Goal: Task Accomplishment & Management: Manage account settings

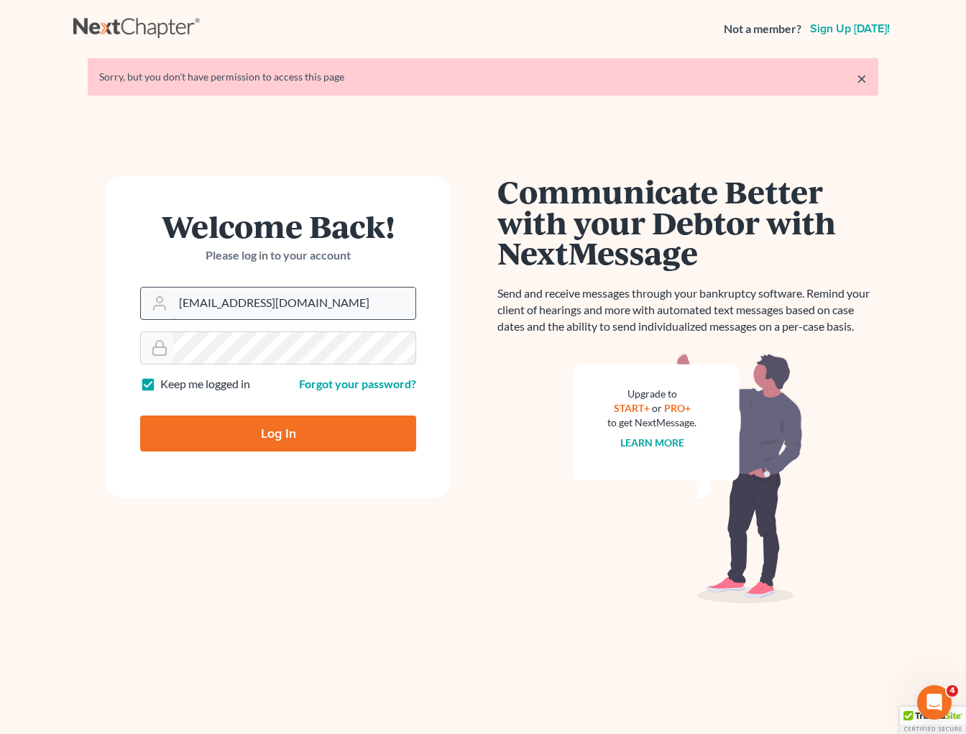
click at [319, 303] on input "brittcostomarnold@gmail.com" at bounding box center [294, 304] width 242 height 32
drag, startPoint x: 336, startPoint y: 306, endPoint x: 118, endPoint y: 306, distance: 218.6
click at [104, 305] on div "Welcome Back! Please log in to your account Email Address brittcostomarnold@gma…" at bounding box center [278, 428] width 410 height 504
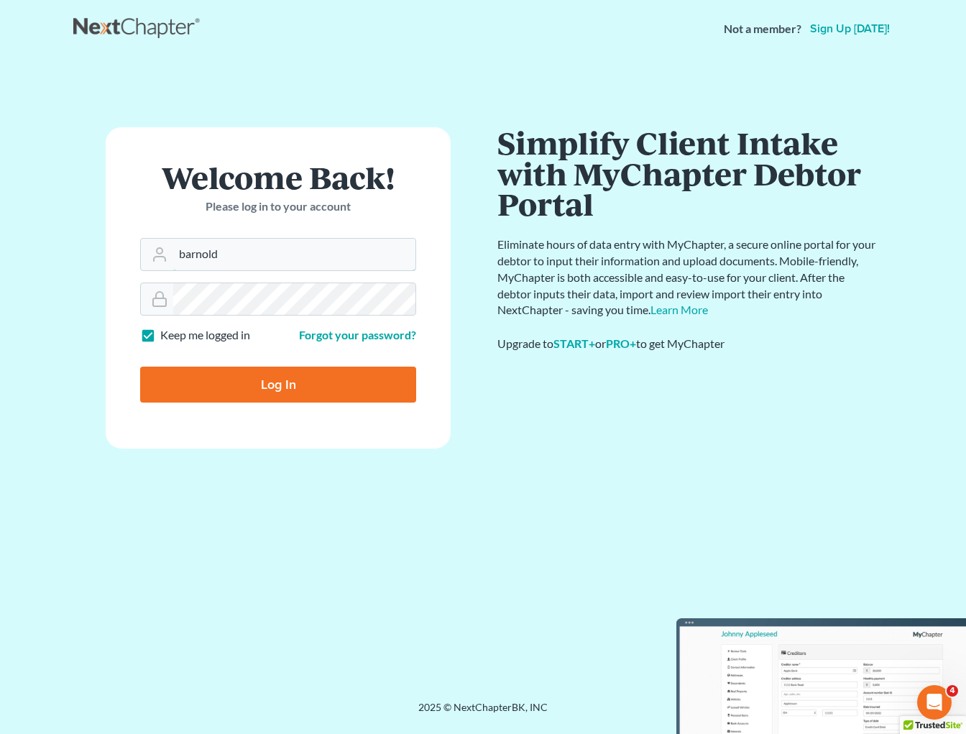
type input "barnold@arnoldlawoffices.com"
click at [124, 296] on form "Welcome Back! Please log in to your account Email Address barnold@arnoldlawoffi…" at bounding box center [278, 287] width 345 height 321
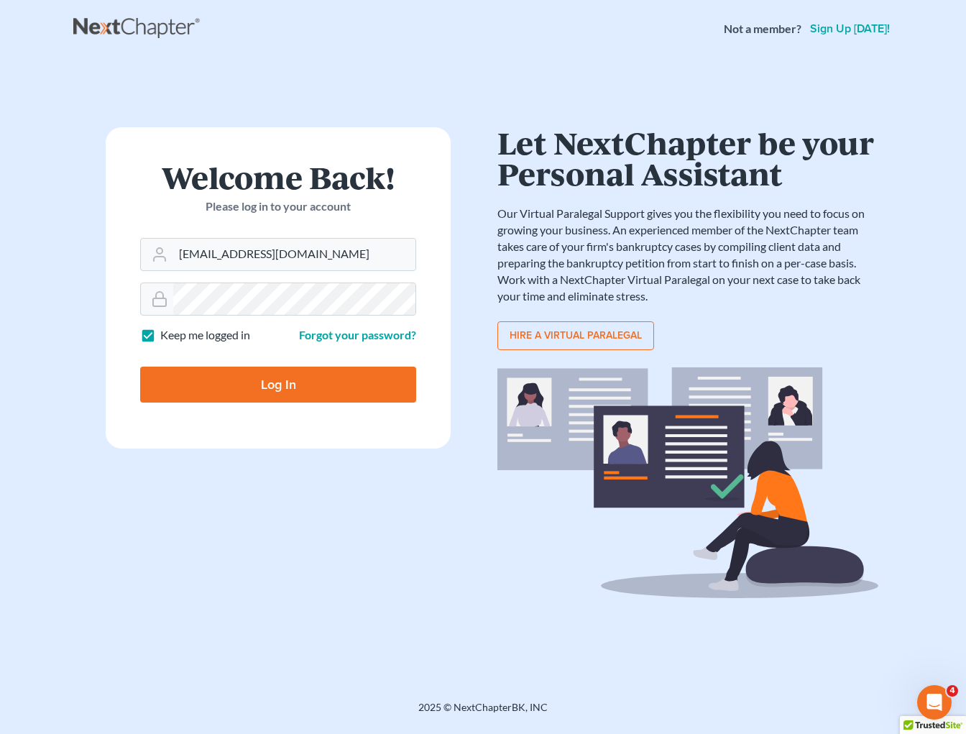
drag, startPoint x: 188, startPoint y: 380, endPoint x: 196, endPoint y: 377, distance: 9.1
click at [196, 377] on input "Log In" at bounding box center [278, 385] width 276 height 36
type input "Thinking..."
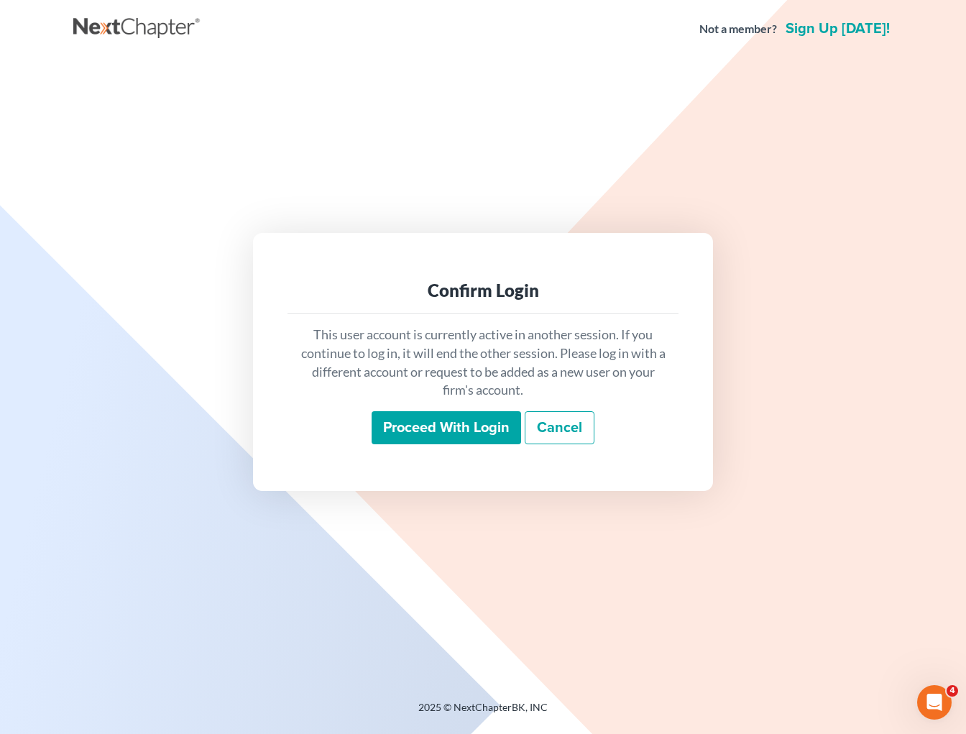
click at [445, 431] on input "Proceed with login" at bounding box center [447, 427] width 150 height 33
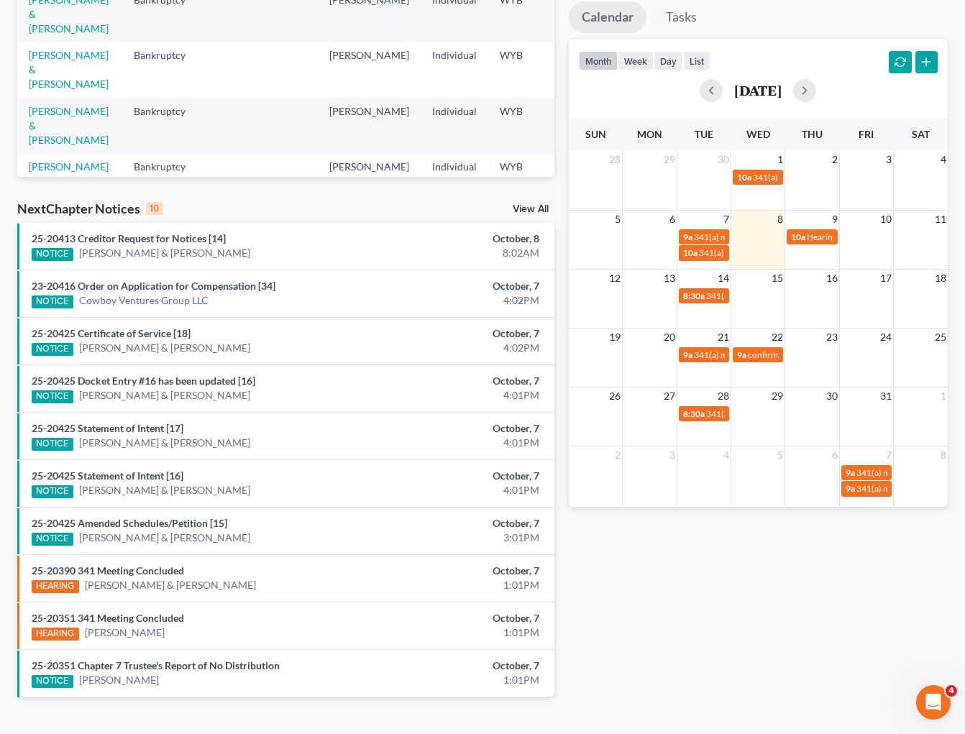
scroll to position [301, 0]
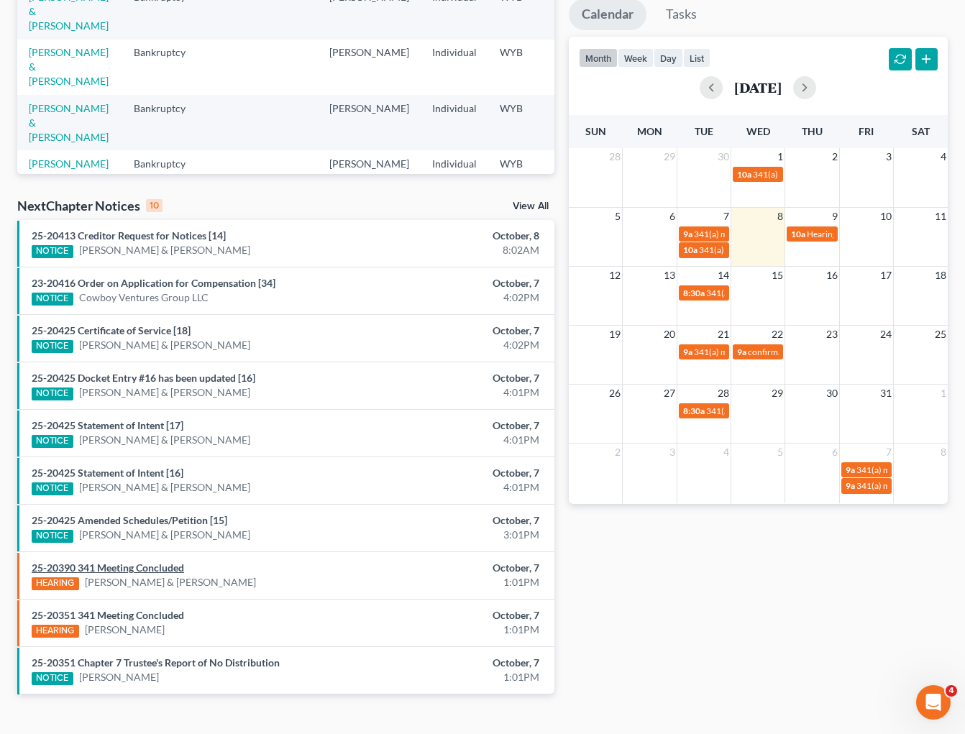
click at [153, 561] on link "25-20390 341 Meeting Concluded" at bounding box center [108, 567] width 152 height 12
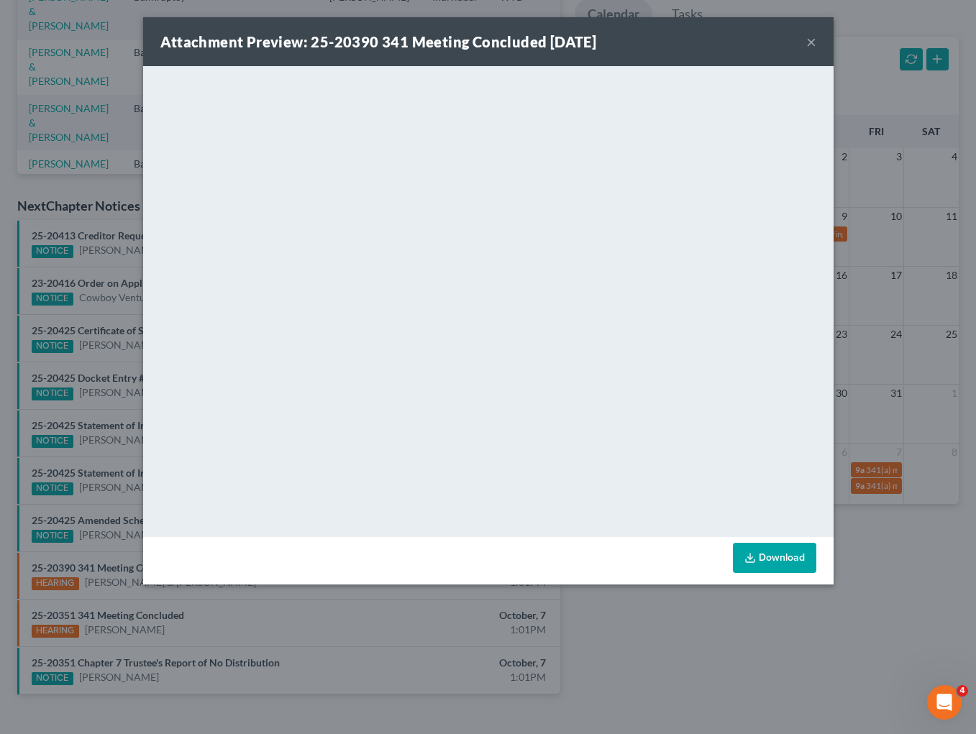
click at [809, 40] on button "×" at bounding box center [811, 41] width 10 height 17
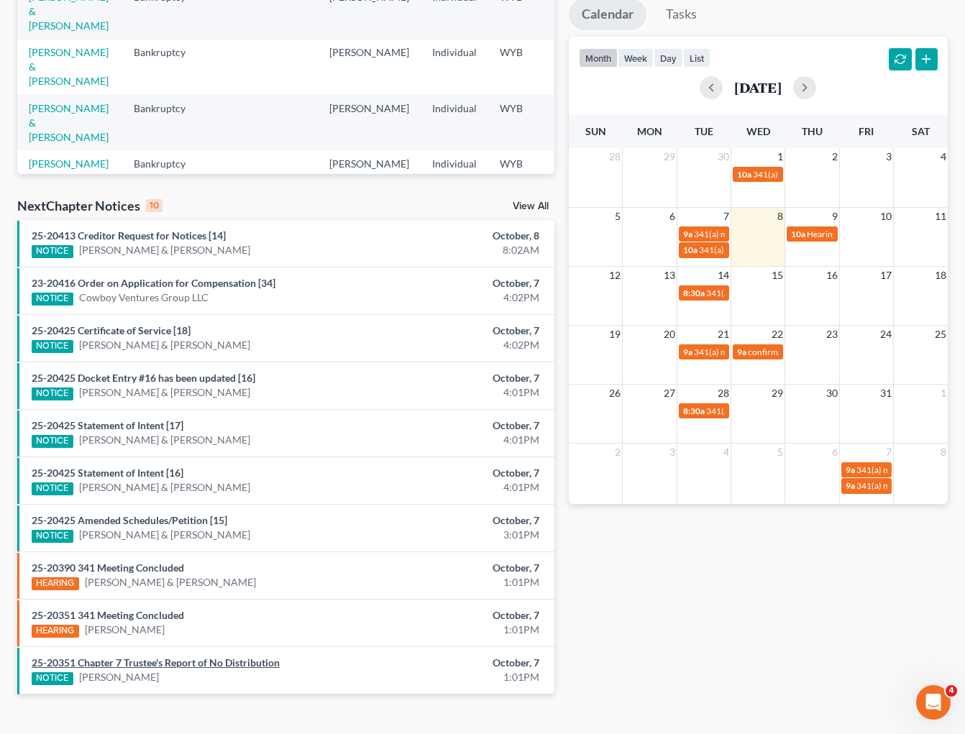
click at [176, 656] on link "25-20351 Chapter 7 Trustee's Report of No Distribution" at bounding box center [156, 662] width 248 height 12
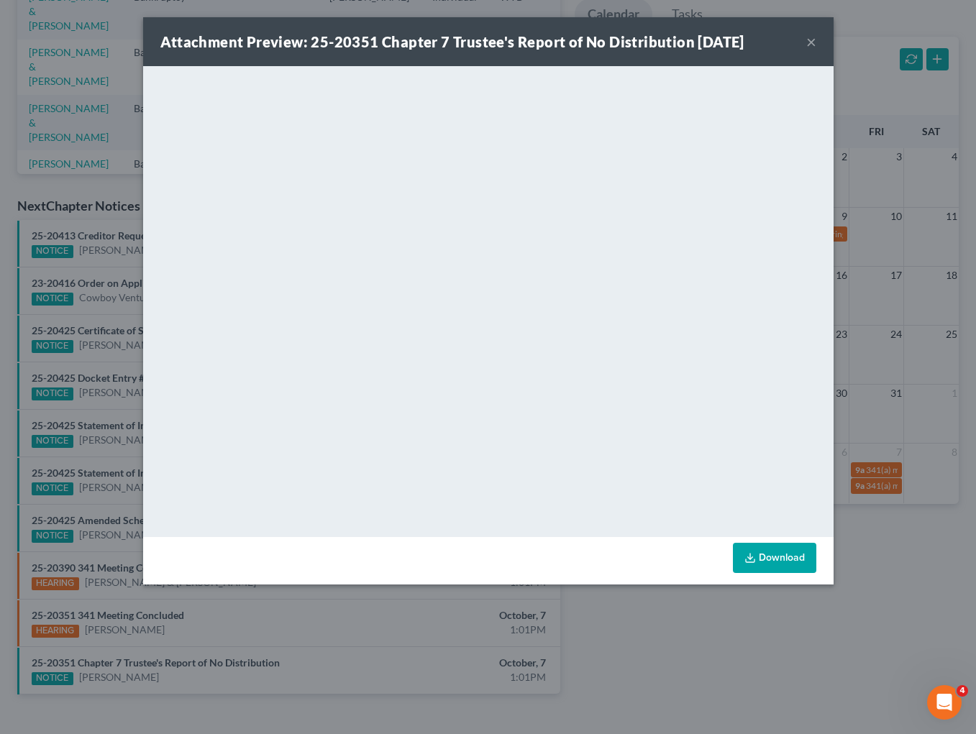
click at [683, 686] on div "Attachment Preview: 25-20351 Chapter 7 Trustee's Report of No Distribution 10/0…" at bounding box center [488, 367] width 976 height 734
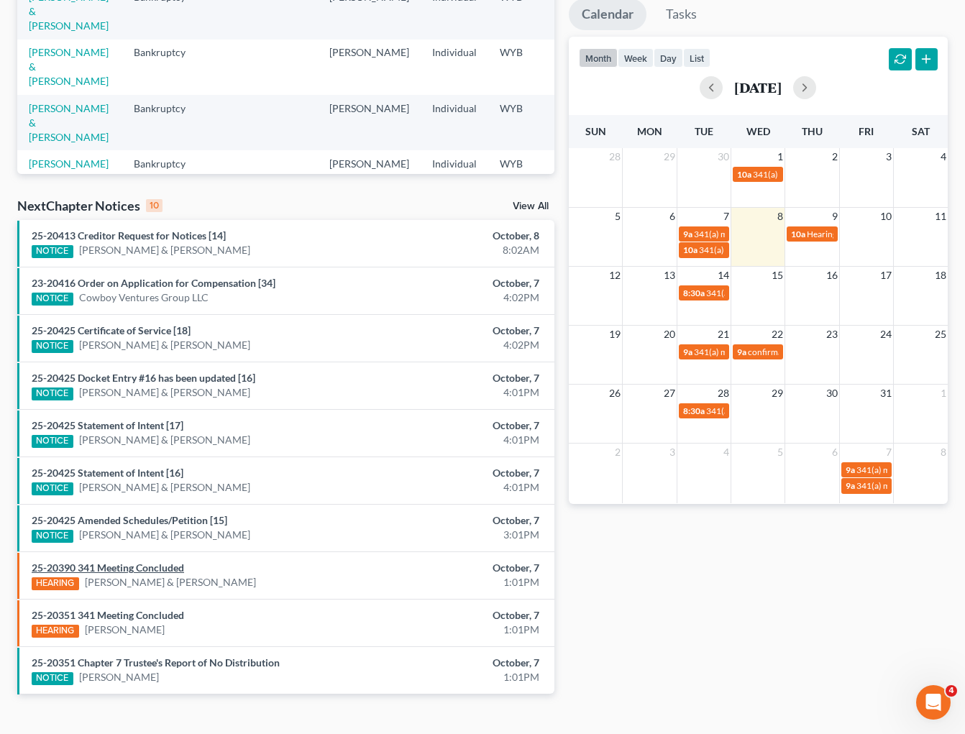
click at [134, 561] on link "25-20390 341 Meeting Concluded" at bounding box center [108, 567] width 152 height 12
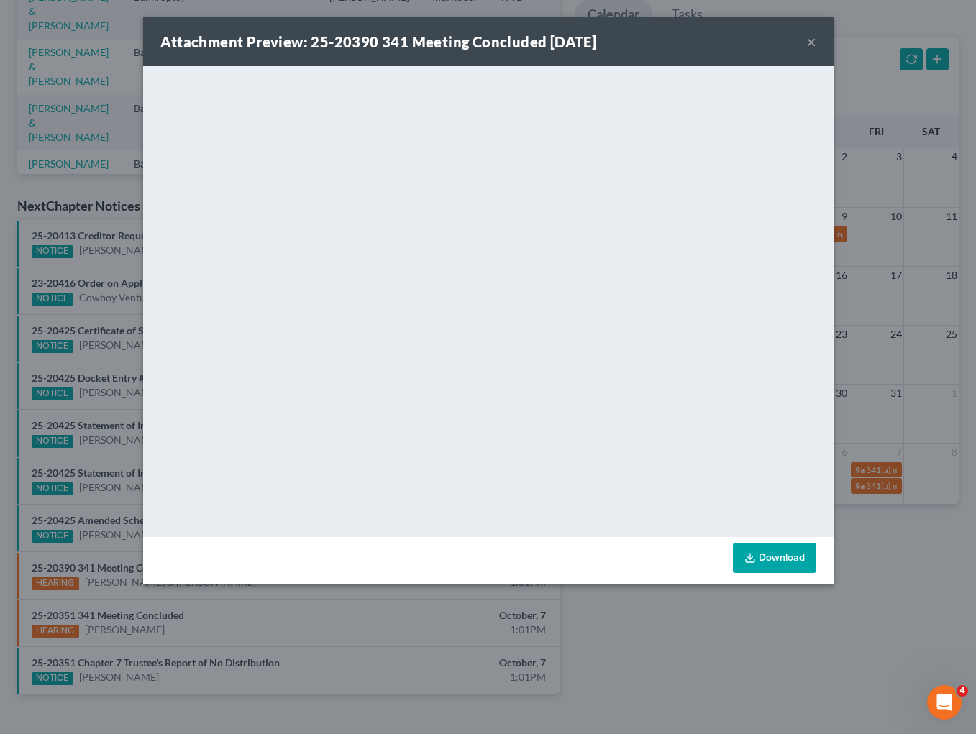
click at [811, 41] on button "×" at bounding box center [811, 41] width 10 height 17
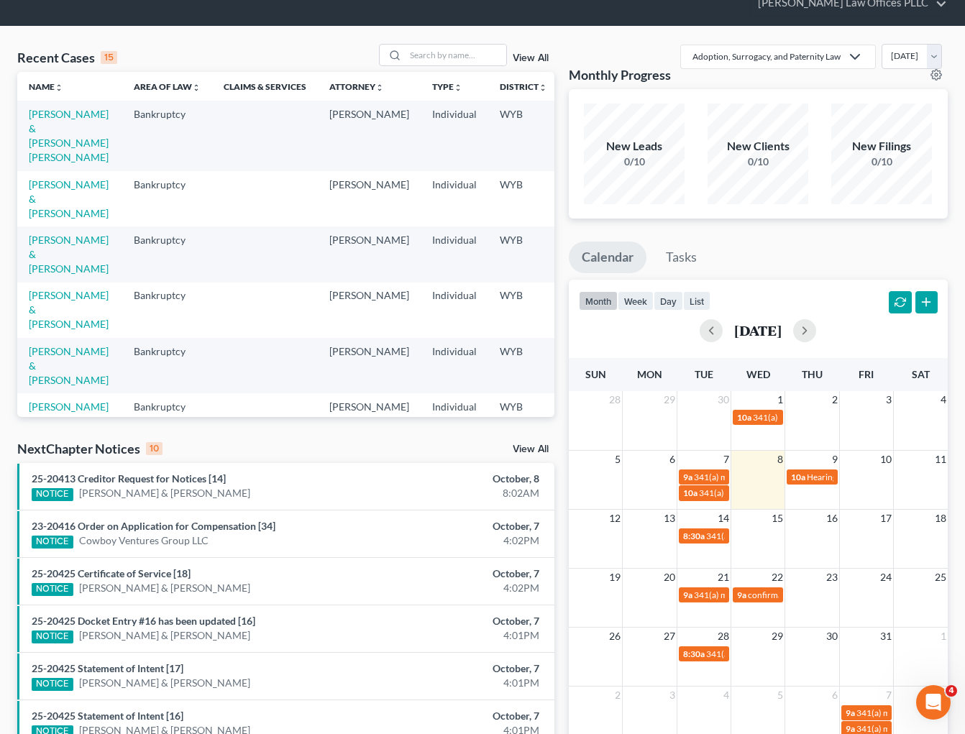
scroll to position [0, 0]
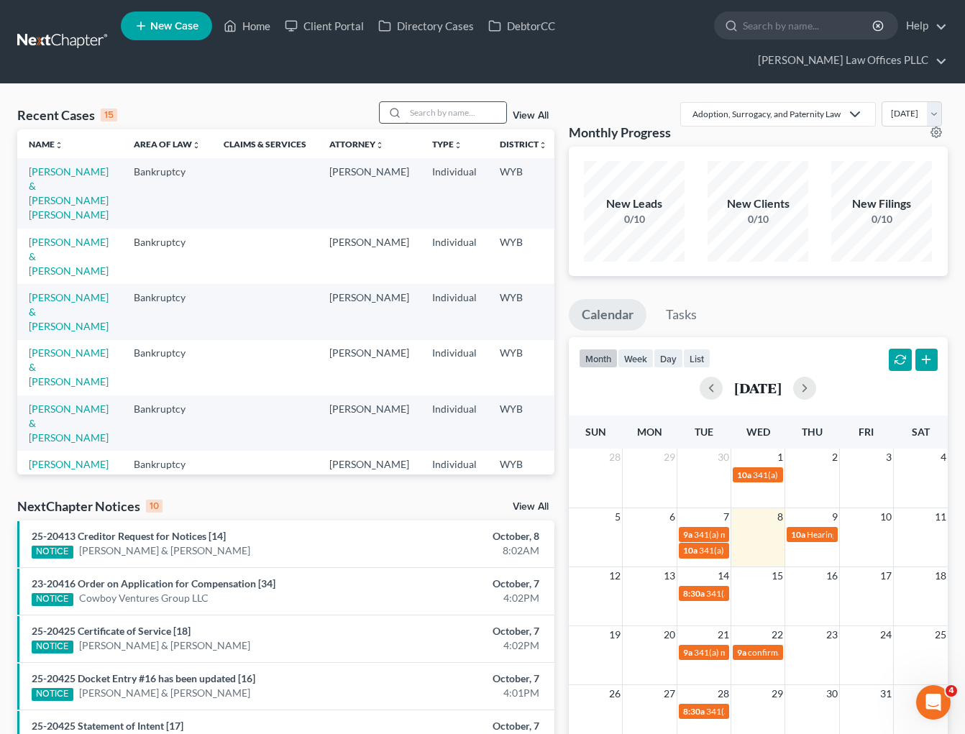
click at [412, 102] on input "search" at bounding box center [455, 112] width 101 height 21
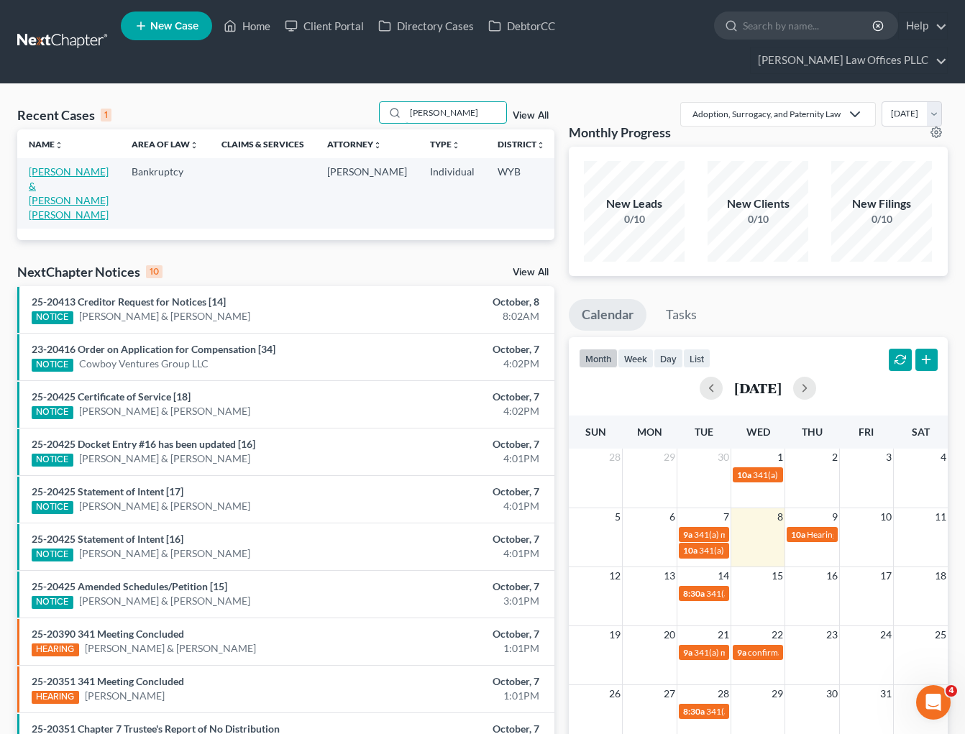
type input "Schwab"
click at [51, 165] on link "Schwab, Matthew & Colacino Schwab, Dawn" at bounding box center [69, 192] width 80 height 55
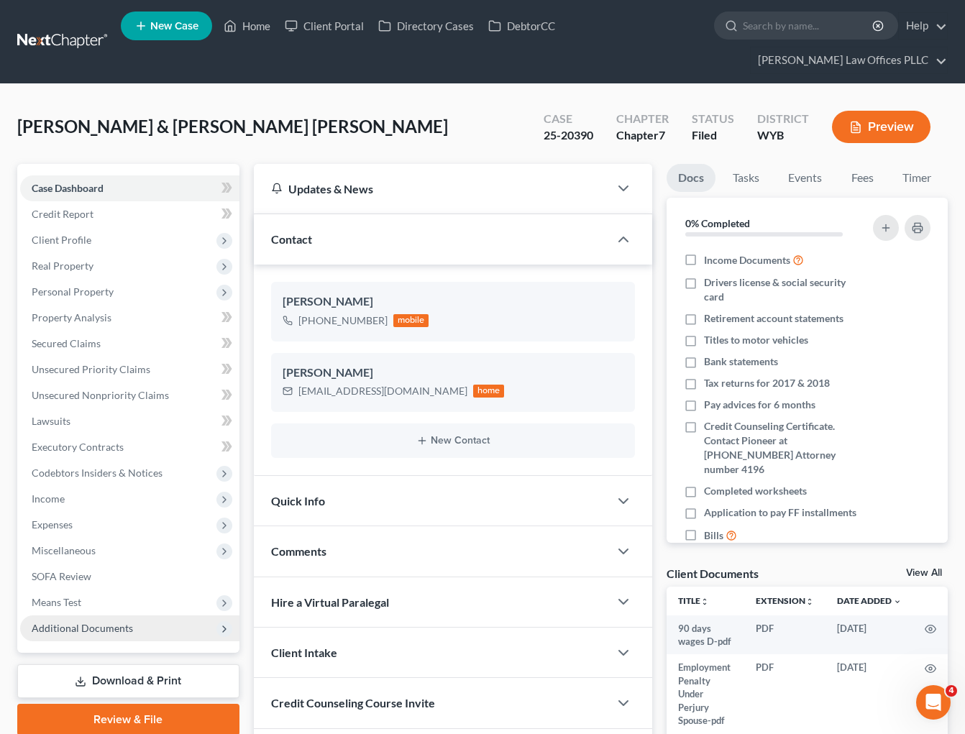
click at [110, 622] on span "Additional Documents" at bounding box center [82, 628] width 101 height 12
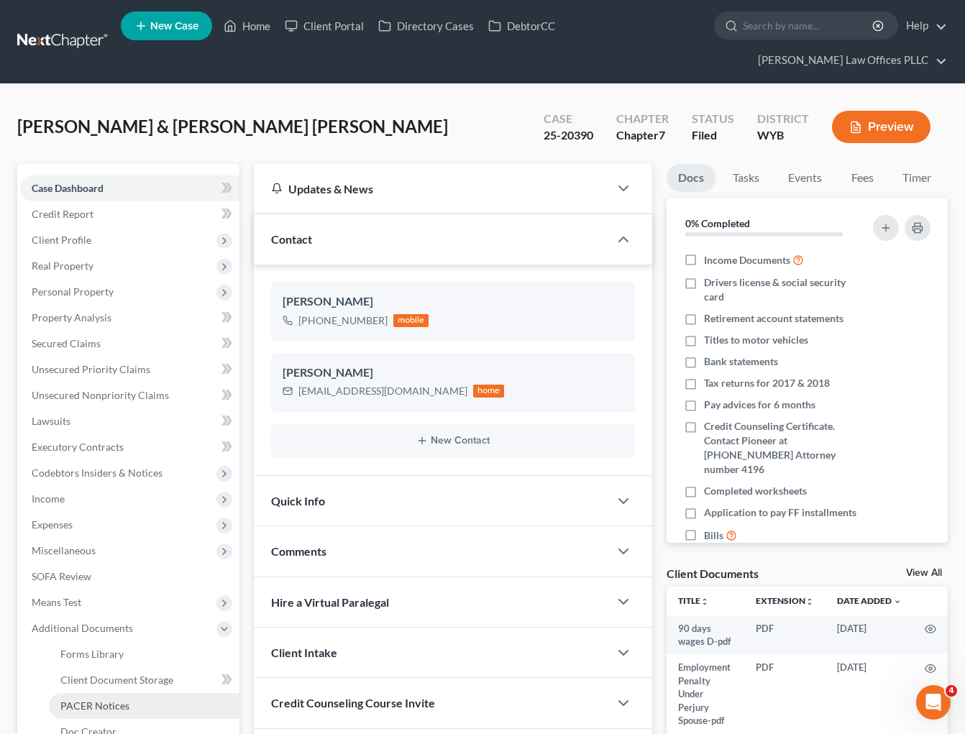
click at [115, 700] on span "PACER Notices" at bounding box center [94, 706] width 69 height 12
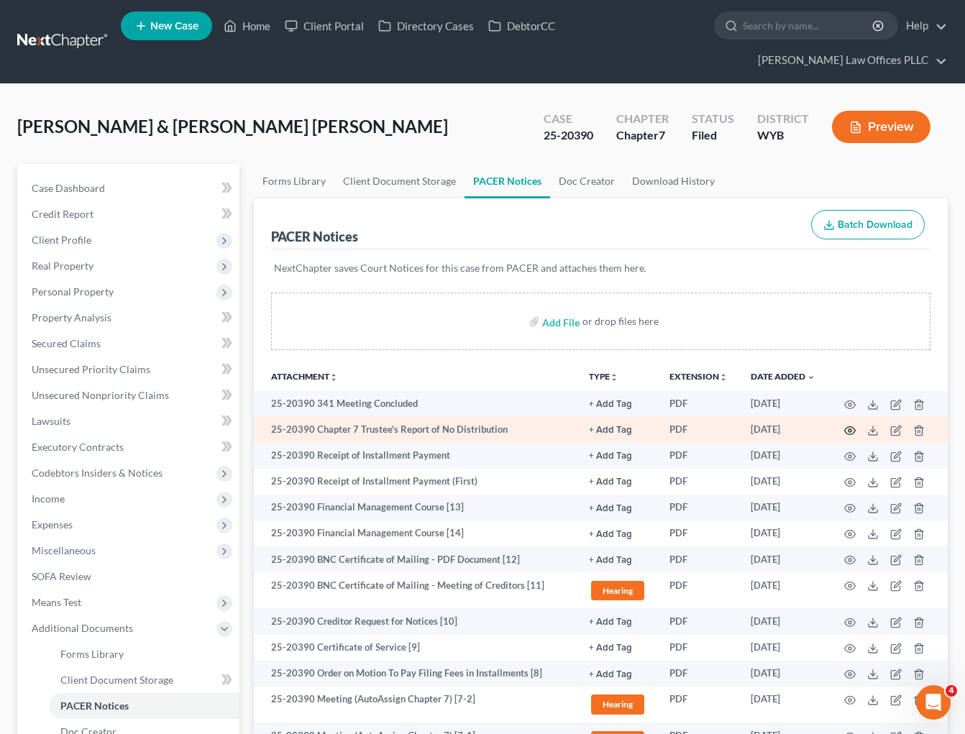
click at [852, 425] on icon "button" at bounding box center [850, 431] width 12 height 12
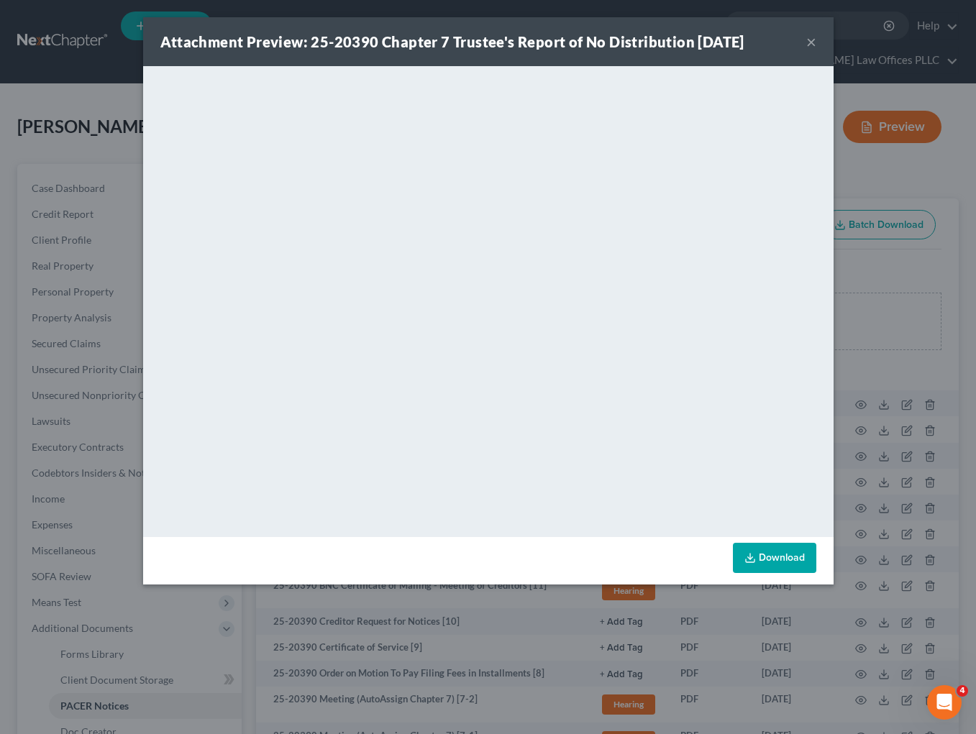
click at [251, 666] on div "Attachment Preview: 25-20390 Chapter 7 Trustee's Report of No Distribution 10/0…" at bounding box center [488, 367] width 976 height 734
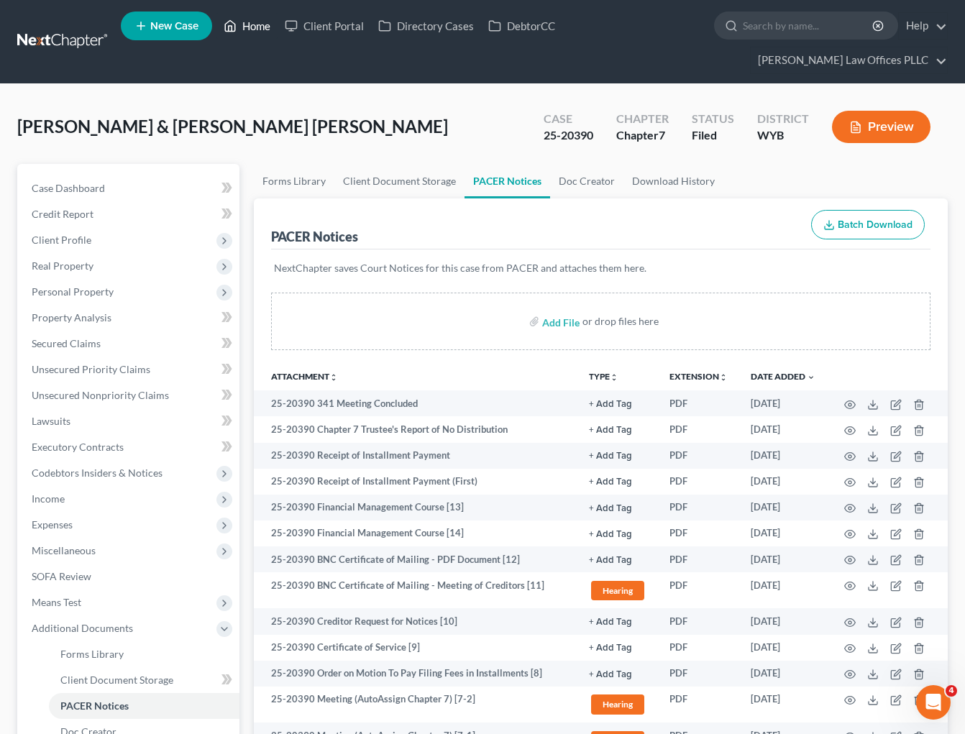
click at [259, 25] on link "Home" at bounding box center [246, 26] width 61 height 26
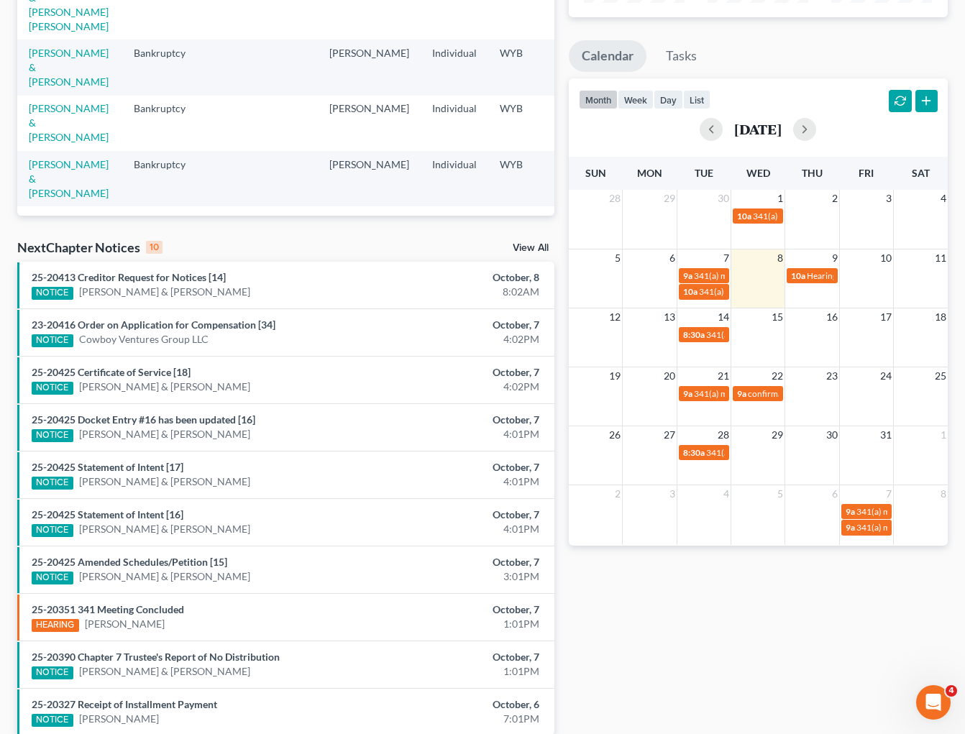
scroll to position [301, 0]
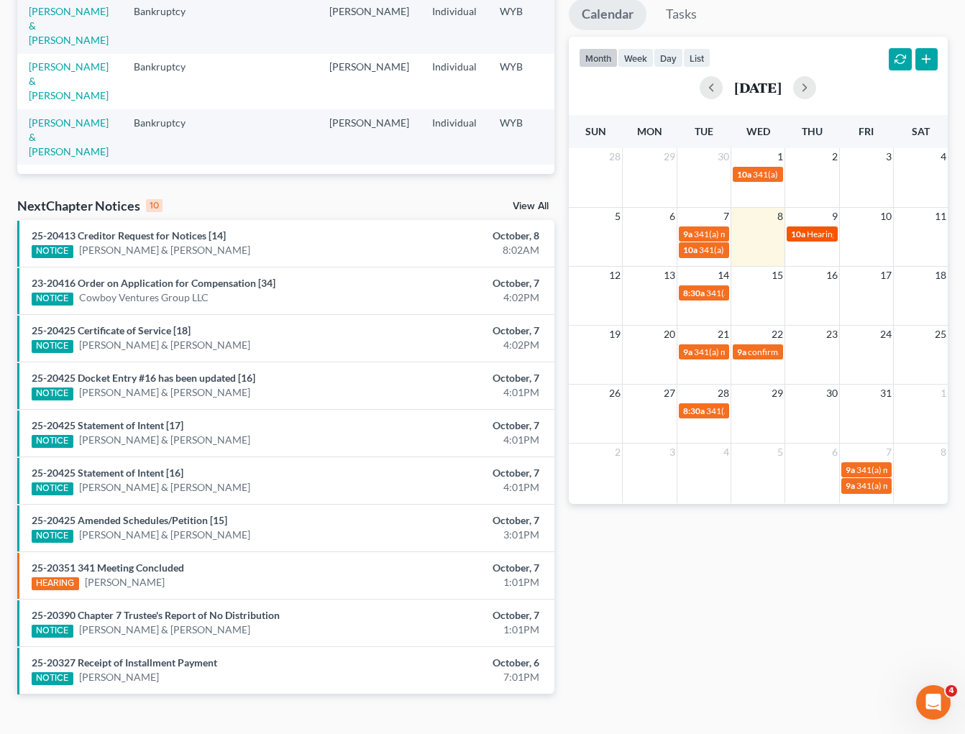
click at [826, 229] on span "Hearing for [PERSON_NAME] & [PERSON_NAME]" at bounding box center [901, 234] width 188 height 11
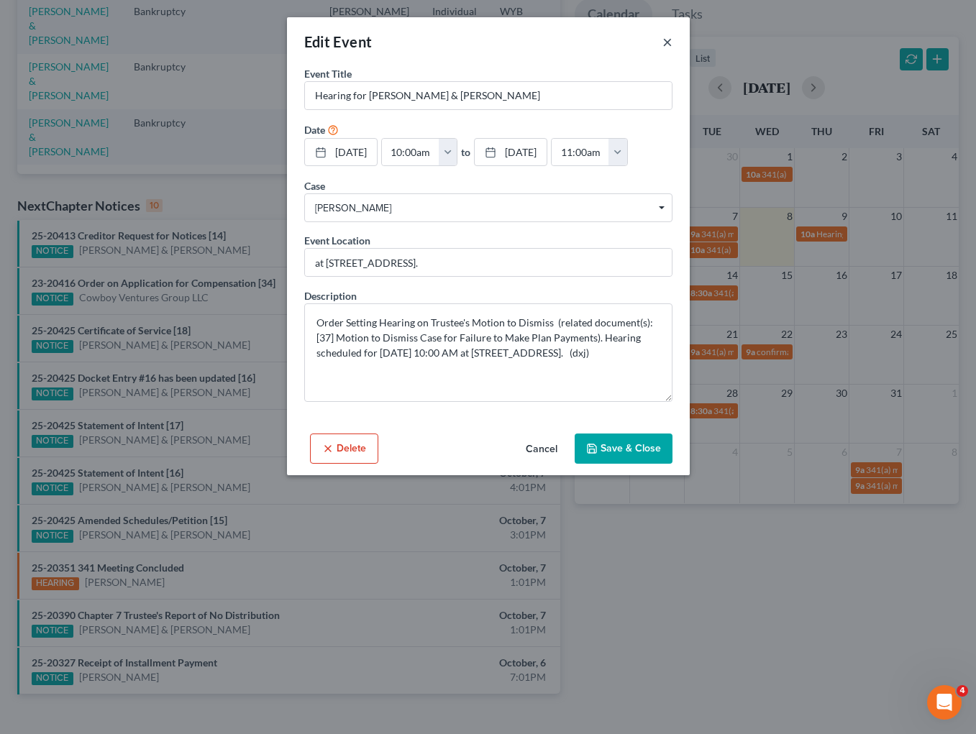
click at [662, 40] on button "×" at bounding box center [667, 41] width 10 height 17
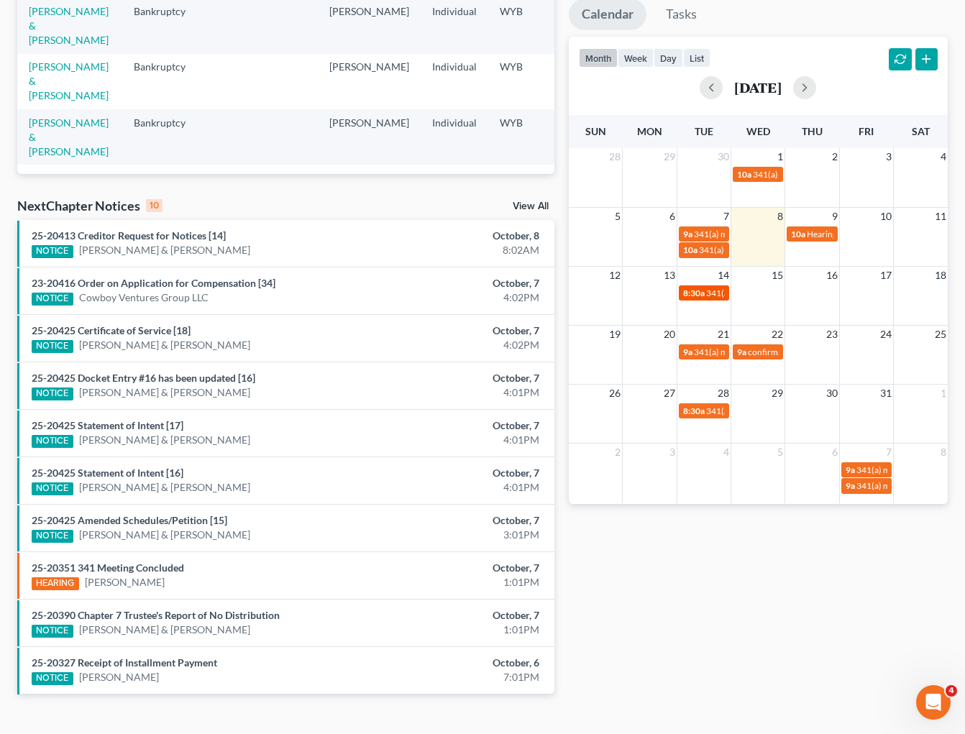
click at [709, 285] on link "8:30a 341(a) meeting for John Renteria & Carrie Renteria" at bounding box center [704, 292] width 50 height 15
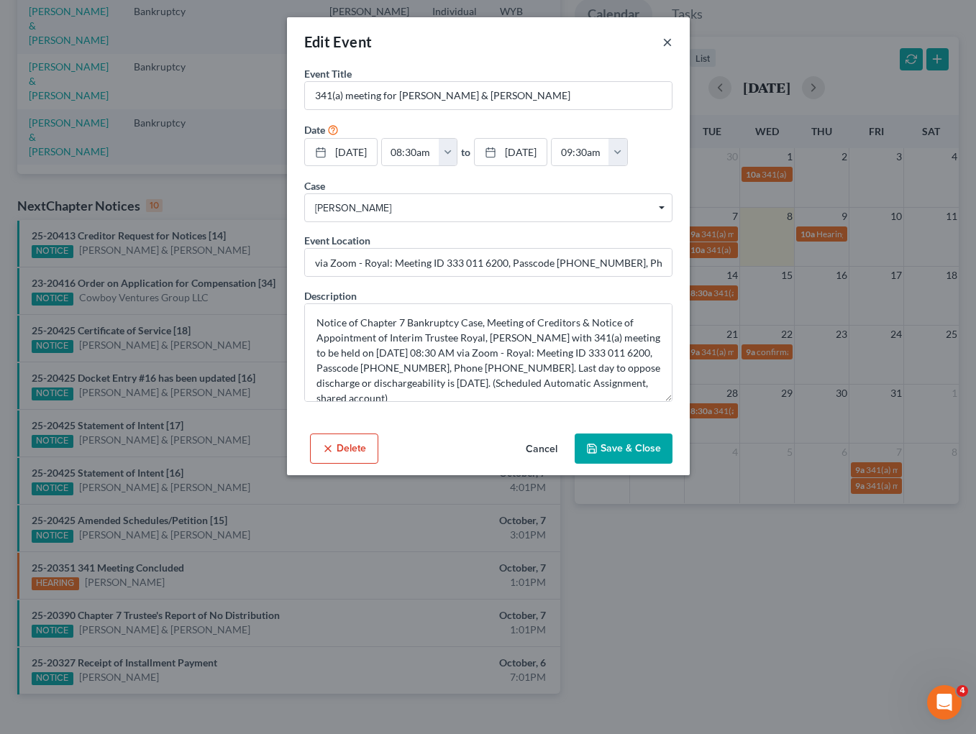
click at [667, 39] on button "×" at bounding box center [667, 41] width 10 height 17
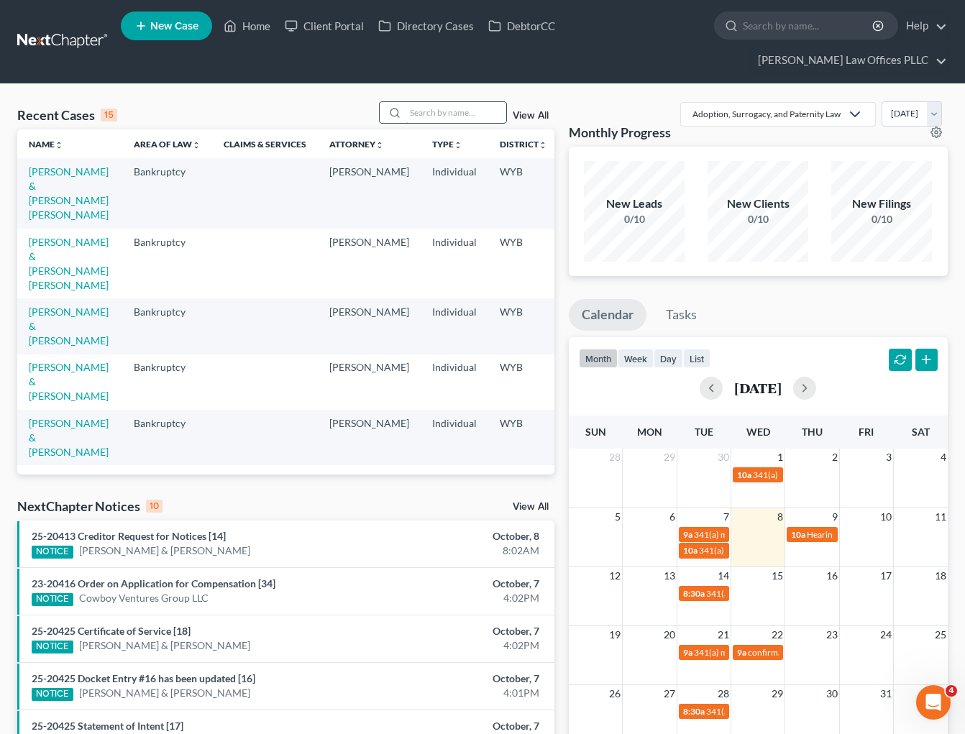
click at [433, 102] on input "search" at bounding box center [455, 112] width 101 height 21
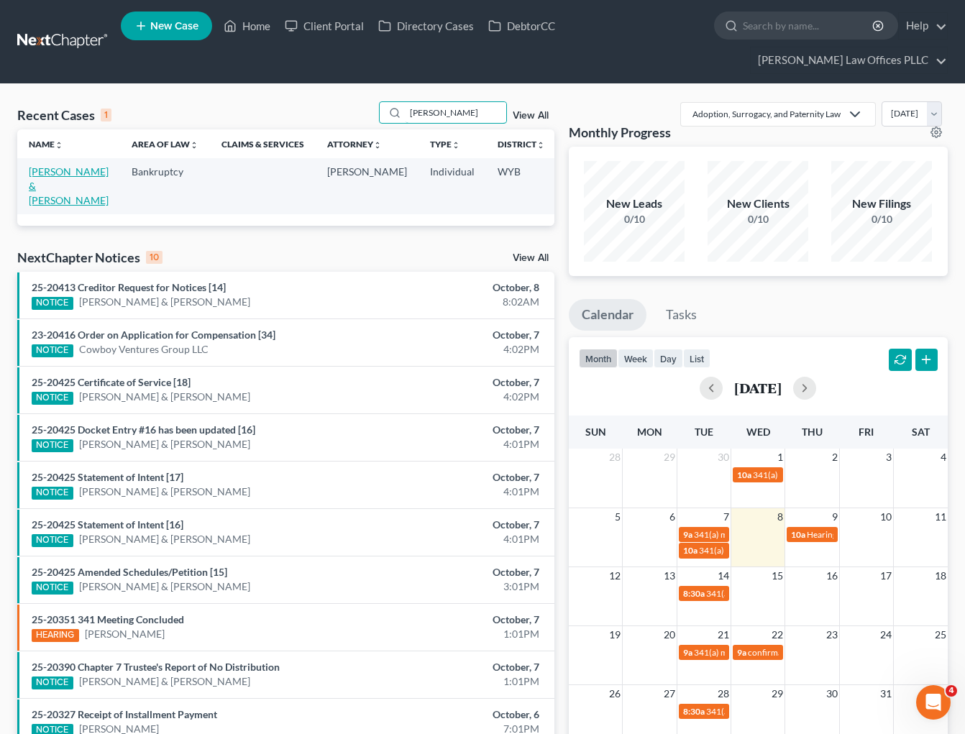
type input "Mair"
click at [52, 165] on link "Mair, Dennis & Kathy" at bounding box center [69, 185] width 80 height 41
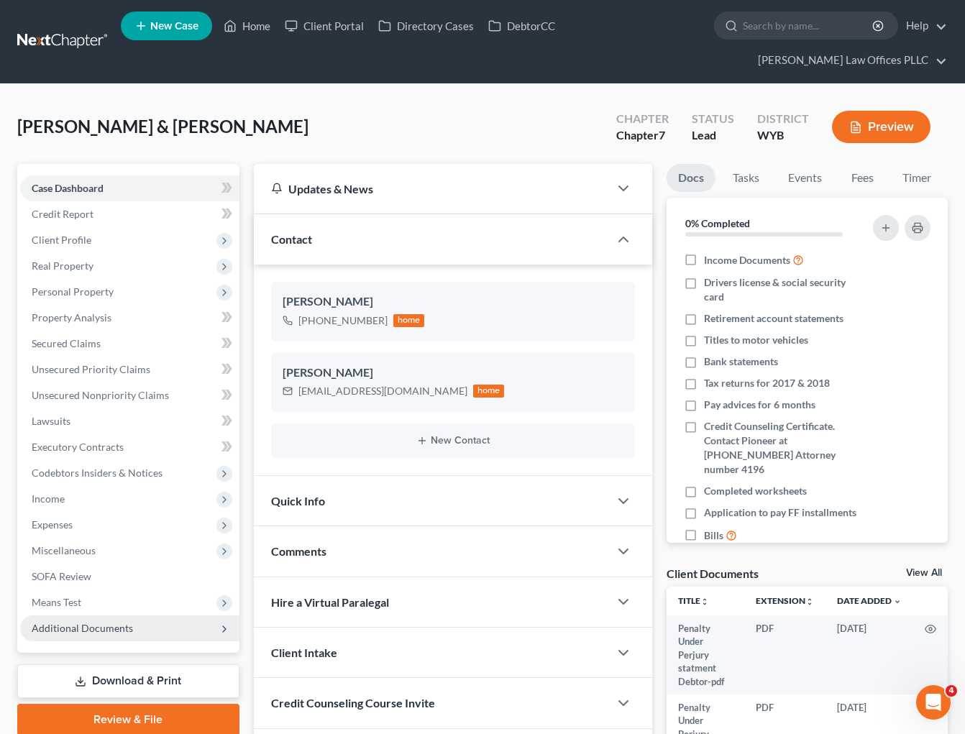
click at [129, 622] on span "Additional Documents" at bounding box center [82, 628] width 101 height 12
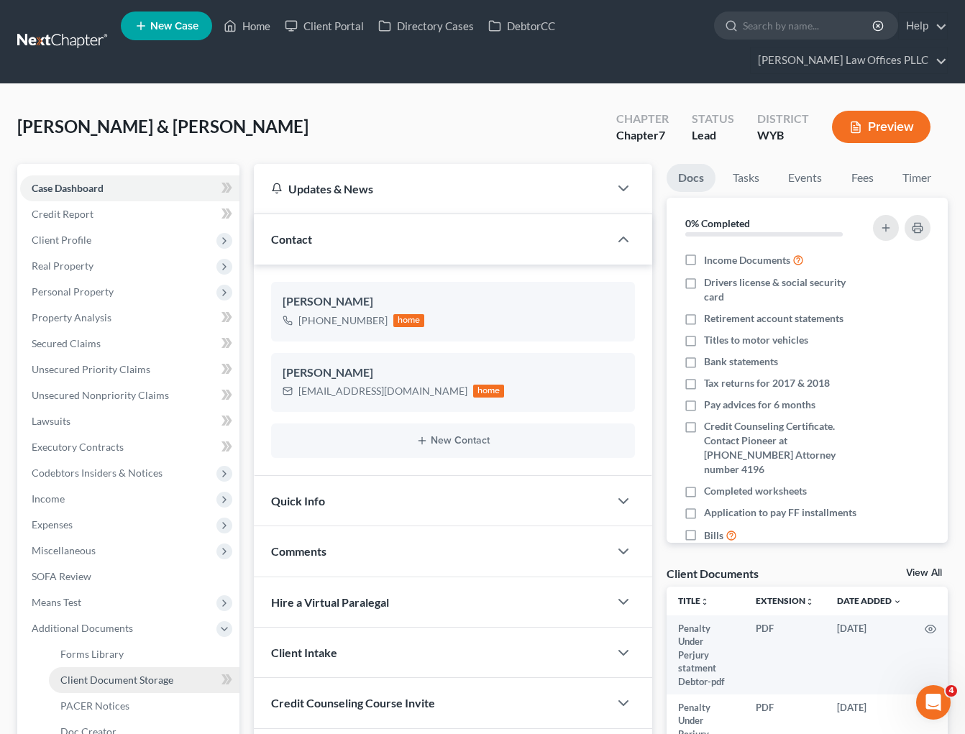
click at [154, 674] on span "Client Document Storage" at bounding box center [116, 680] width 113 height 12
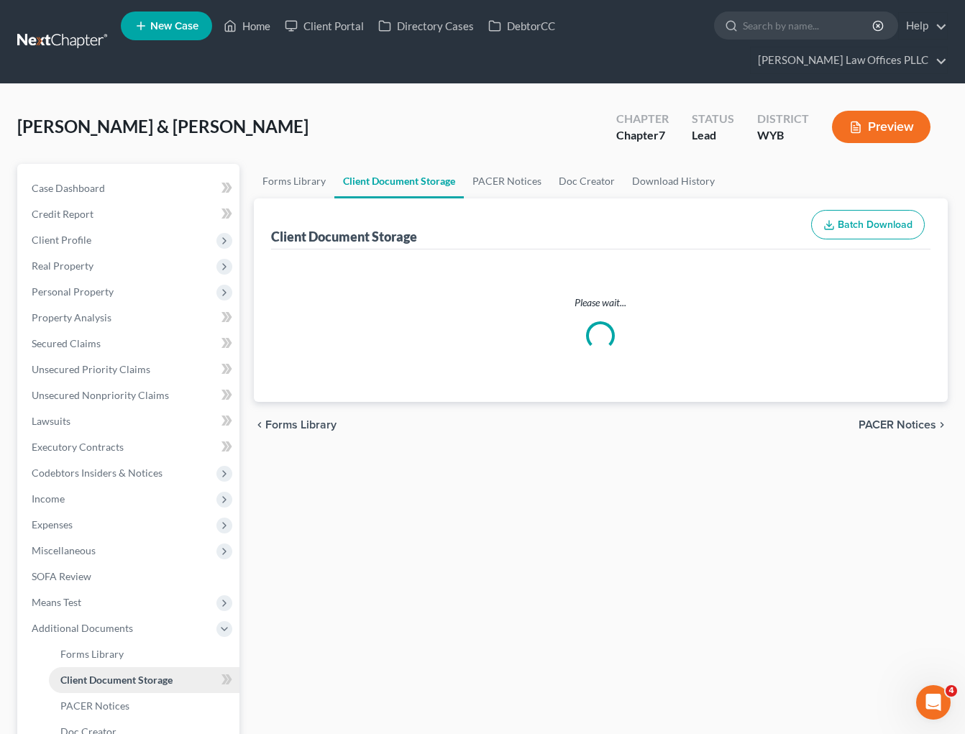
select select "0"
select select "4"
select select "2"
select select "3"
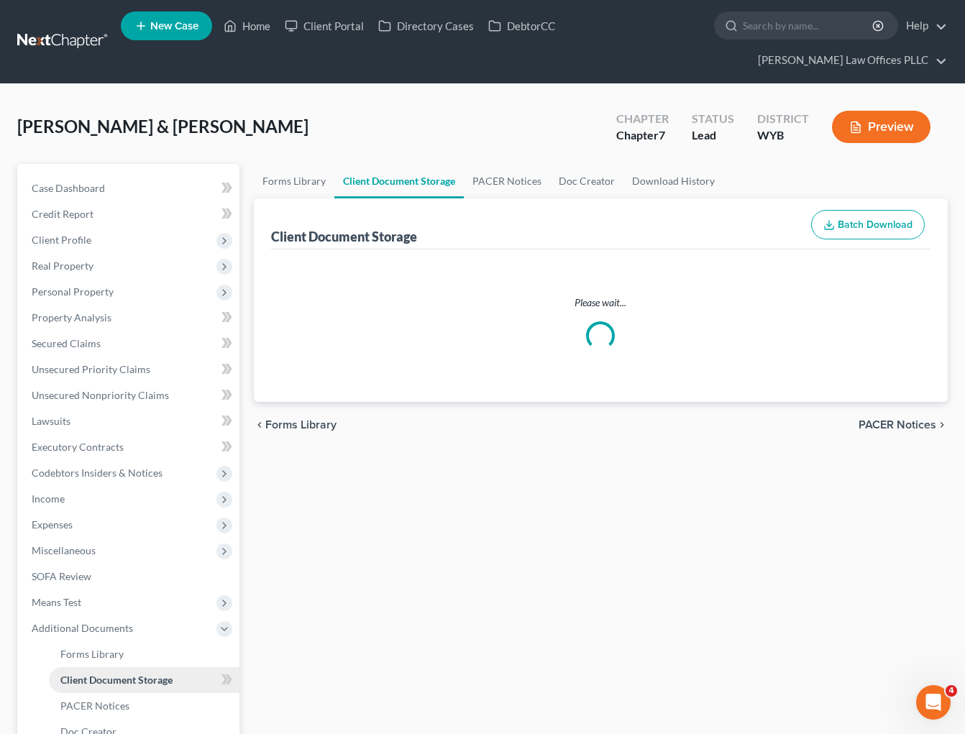
select select "3"
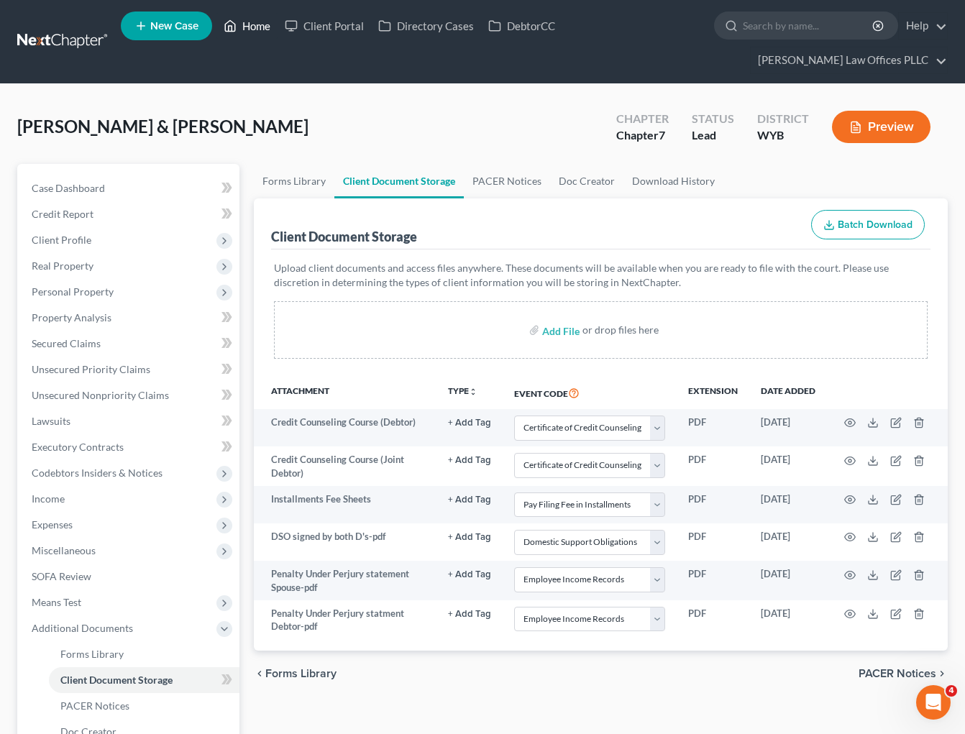
click at [252, 26] on link "Home" at bounding box center [246, 26] width 61 height 26
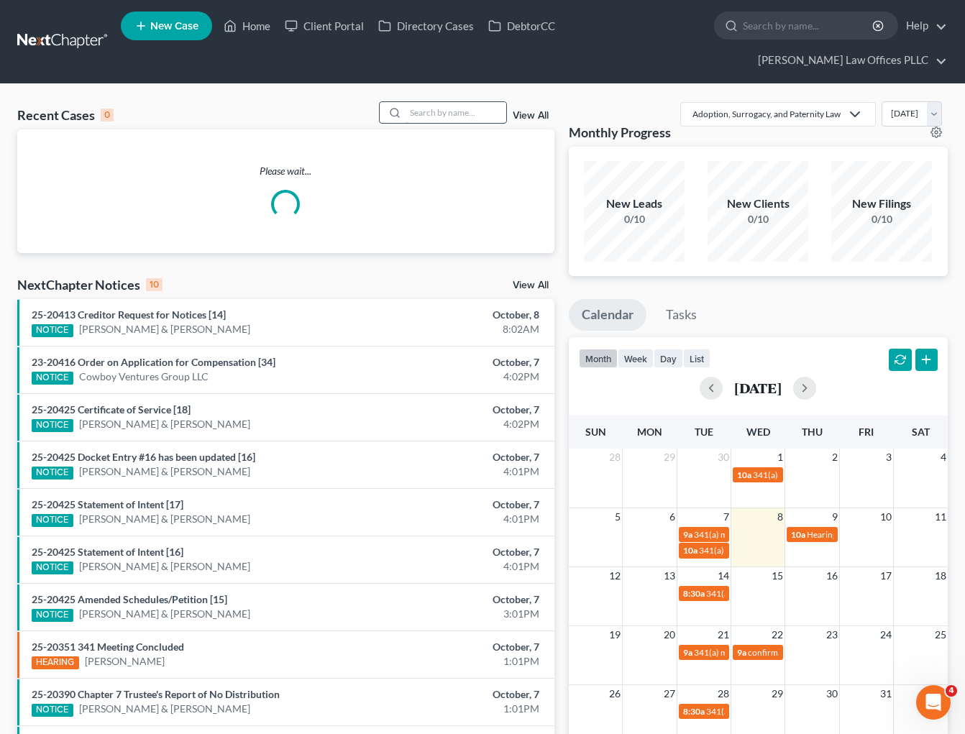
click at [419, 102] on input "search" at bounding box center [455, 112] width 101 height 21
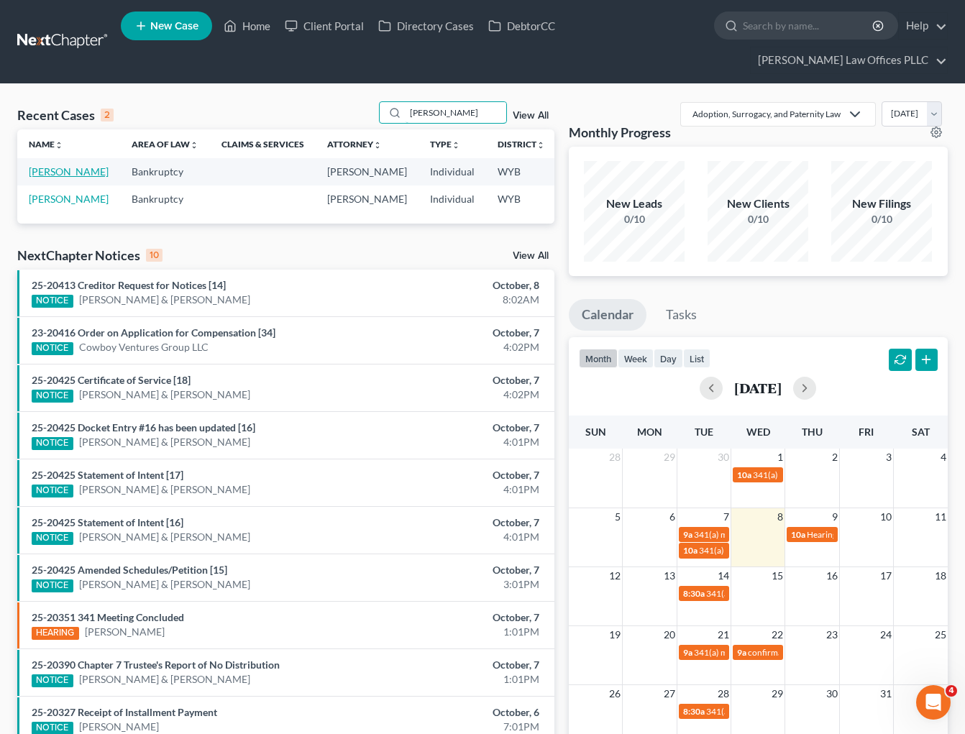
type input "Benson"
click at [37, 165] on link "Benson, Robert" at bounding box center [69, 171] width 80 height 12
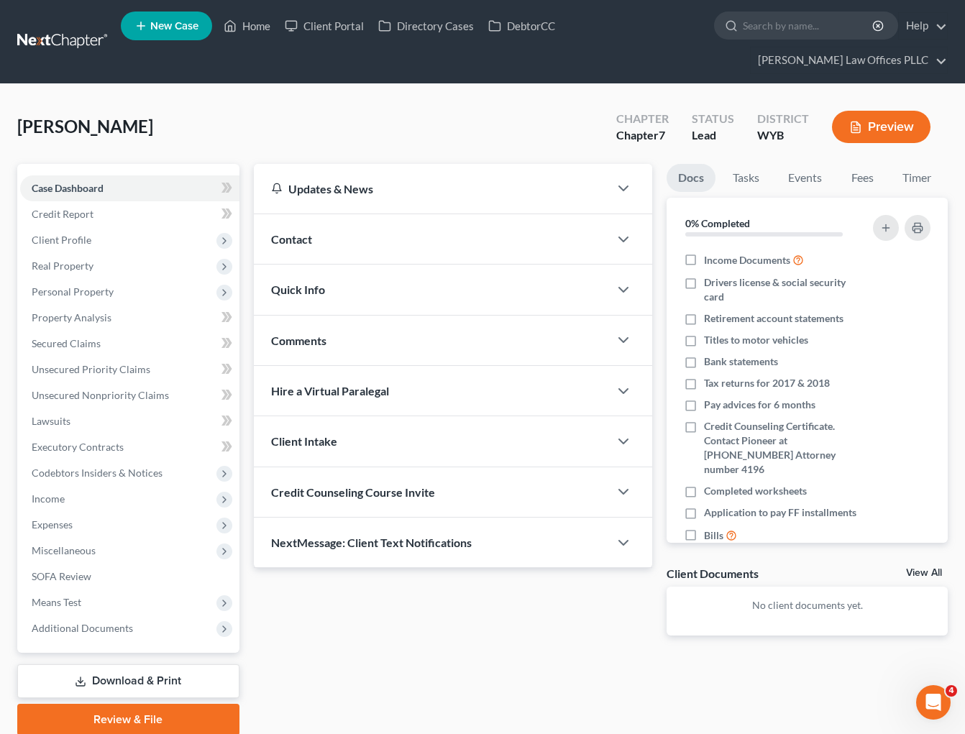
click at [301, 232] on span "Contact" at bounding box center [291, 239] width 41 height 14
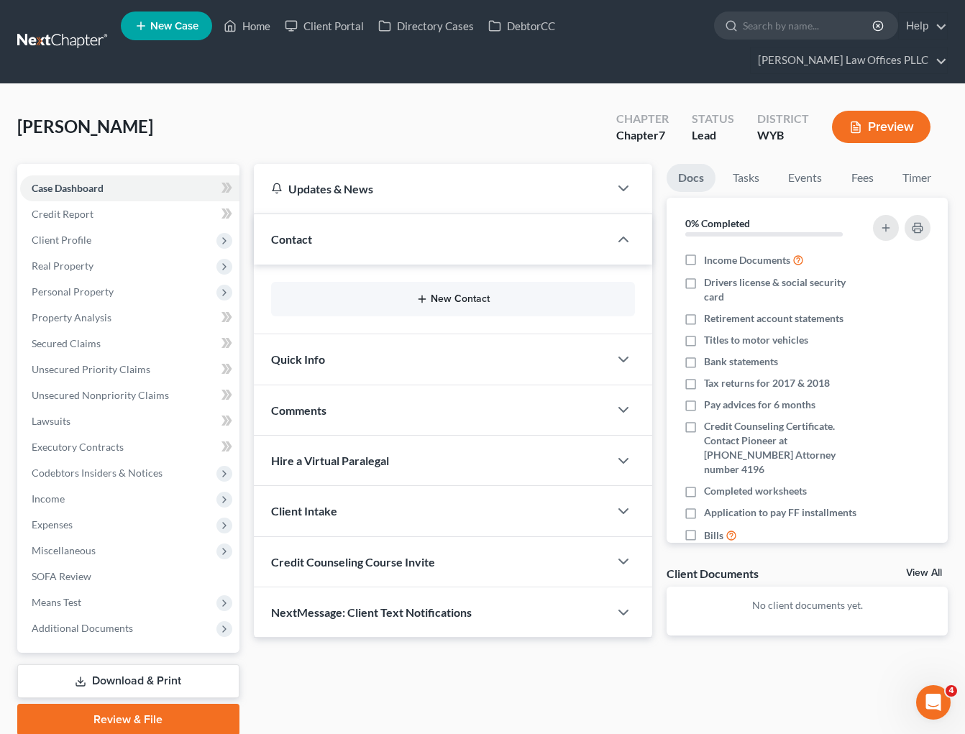
click at [485, 293] on button "New Contact" at bounding box center [453, 299] width 341 height 12
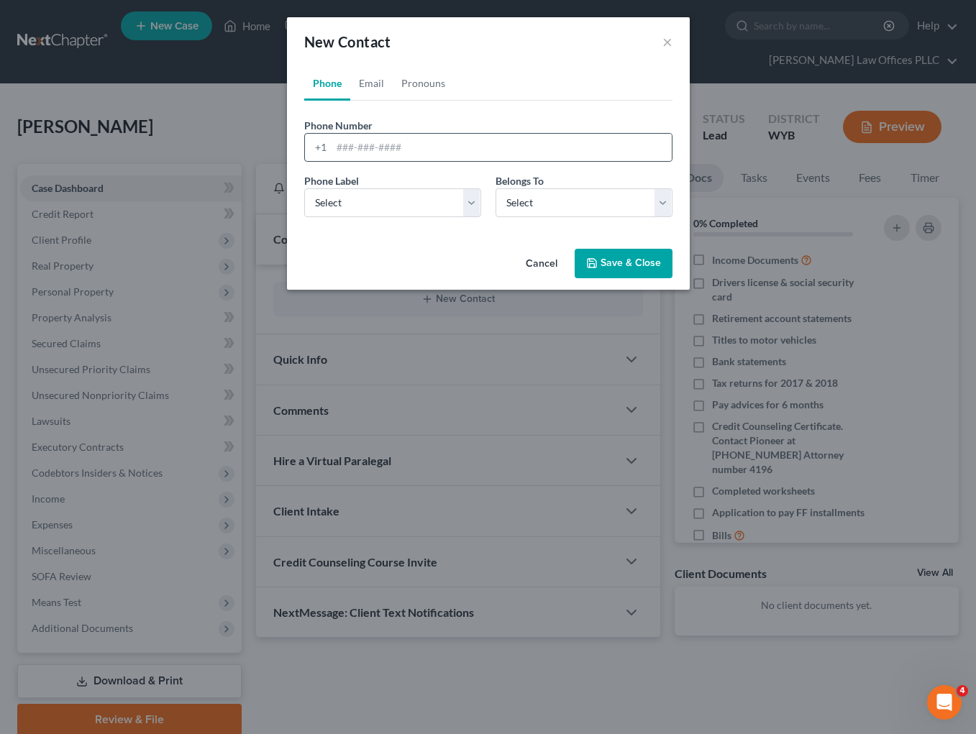
click at [331, 134] on div "+1" at bounding box center [318, 147] width 27 height 27
click at [339, 145] on input "tel" at bounding box center [501, 147] width 340 height 27
type input "970-708-8474"
click at [472, 199] on select "Select Mobile Home Work Other" at bounding box center [392, 202] width 177 height 29
select select "0"
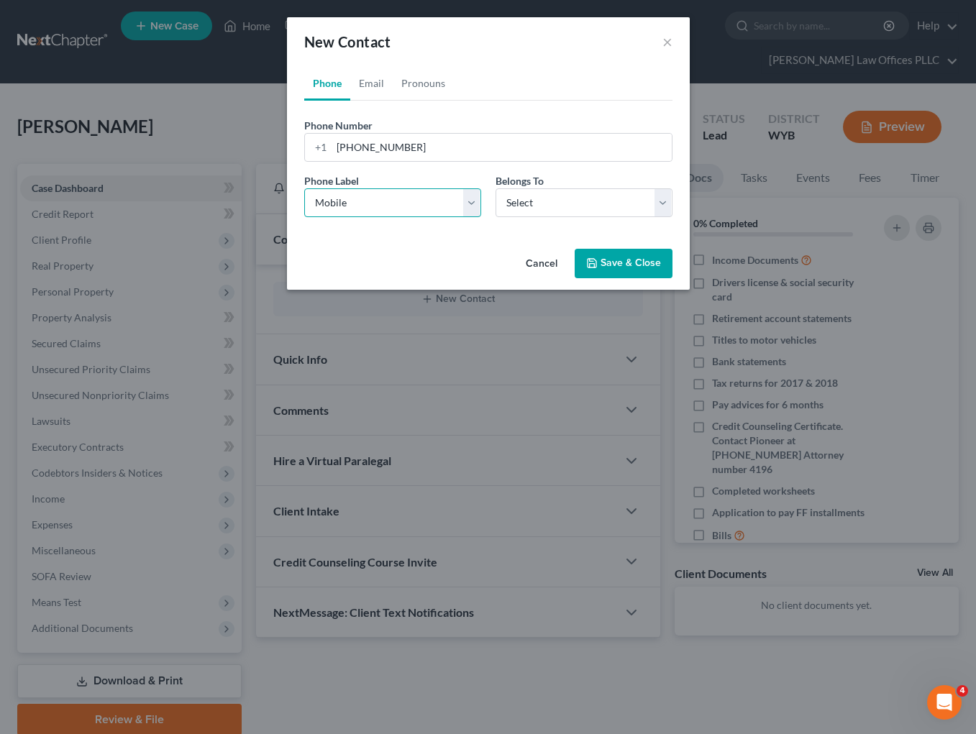
click at [304, 188] on select "Select Mobile Home Work Other" at bounding box center [392, 202] width 177 height 29
click at [526, 204] on select "Select Client Other" at bounding box center [583, 202] width 177 height 29
select select "0"
click at [495, 188] on select "Select Client Other" at bounding box center [583, 202] width 177 height 29
click at [604, 266] on button "Save & Close" at bounding box center [623, 264] width 98 height 30
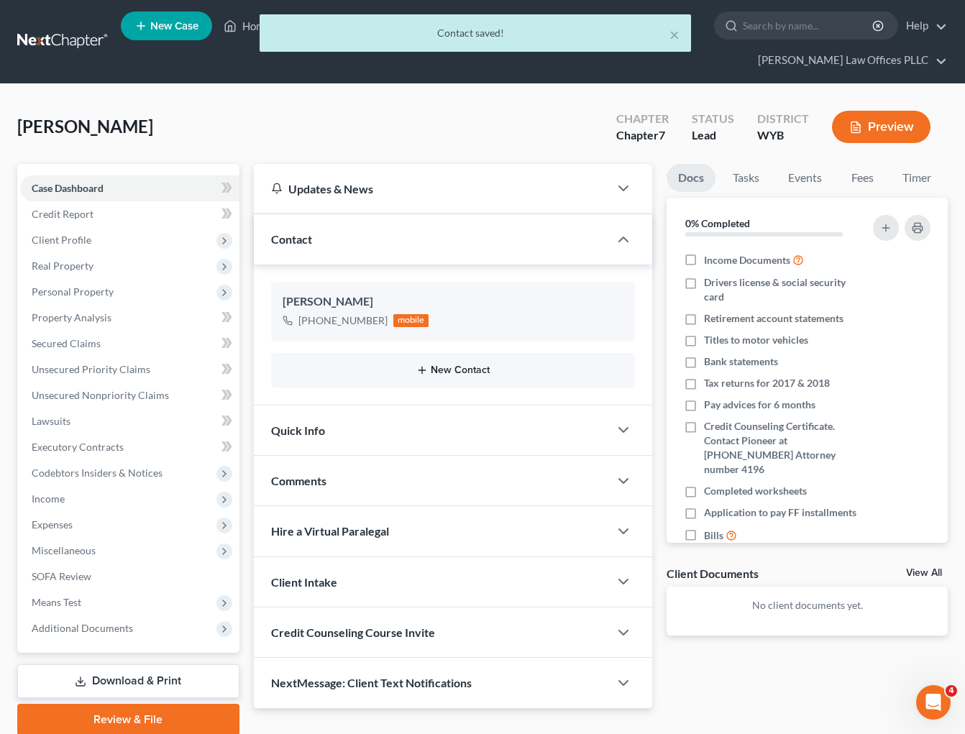
click at [449, 364] on button "New Contact" at bounding box center [453, 370] width 341 height 12
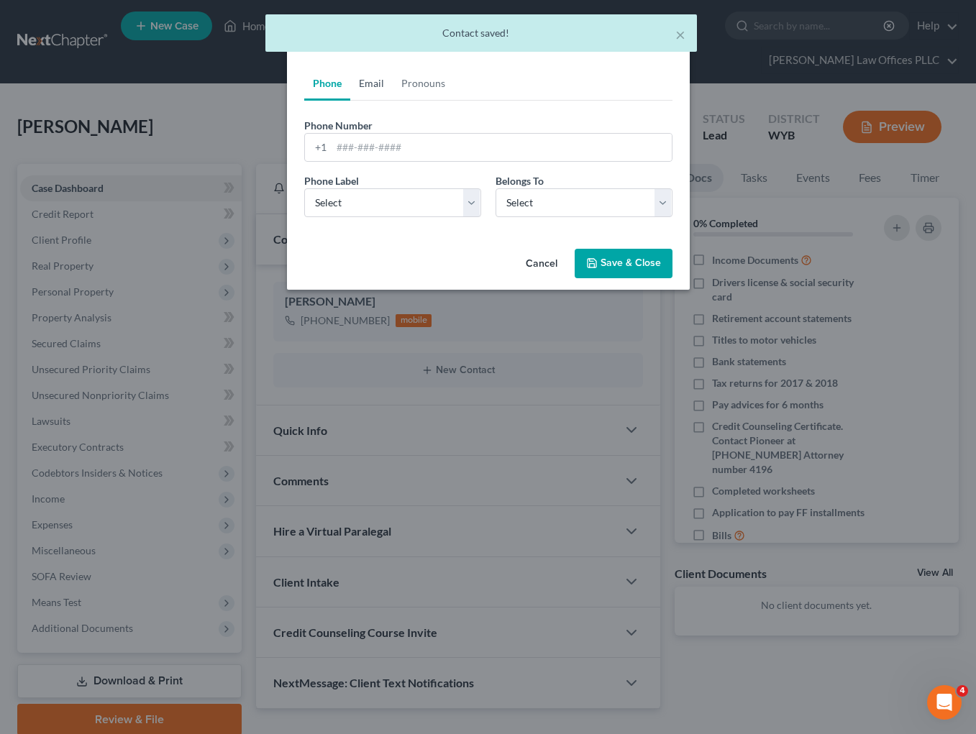
click at [378, 77] on link "Email" at bounding box center [371, 83] width 42 height 35
click at [346, 152] on input "email" at bounding box center [501, 147] width 340 height 27
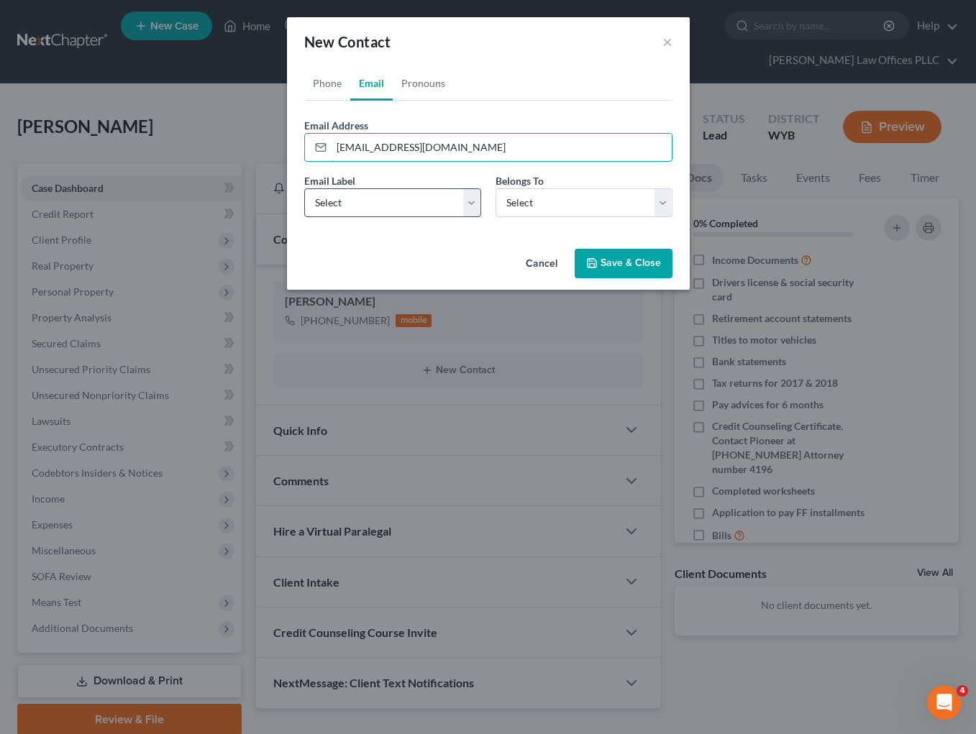
type input "robiebenson85@gmail.com"
click at [381, 205] on select "Select Home Work Other" at bounding box center [392, 202] width 177 height 29
select select "0"
click at [304, 188] on select "Select Home Work Other" at bounding box center [392, 202] width 177 height 29
click at [561, 205] on select "Select Client Other" at bounding box center [583, 202] width 177 height 29
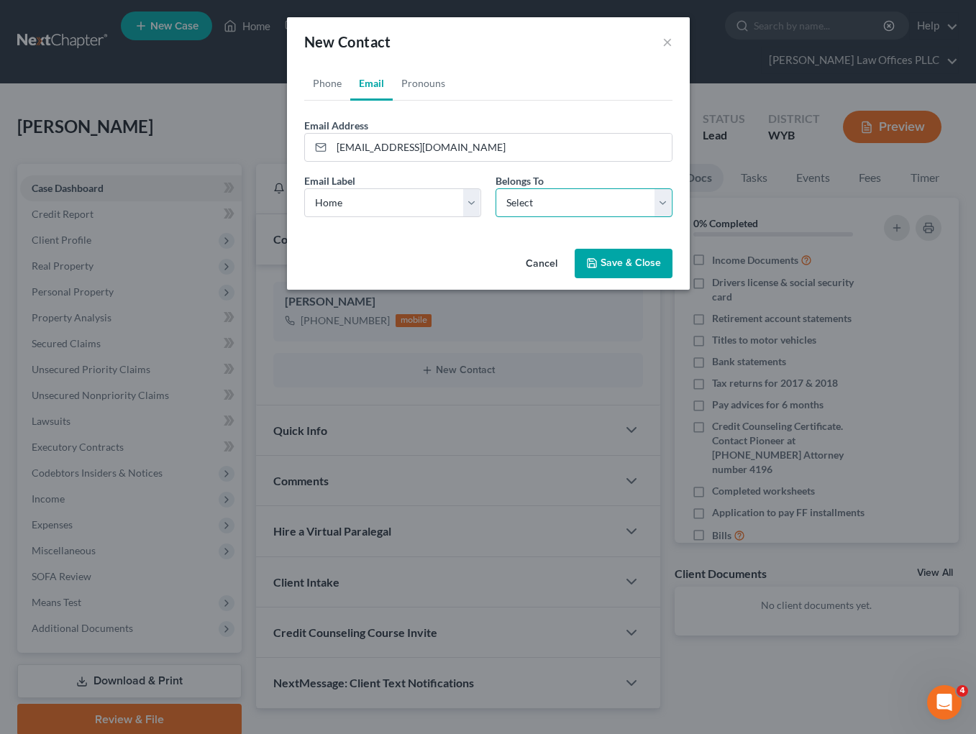
select select "0"
click at [495, 188] on select "Select Client Other" at bounding box center [583, 202] width 177 height 29
click at [620, 261] on button "Save & Close" at bounding box center [623, 264] width 98 height 30
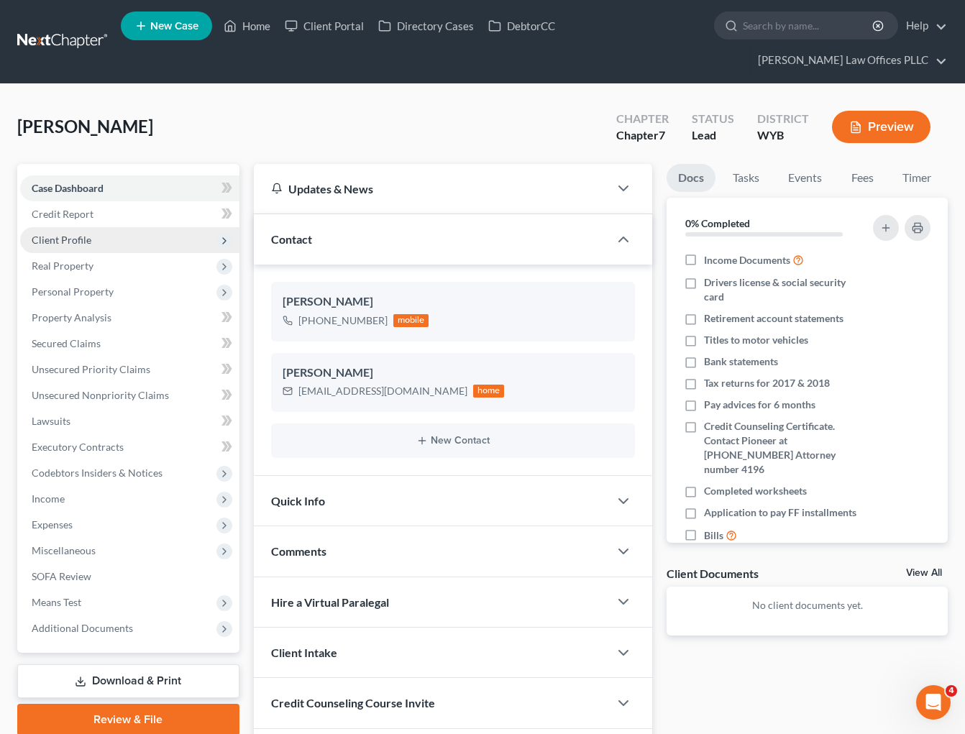
click at [68, 234] on span "Client Profile" at bounding box center [62, 240] width 60 height 12
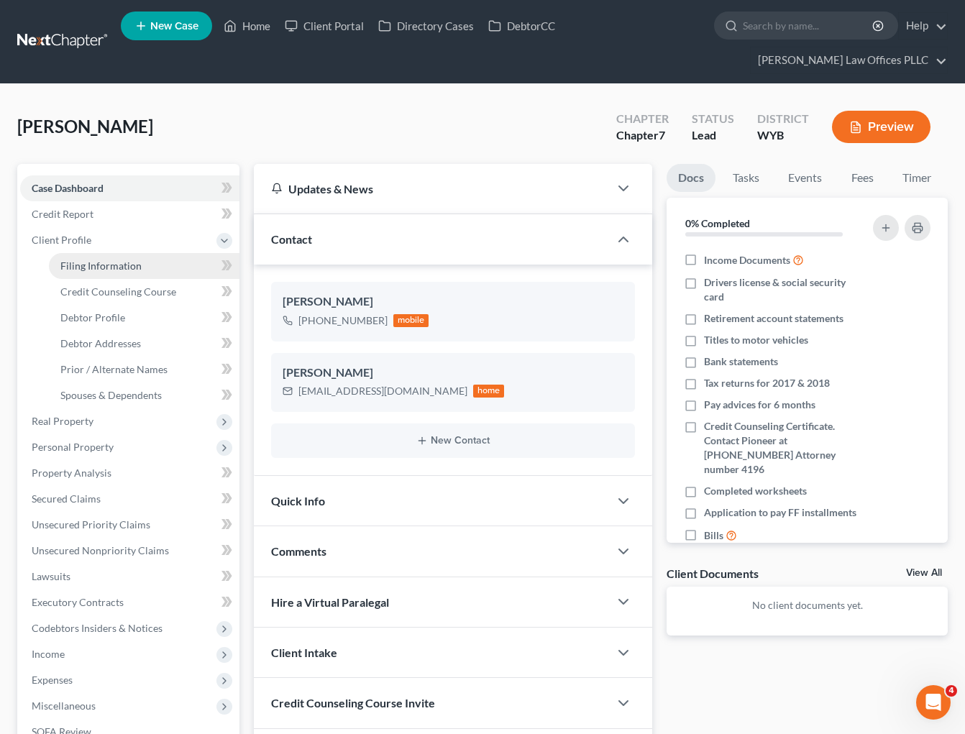
click at [116, 260] on span "Filing Information" at bounding box center [100, 266] width 81 height 12
select select "1"
select select "0"
select select "53"
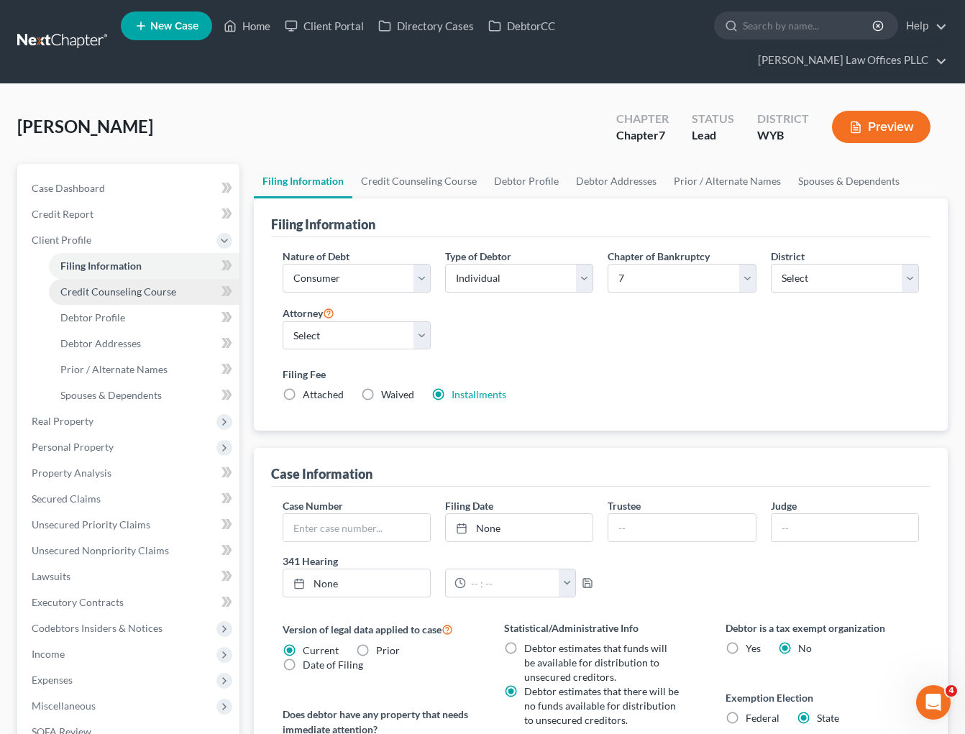
click at [139, 285] on span "Credit Counseling Course" at bounding box center [118, 291] width 116 height 12
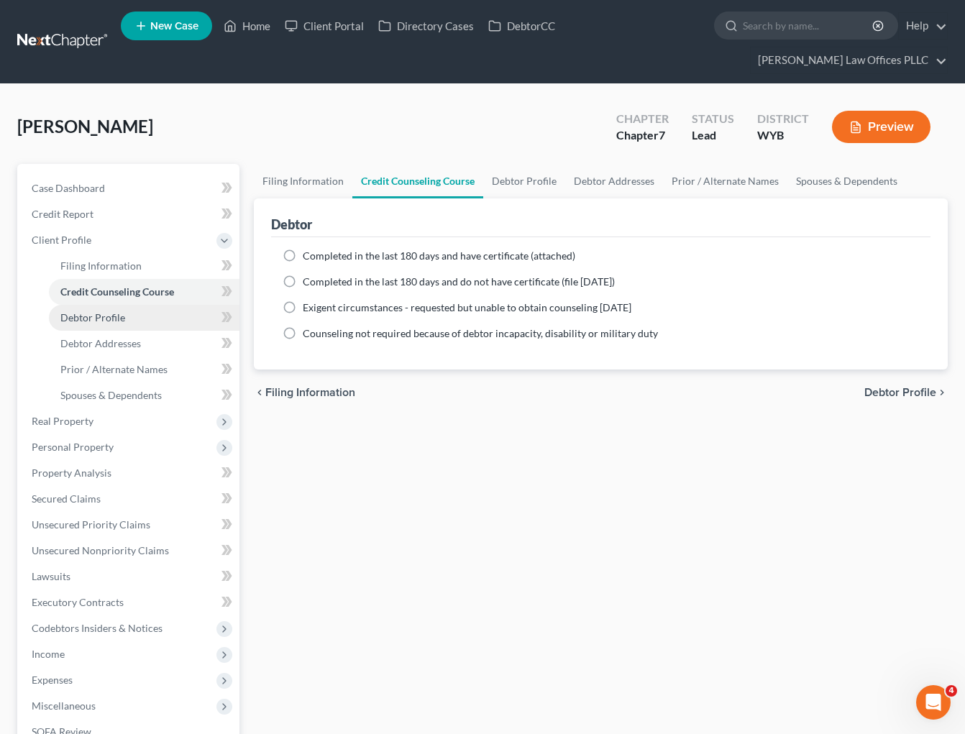
click at [106, 311] on span "Debtor Profile" at bounding box center [92, 317] width 65 height 12
select select "0"
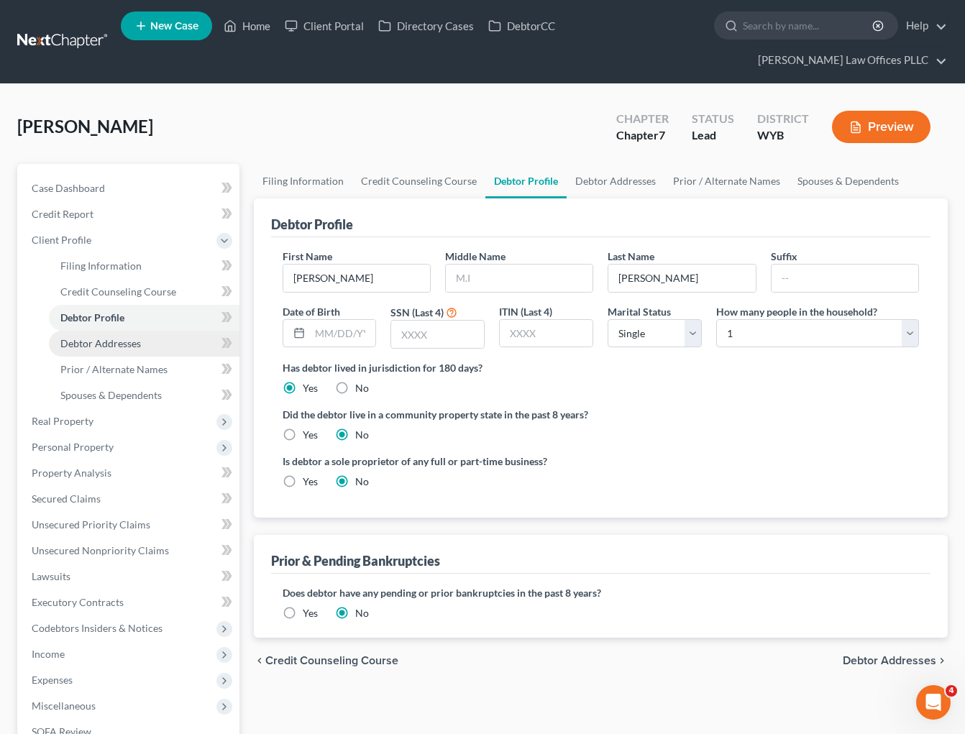
click at [116, 337] on span "Debtor Addresses" at bounding box center [100, 343] width 81 height 12
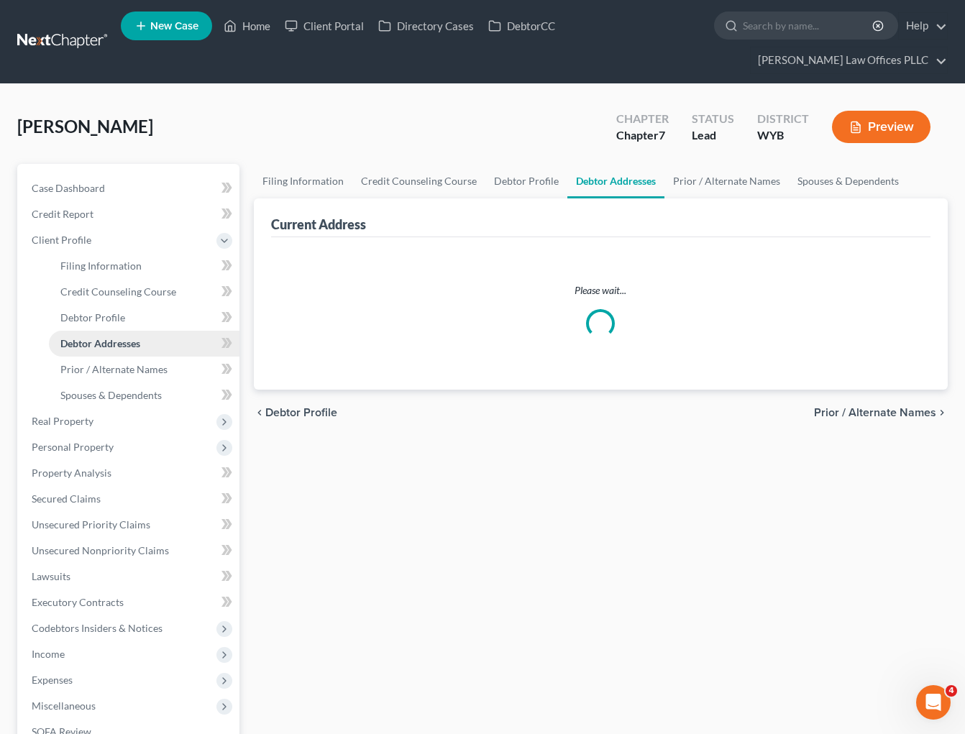
select select "0"
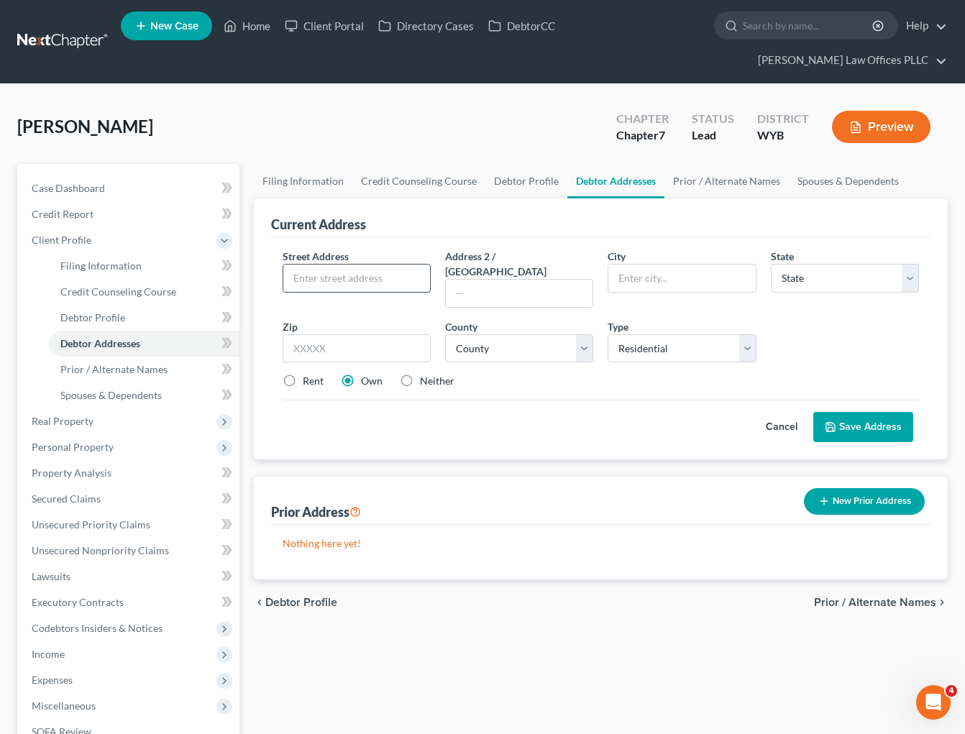
click at [303, 265] on input "text" at bounding box center [356, 278] width 147 height 27
type input "6460 Indian wells Drive"
type input "Casper"
select select "53"
type input "82604"
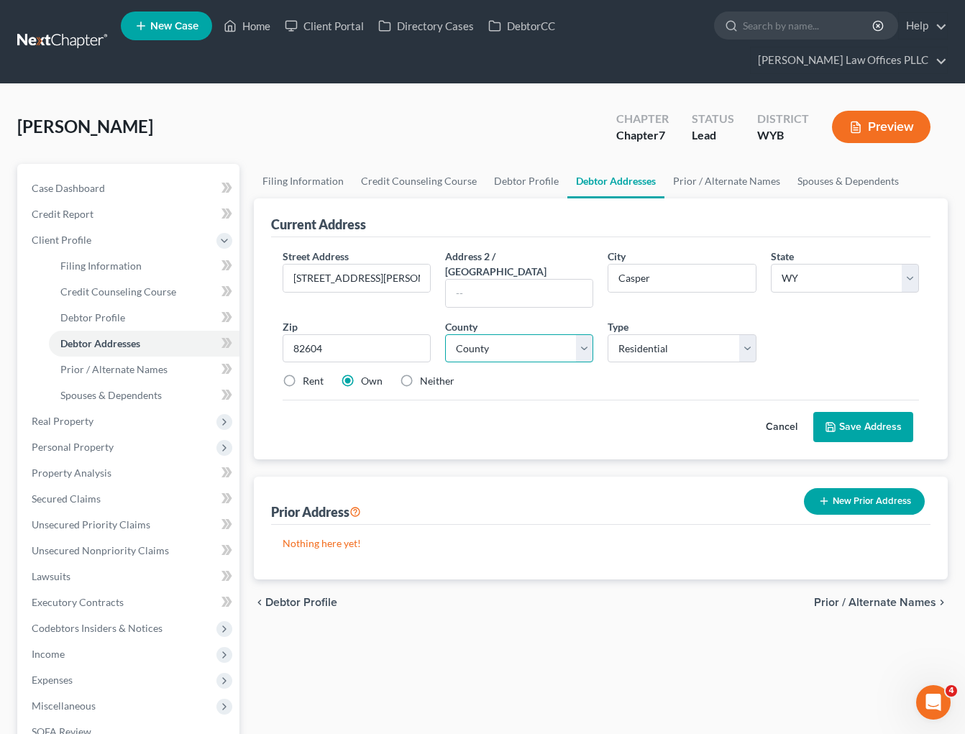
click at [587, 334] on select "County Albany County Big Horn County Campbell County Carbon County Converse Cou…" at bounding box center [519, 348] width 148 height 29
select select "12"
click at [445, 334] on select "County Albany County Big Horn County Campbell County Carbon County Converse Cou…" at bounding box center [519, 348] width 148 height 29
click at [303, 374] on label "Rent" at bounding box center [313, 381] width 21 height 14
click at [308, 374] on input "Rent" at bounding box center [312, 378] width 9 height 9
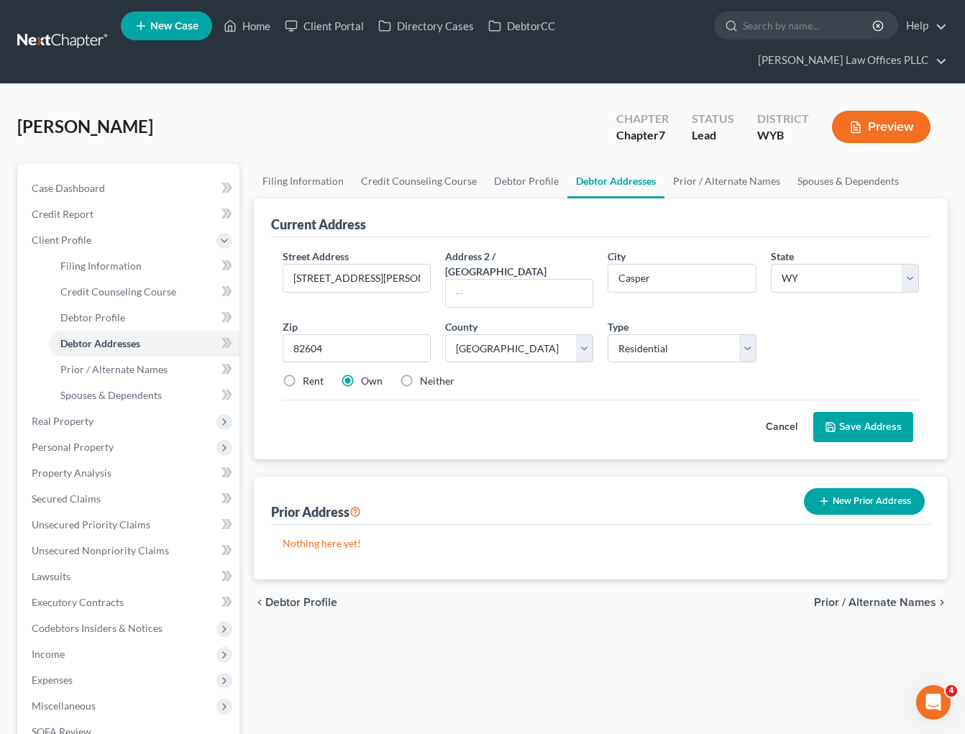
radio input "true"
click at [357, 265] on input "6460 Indian wells Drive" at bounding box center [356, 278] width 147 height 27
type input "6460 Indian Wells Drive"
click at [862, 412] on button "Save Address" at bounding box center [863, 427] width 100 height 30
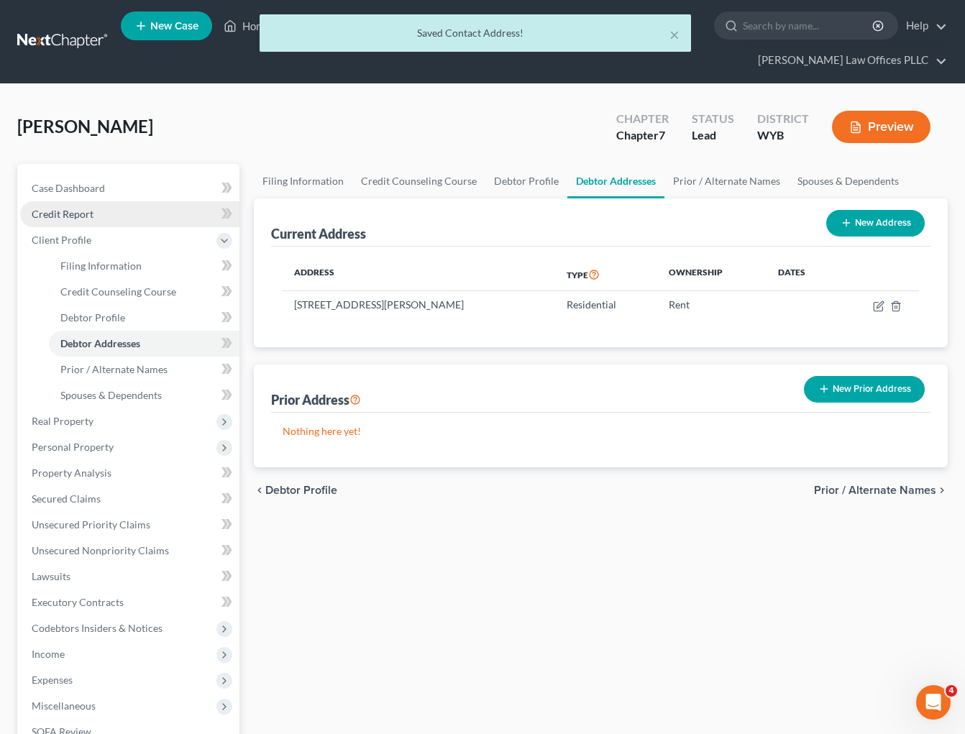
click at [101, 201] on link "Credit Report" at bounding box center [129, 214] width 219 height 26
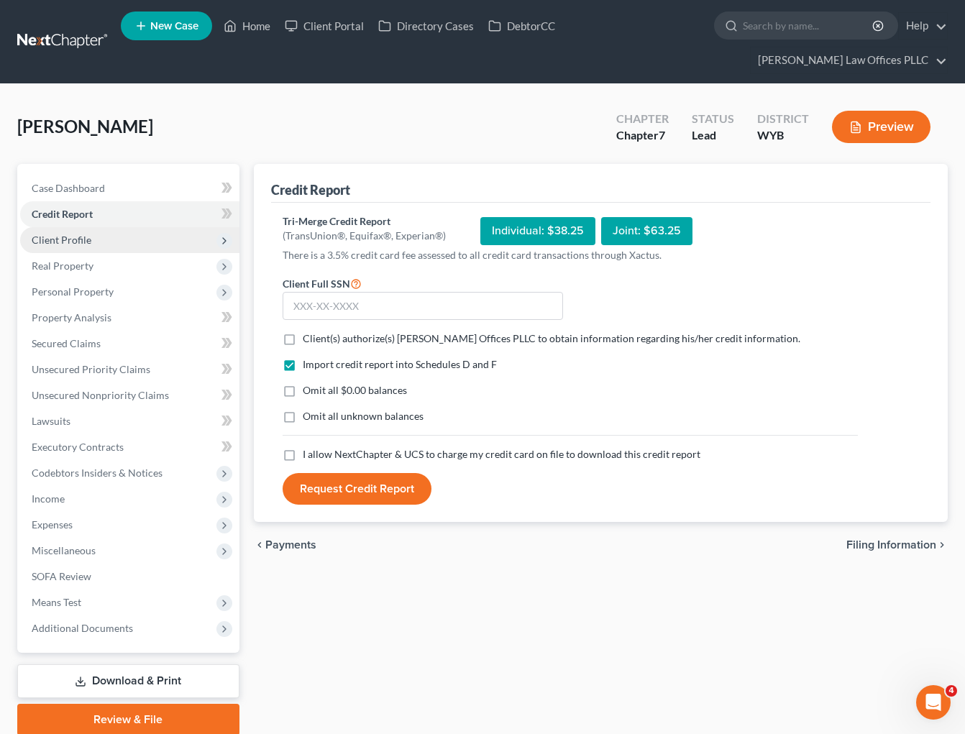
click at [102, 227] on span "Client Profile" at bounding box center [129, 240] width 219 height 26
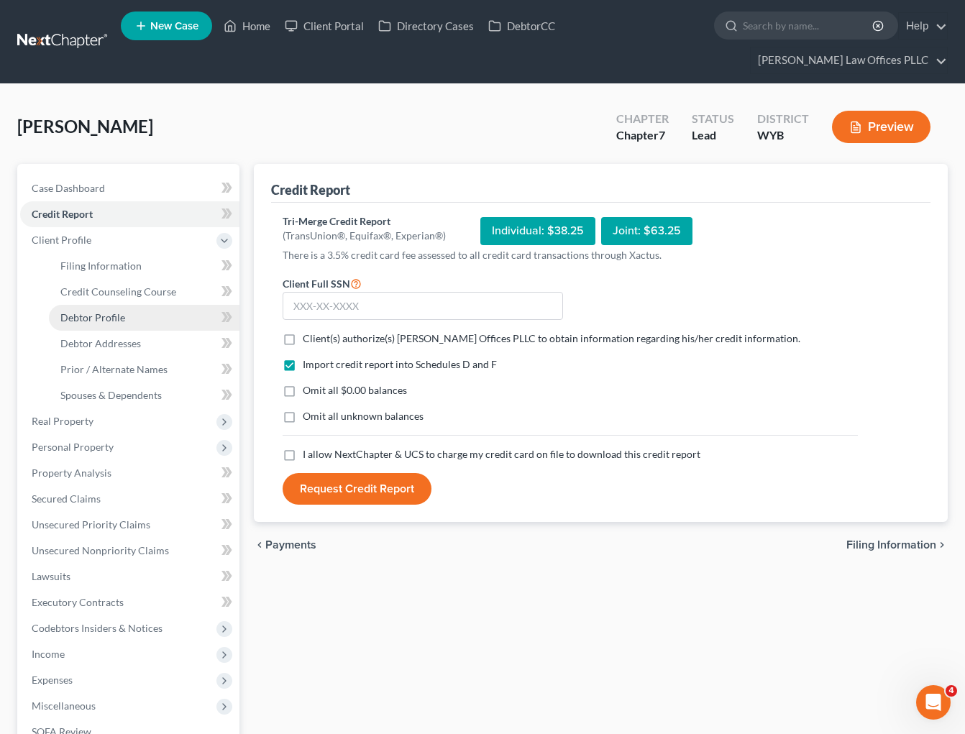
click at [126, 305] on link "Debtor Profile" at bounding box center [144, 318] width 191 height 26
select select "0"
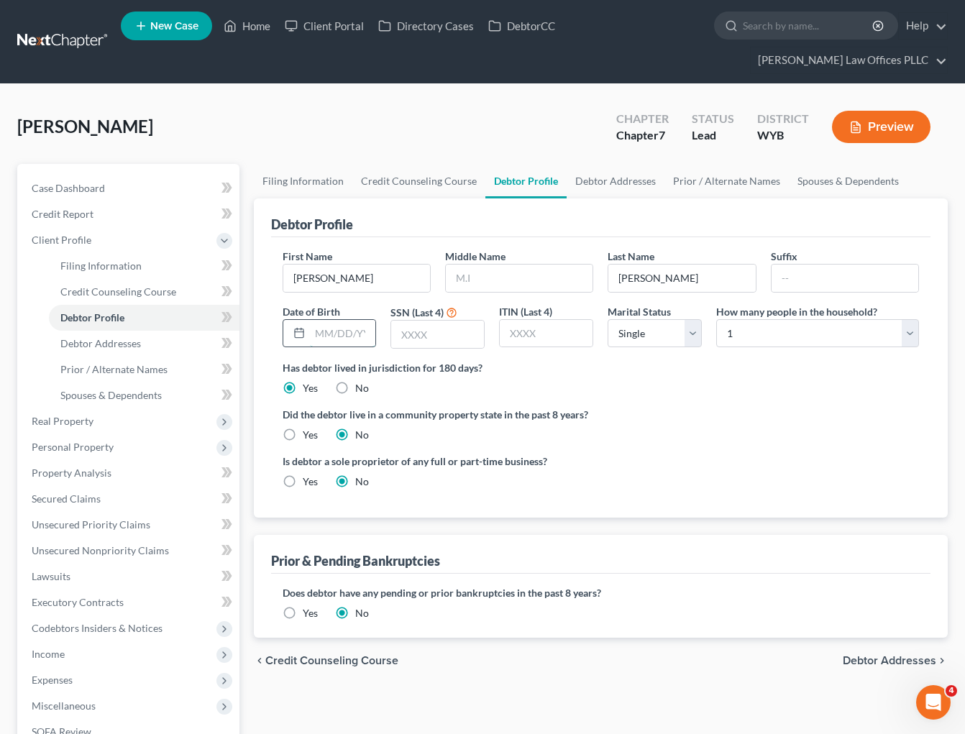
click at [313, 320] on input "text" at bounding box center [343, 333] width 66 height 27
type input "01/18/1985"
click at [410, 321] on input "text" at bounding box center [437, 334] width 93 height 27
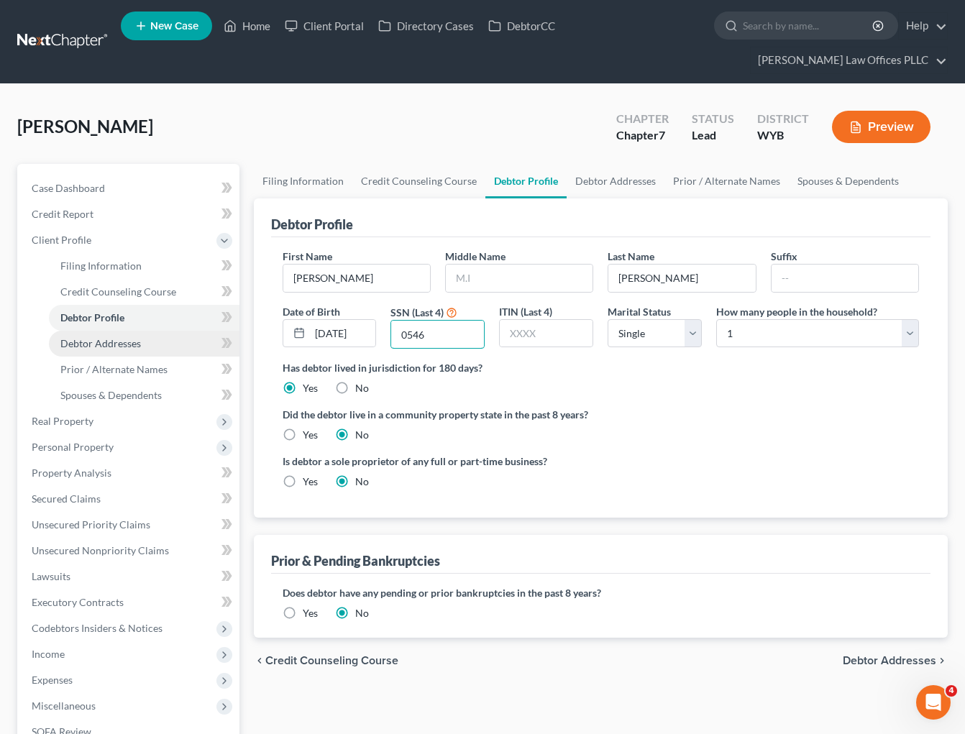
type input "0546"
click at [119, 331] on link "Debtor Addresses" at bounding box center [144, 344] width 191 height 26
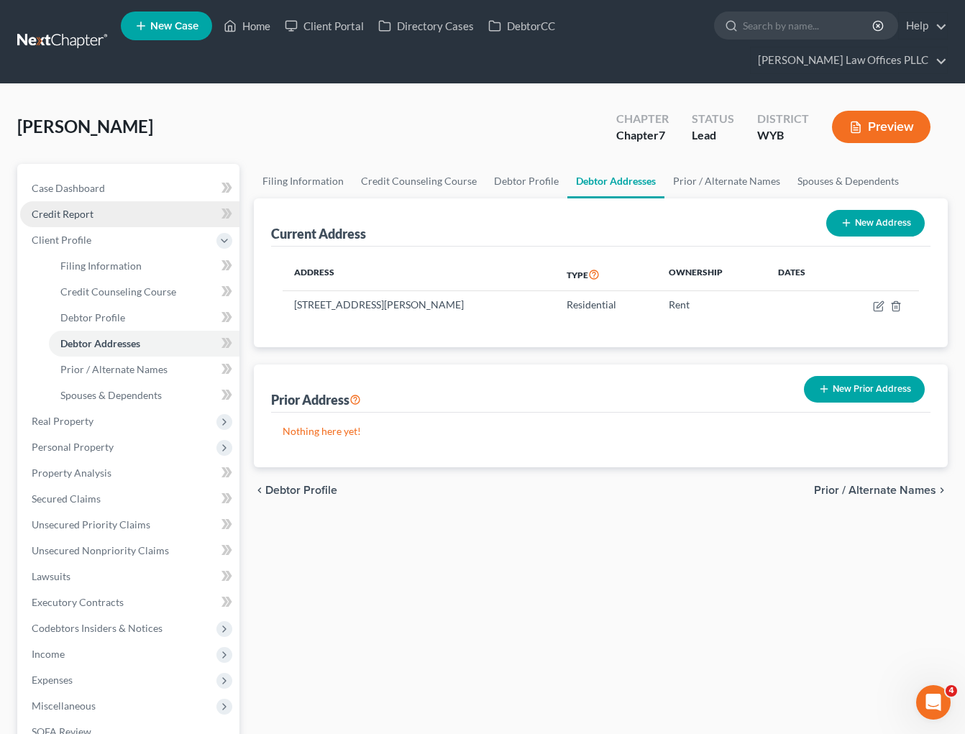
click at [85, 208] on span "Credit Report" at bounding box center [63, 214] width 62 height 12
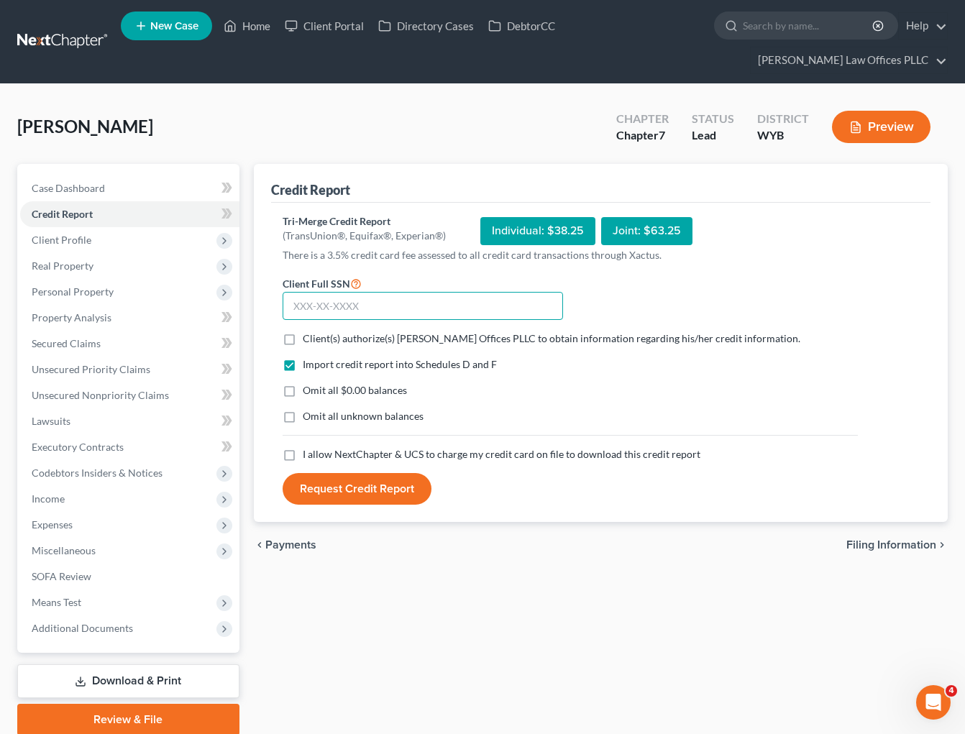
click at [289, 292] on input "text" at bounding box center [423, 306] width 280 height 29
type input "520-06-0546"
drag, startPoint x: 290, startPoint y: 316, endPoint x: 293, endPoint y: 334, distance: 19.0
click at [303, 331] on label "Client(s) authorize(s) Arnold Law Offices PLLC to obtain information regarding …" at bounding box center [551, 338] width 497 height 14
click at [308, 331] on input "Client(s) authorize(s) Arnold Law Offices PLLC to obtain information regarding …" at bounding box center [312, 335] width 9 height 9
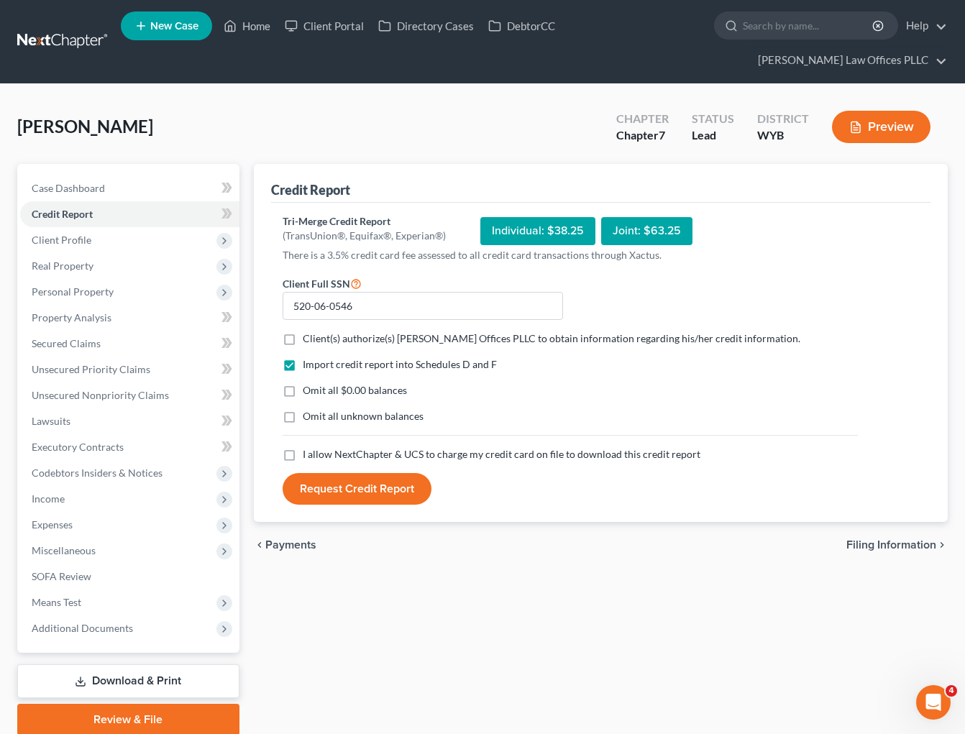
checkbox input "true"
click at [303, 383] on label "Omit all $0.00 balances" at bounding box center [355, 390] width 104 height 14
click at [308, 383] on input "Omit all $0.00 balances" at bounding box center [312, 387] width 9 height 9
checkbox input "true"
click at [303, 409] on label "Omit all unknown balances" at bounding box center [363, 416] width 121 height 14
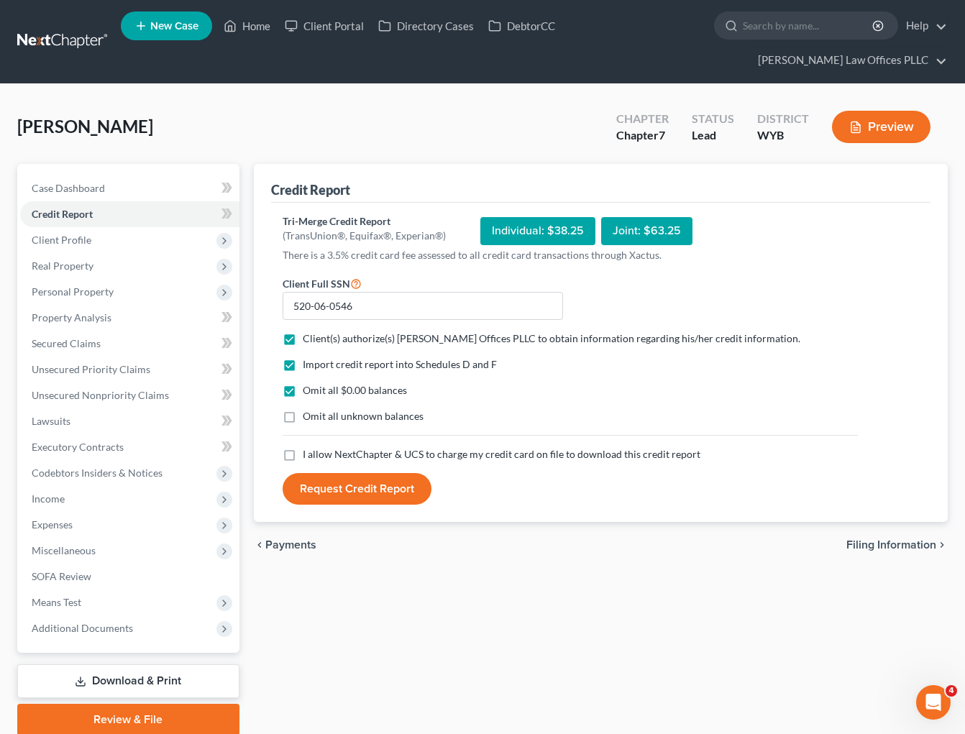
click at [308, 409] on input "Omit all unknown balances" at bounding box center [312, 413] width 9 height 9
checkbox input "true"
click at [303, 447] on label "I allow NextChapter & UCS to charge my credit card on file to download this cre…" at bounding box center [502, 454] width 398 height 14
click at [308, 447] on input "I allow NextChapter & UCS to charge my credit card on file to download this cre…" at bounding box center [312, 451] width 9 height 9
checkbox input "true"
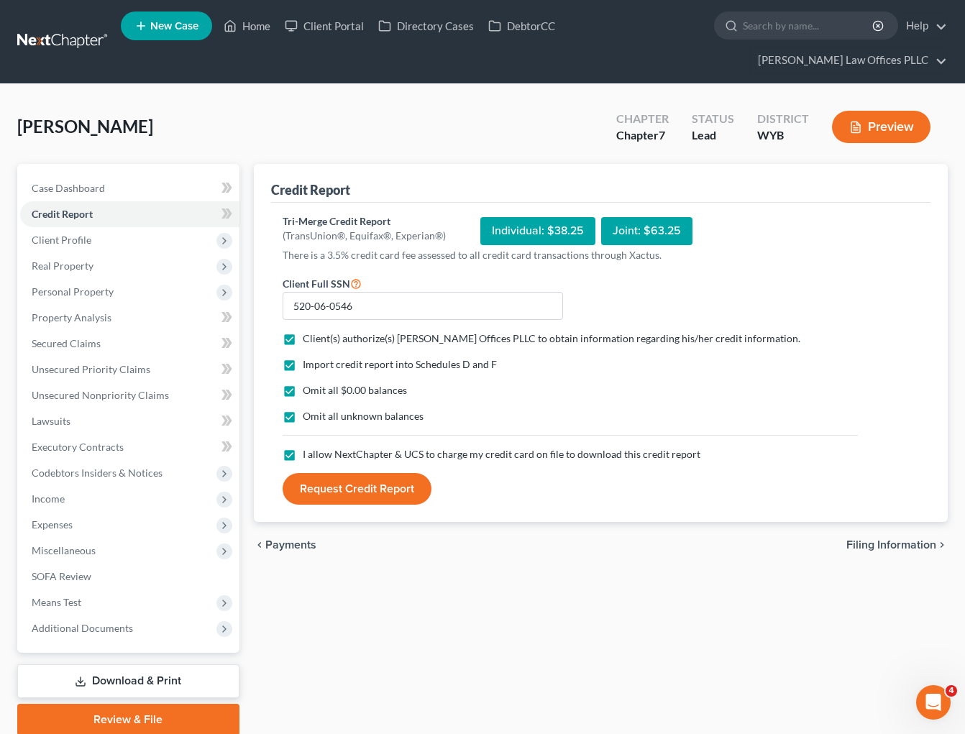
click at [388, 473] on button "Request Credit Report" at bounding box center [357, 489] width 149 height 32
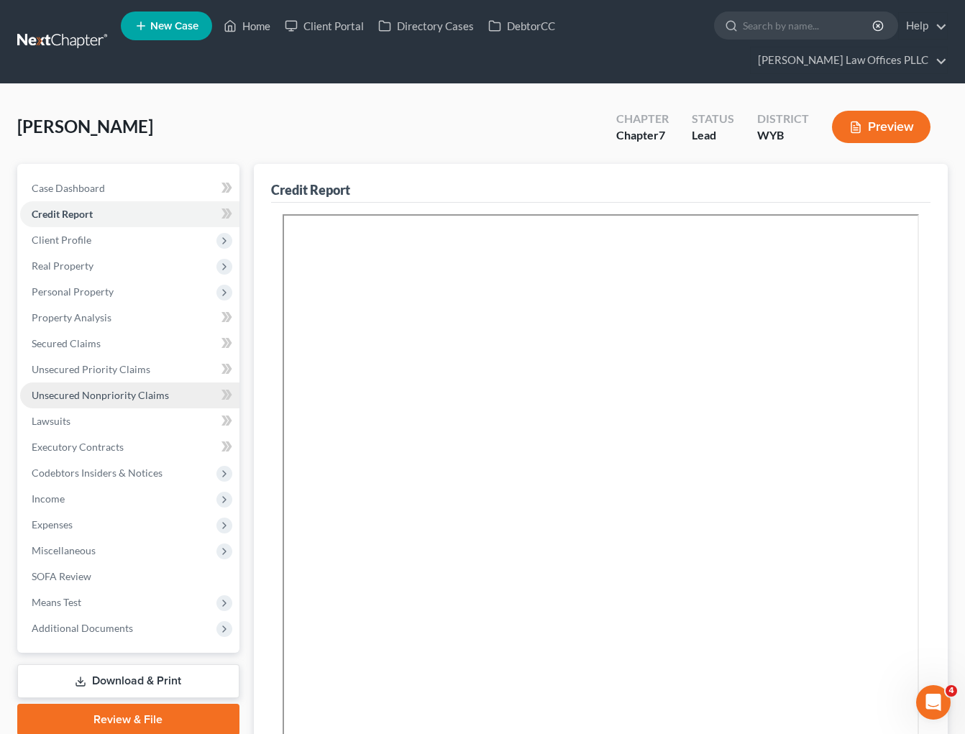
click at [152, 389] on span "Unsecured Nonpriority Claims" at bounding box center [100, 395] width 137 height 12
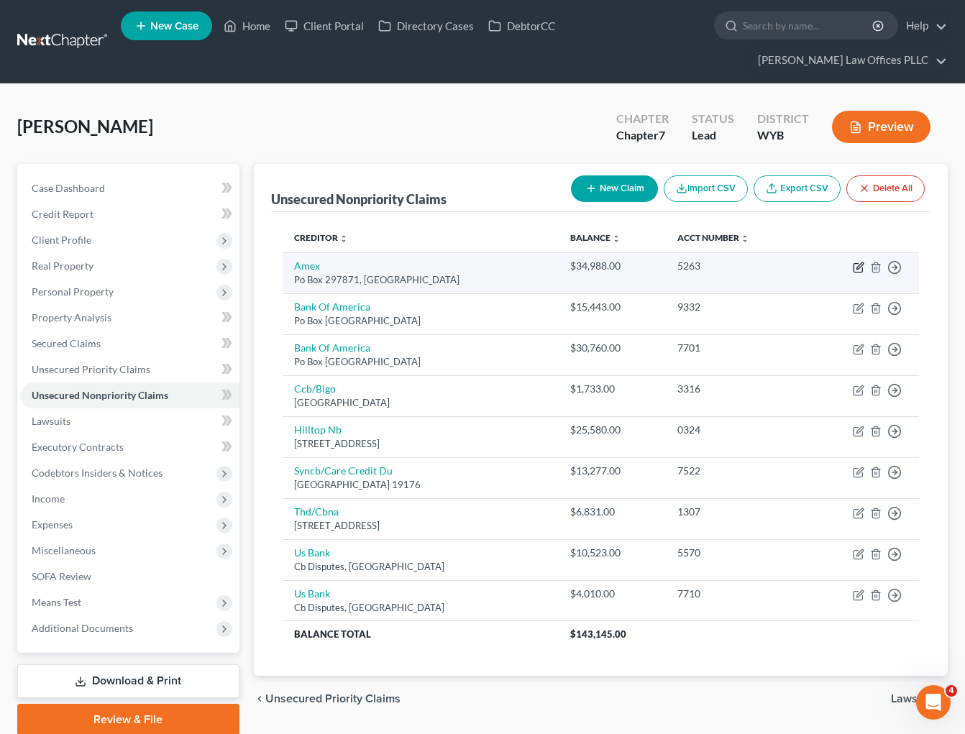
click at [856, 262] on icon "button" at bounding box center [859, 268] width 12 height 12
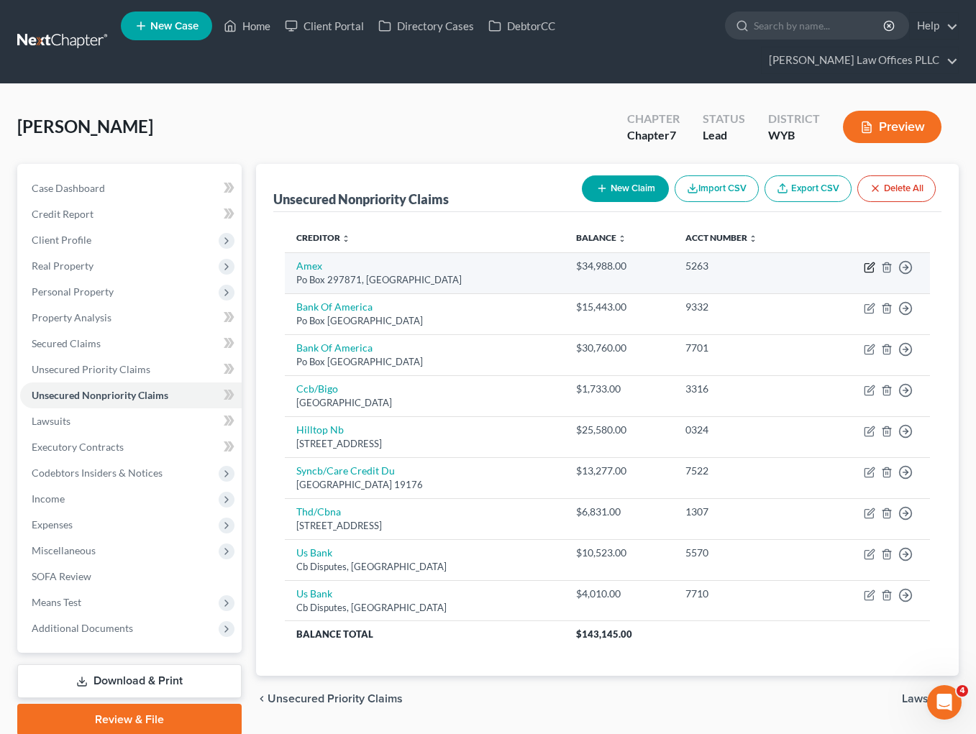
select select "9"
select select "2"
select select "0"
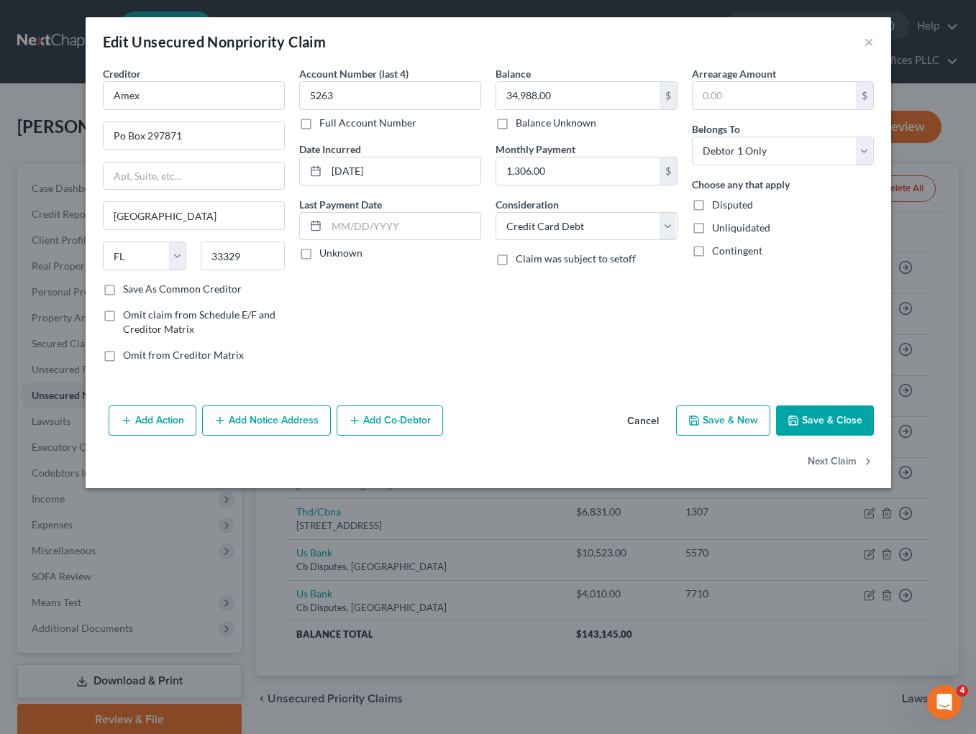
click at [830, 421] on button "Save & Close" at bounding box center [825, 420] width 98 height 30
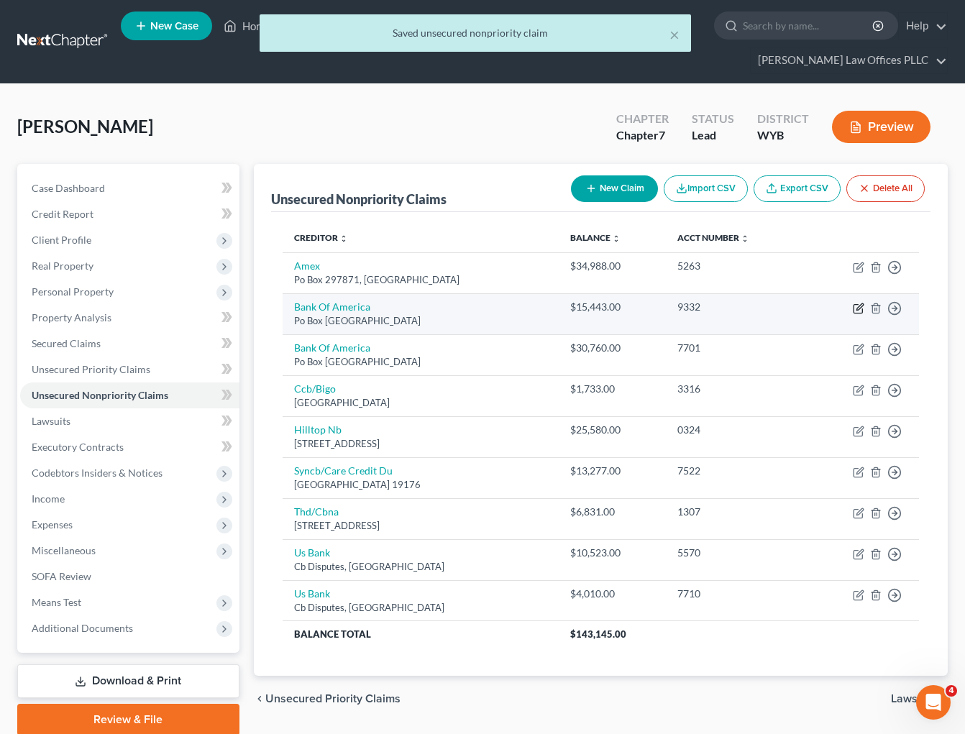
click at [859, 303] on icon "button" at bounding box center [859, 309] width 12 height 12
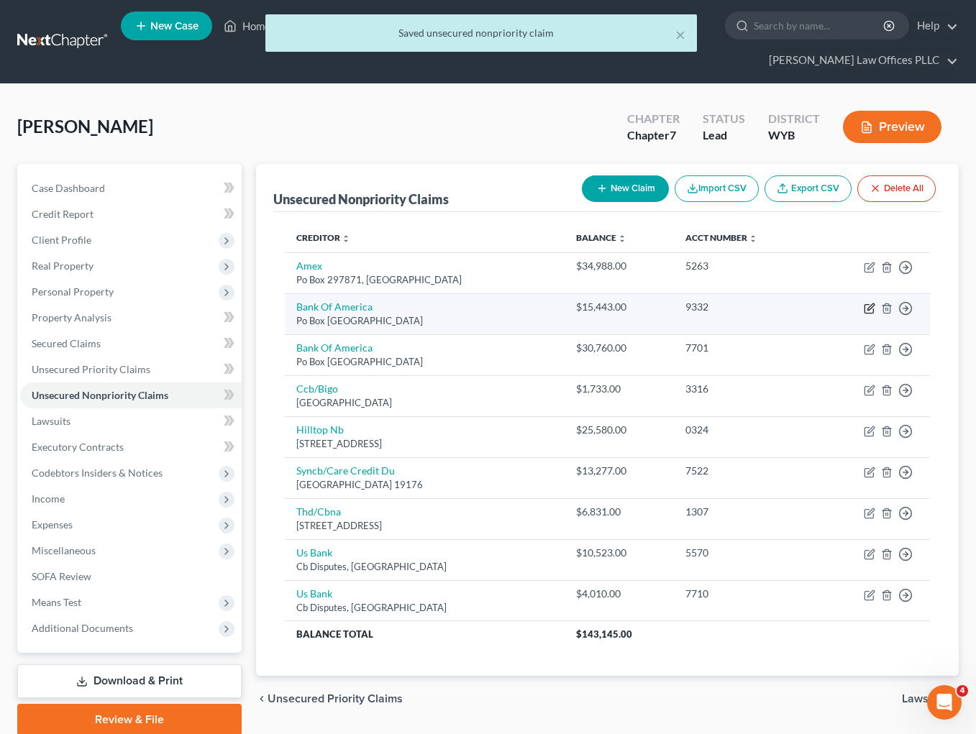
select select "45"
select select "2"
select select "0"
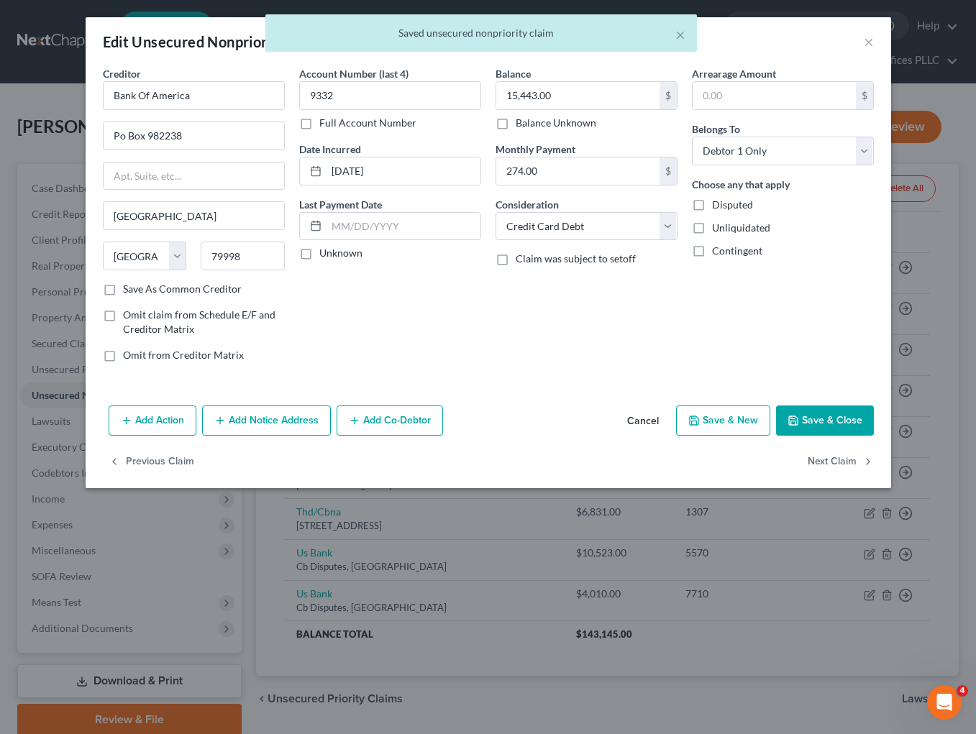
click at [811, 421] on button "Save & Close" at bounding box center [825, 420] width 98 height 30
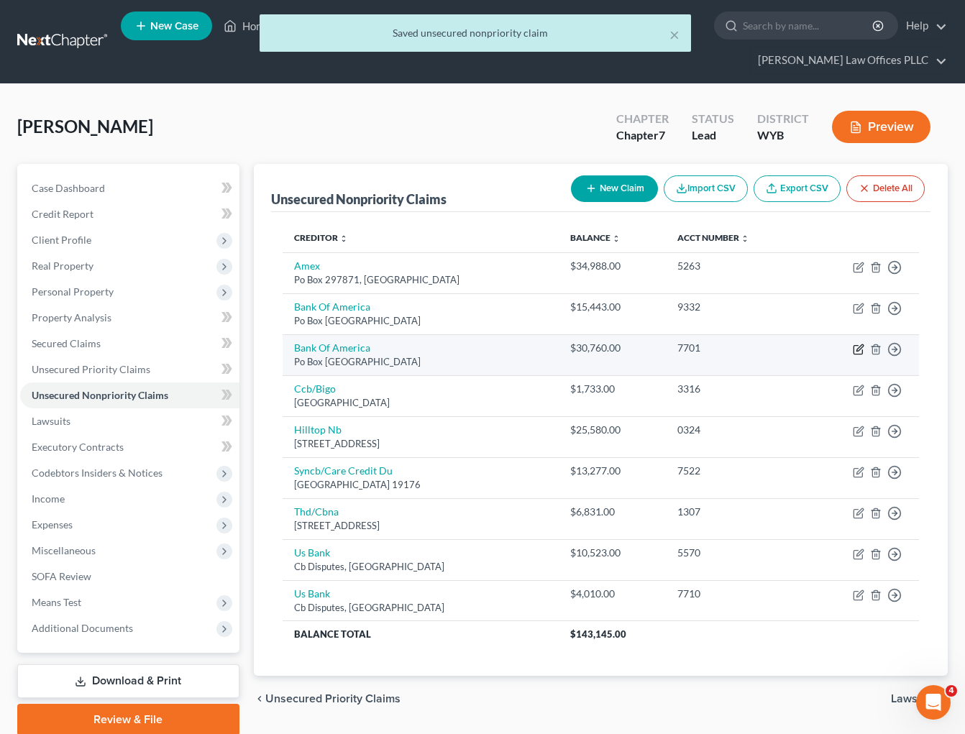
click at [857, 344] on icon "button" at bounding box center [859, 347] width 6 height 6
select select "45"
select select "2"
select select "0"
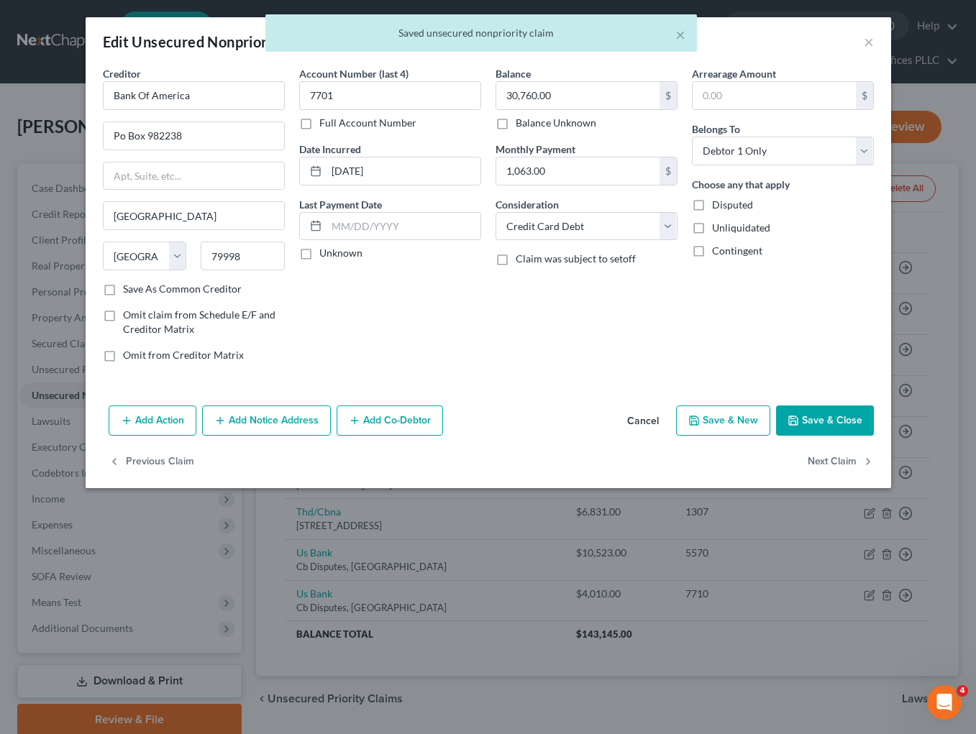
click at [804, 418] on button "Save & Close" at bounding box center [825, 420] width 98 height 30
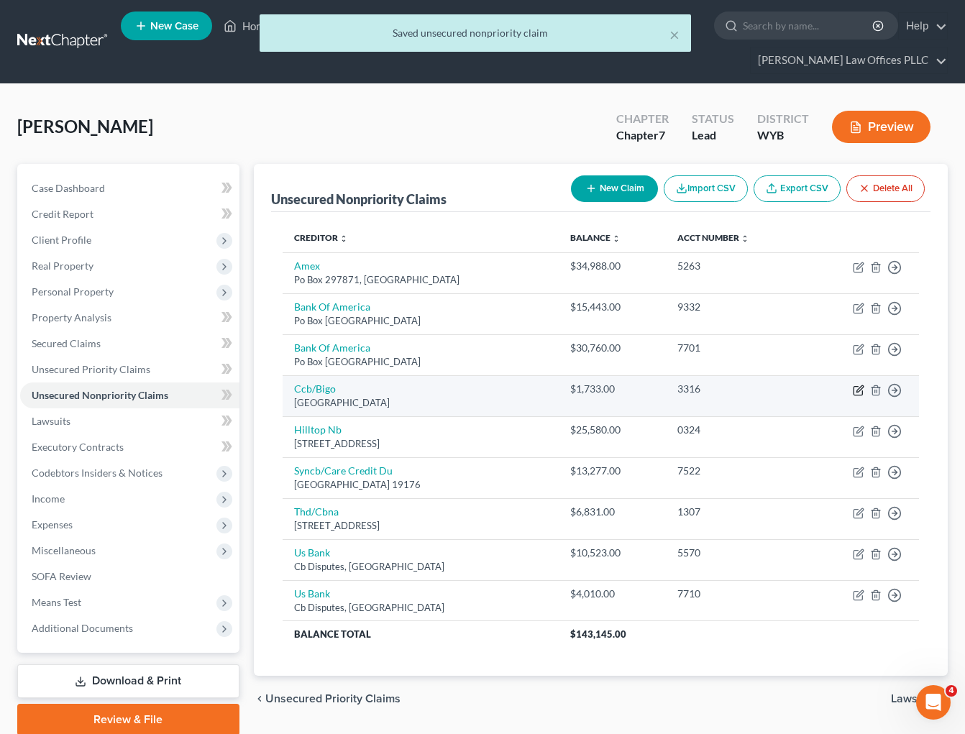
click at [857, 385] on icon "button" at bounding box center [859, 391] width 12 height 12
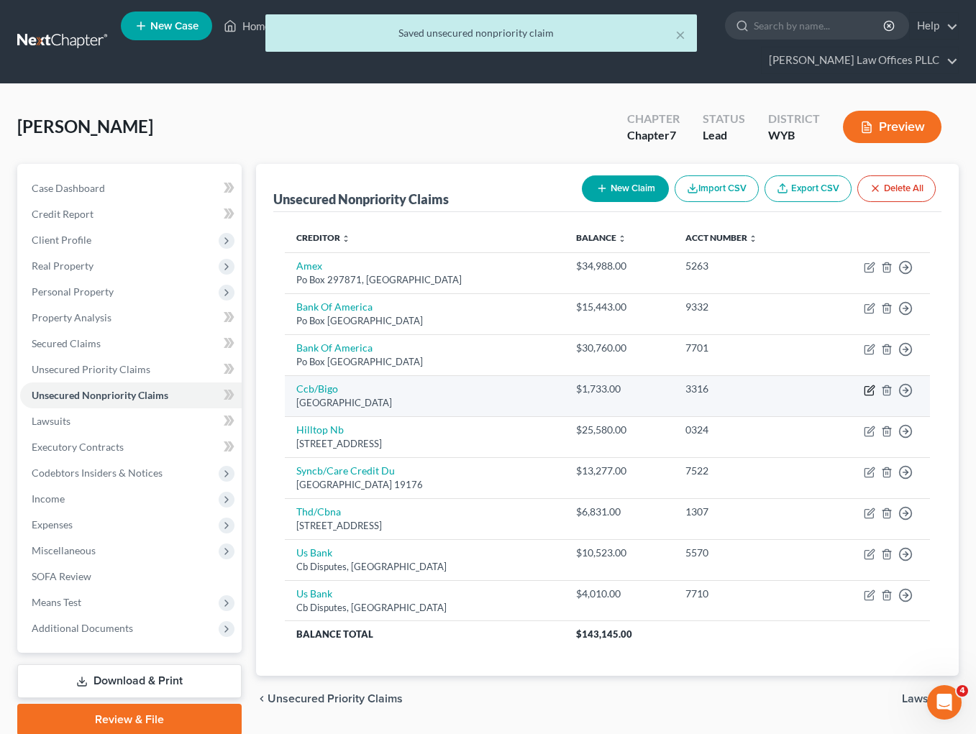
select select "36"
select select "2"
select select "0"
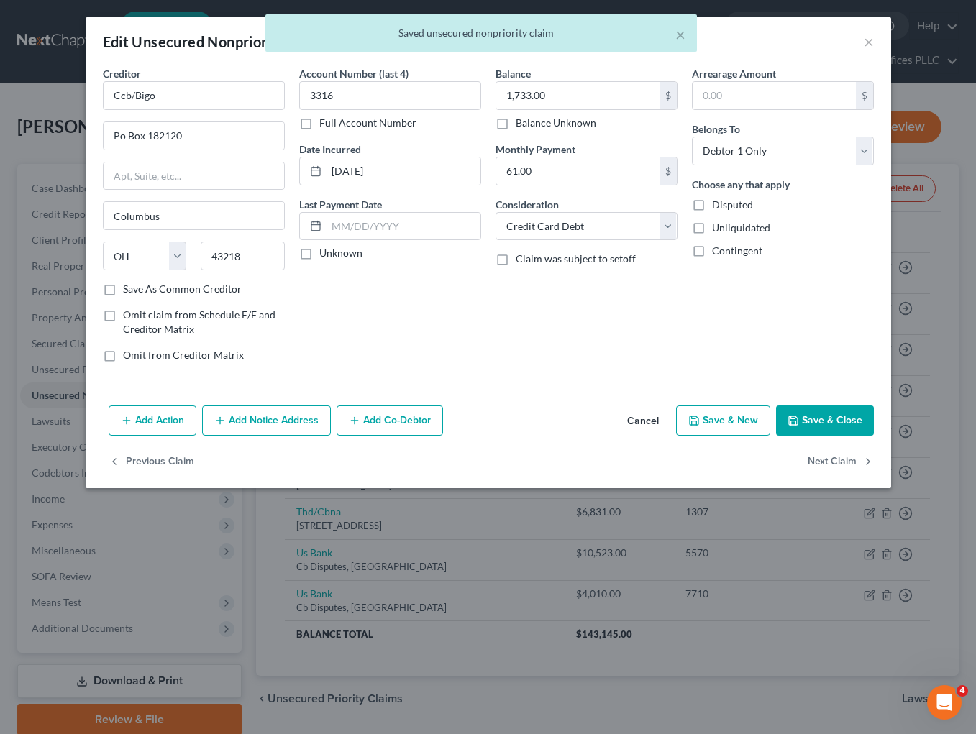
click at [814, 416] on button "Save & Close" at bounding box center [825, 420] width 98 height 30
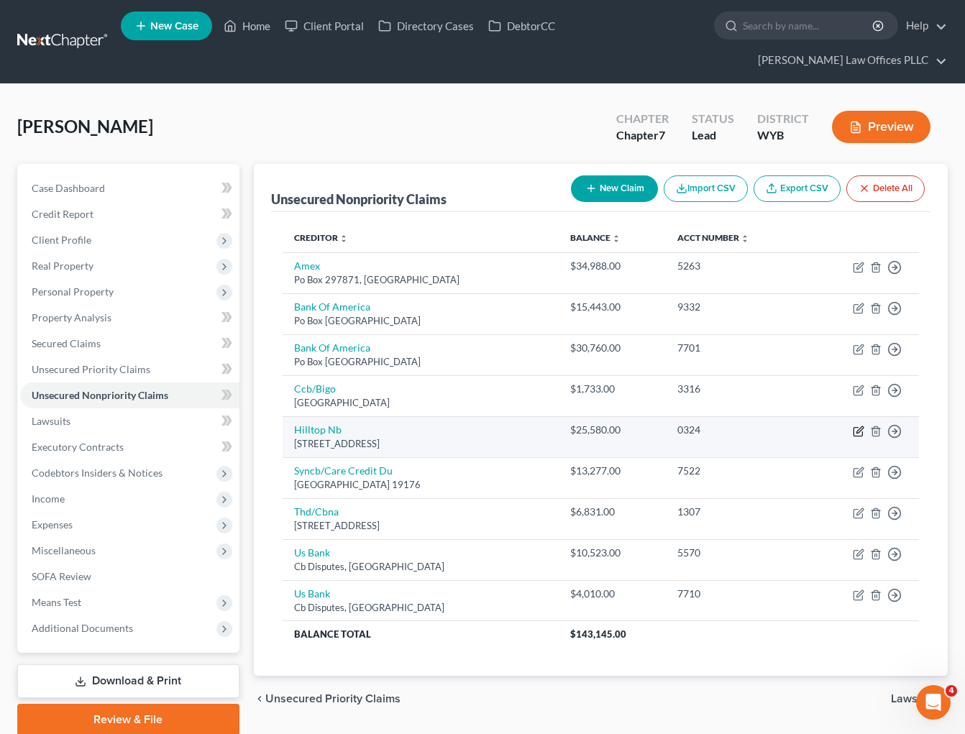
click at [861, 426] on icon "button" at bounding box center [859, 429] width 6 height 6
select select "53"
select select "0"
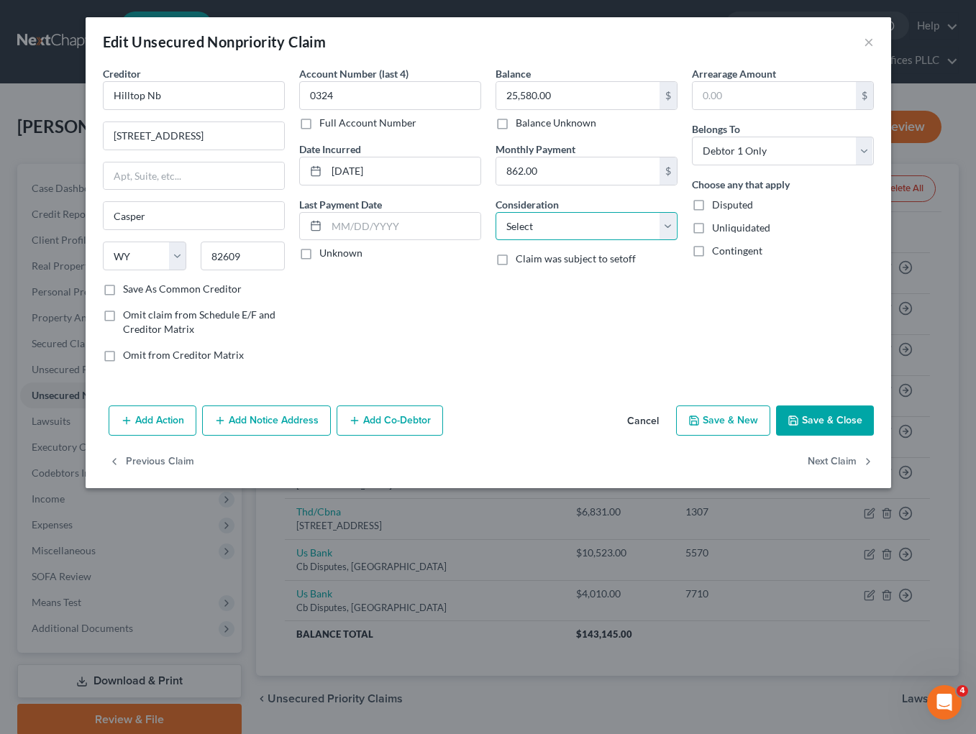
click at [666, 223] on select "Select Cable / Satellite Services Collection Agency Credit Card Debt Debt Couns…" at bounding box center [586, 226] width 182 height 29
select select "2"
click at [495, 212] on select "Select Cable / Satellite Services Collection Agency Credit Card Debt Debt Couns…" at bounding box center [586, 226] width 182 height 29
click at [828, 418] on button "Save & Close" at bounding box center [825, 420] width 98 height 30
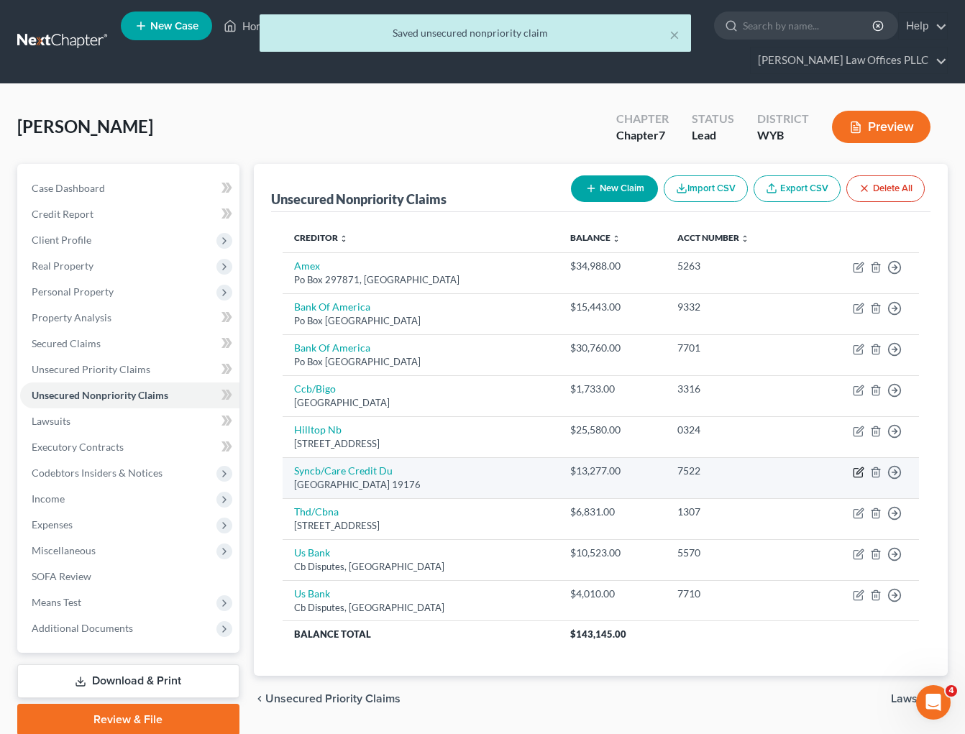
click at [863, 467] on icon "button" at bounding box center [859, 473] width 12 height 12
select select "39"
select select "2"
select select "0"
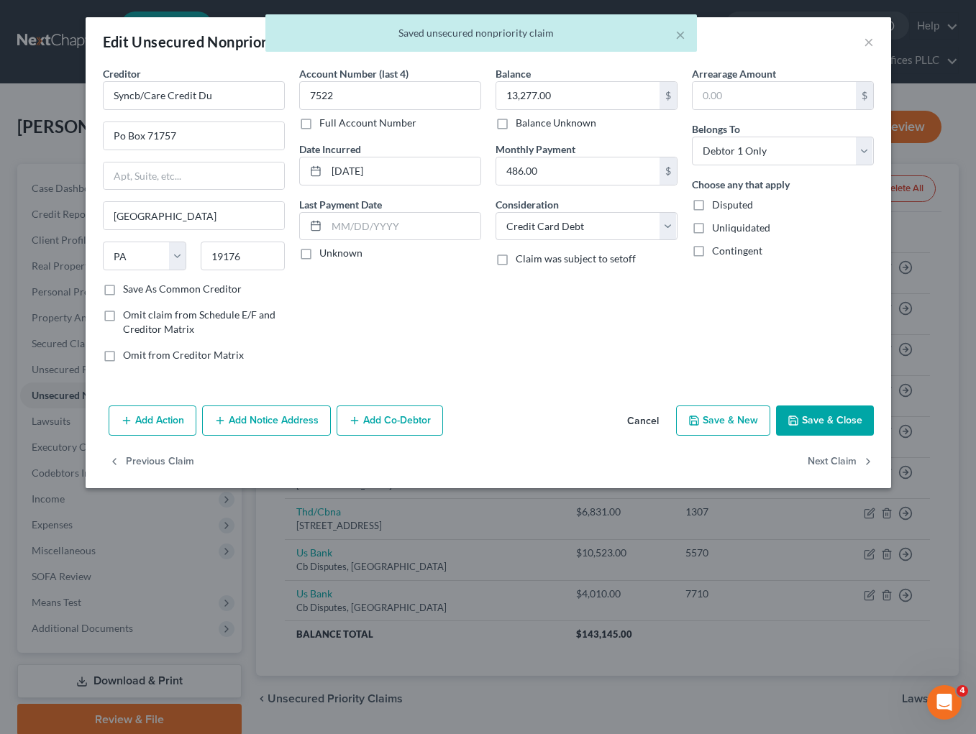
click at [810, 420] on button "Save & Close" at bounding box center [825, 420] width 98 height 30
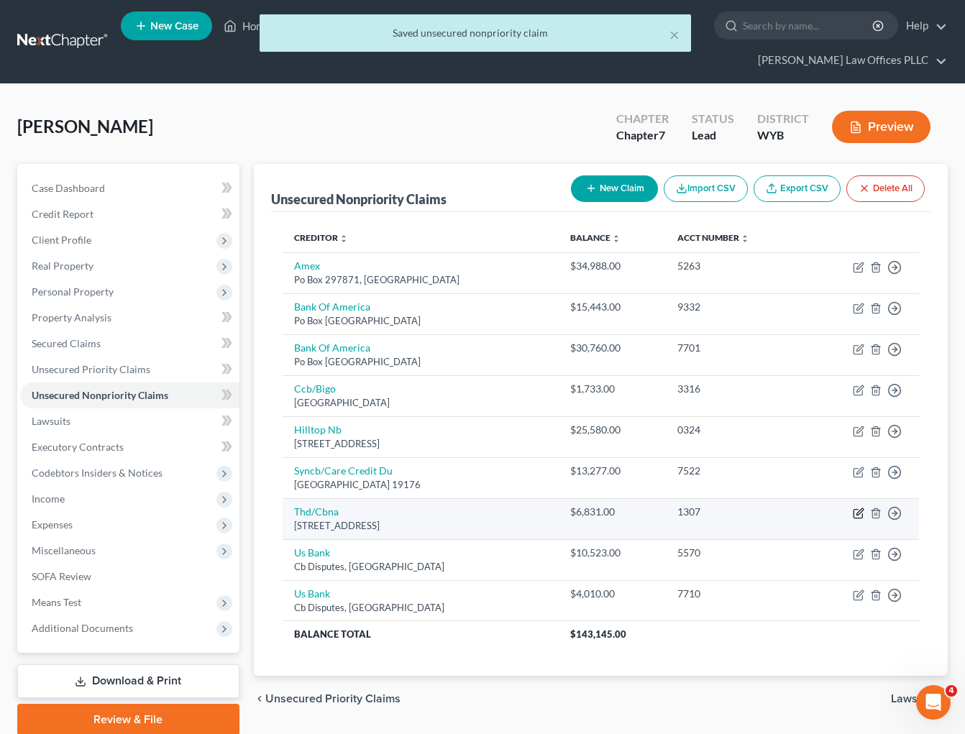
click at [856, 508] on icon "button" at bounding box center [859, 514] width 12 height 12
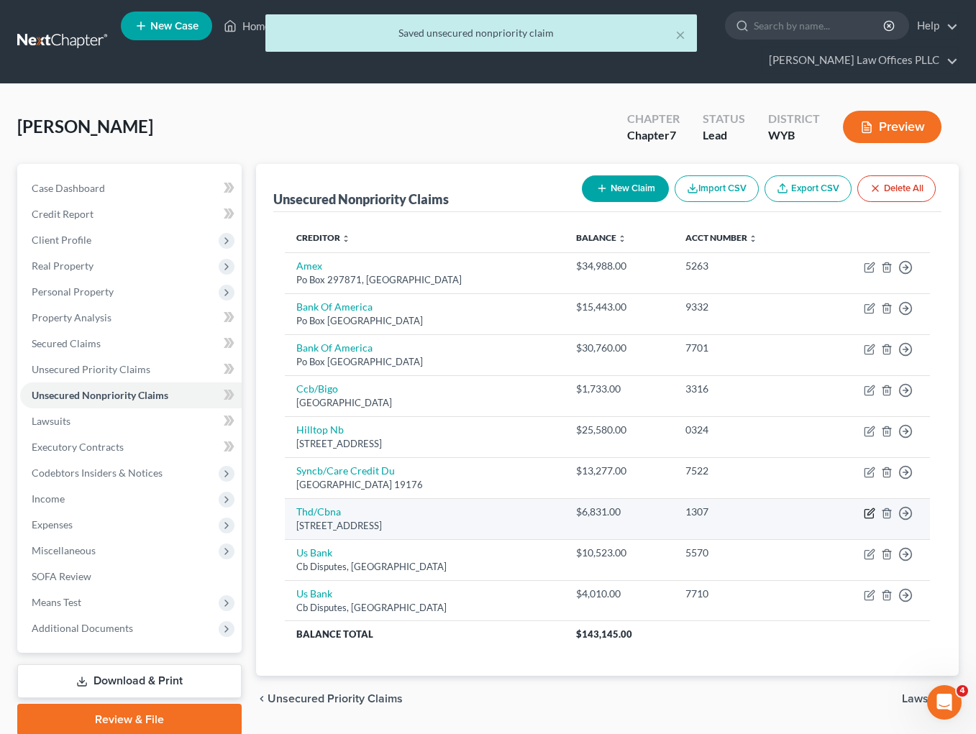
select select "43"
select select "2"
select select "0"
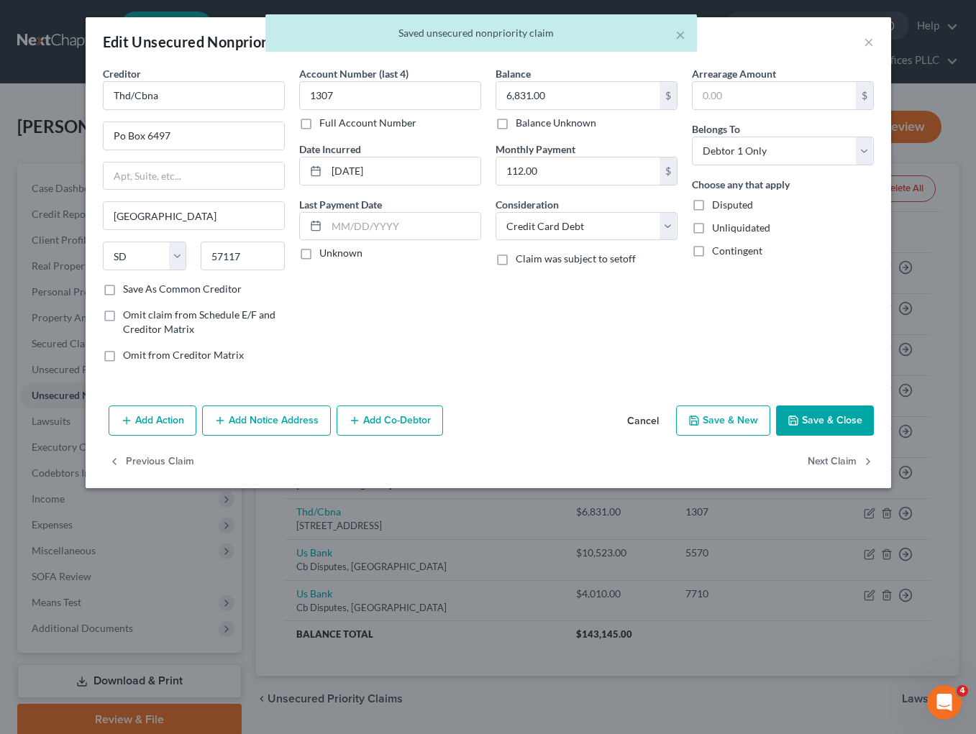
click at [829, 421] on button "Save & Close" at bounding box center [825, 420] width 98 height 30
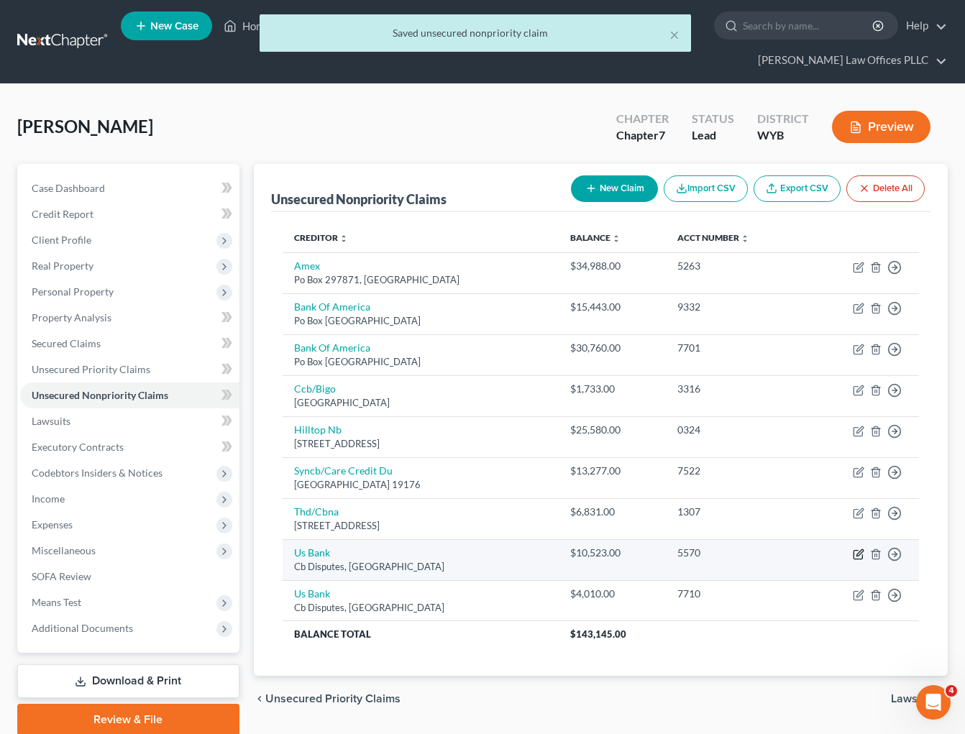
click at [856, 549] on icon "button" at bounding box center [859, 555] width 12 height 12
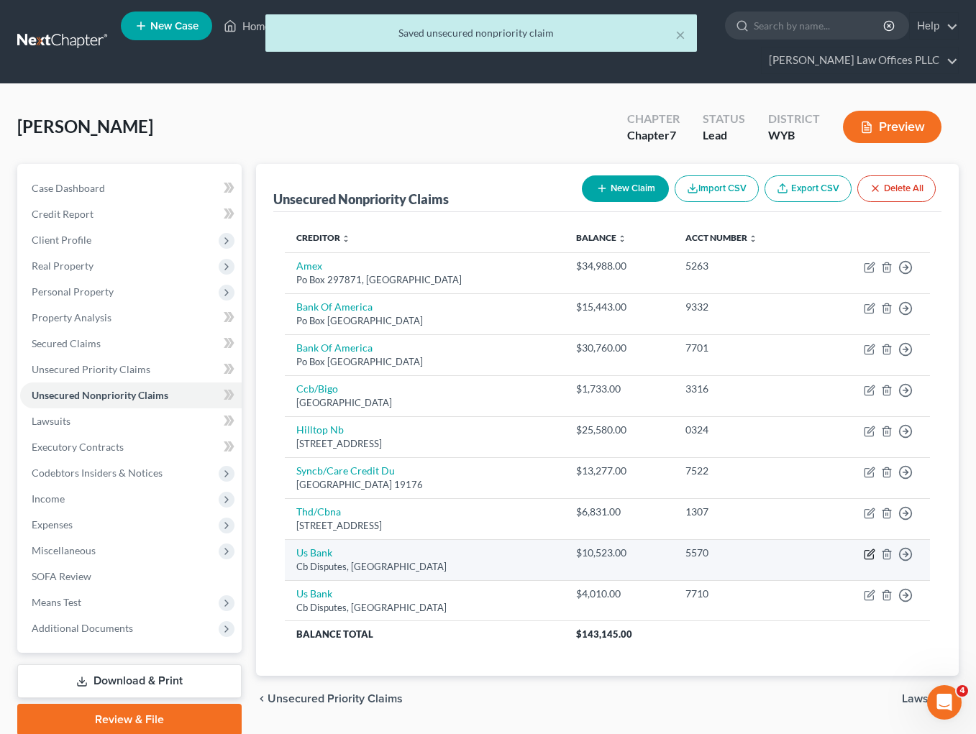
select select "26"
select select "2"
select select "0"
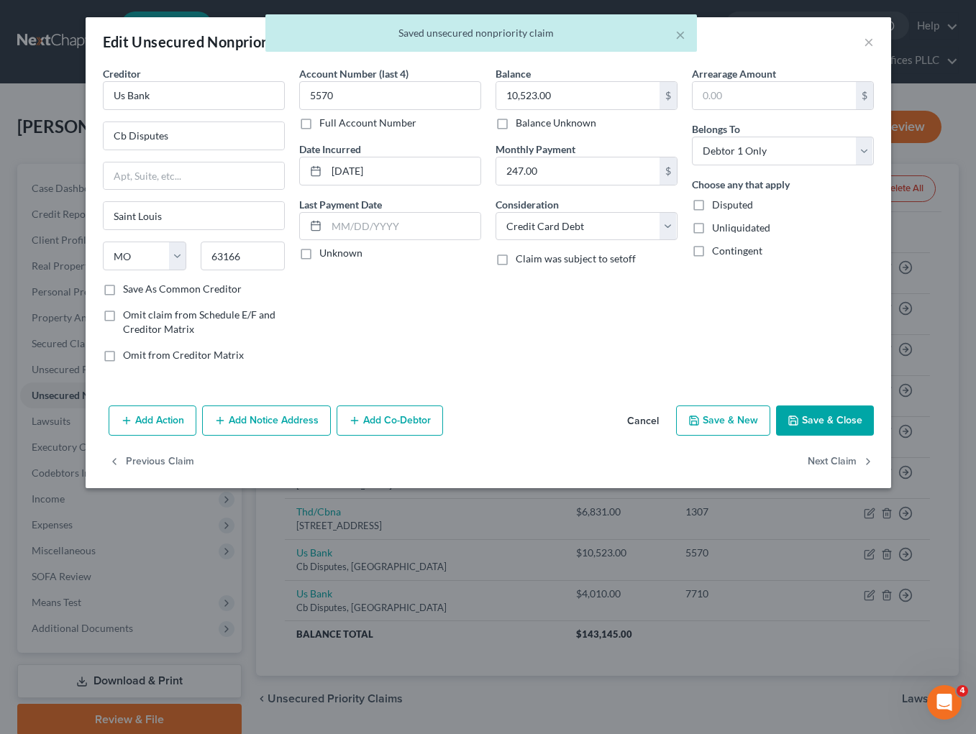
click at [828, 426] on button "Save & Close" at bounding box center [825, 420] width 98 height 30
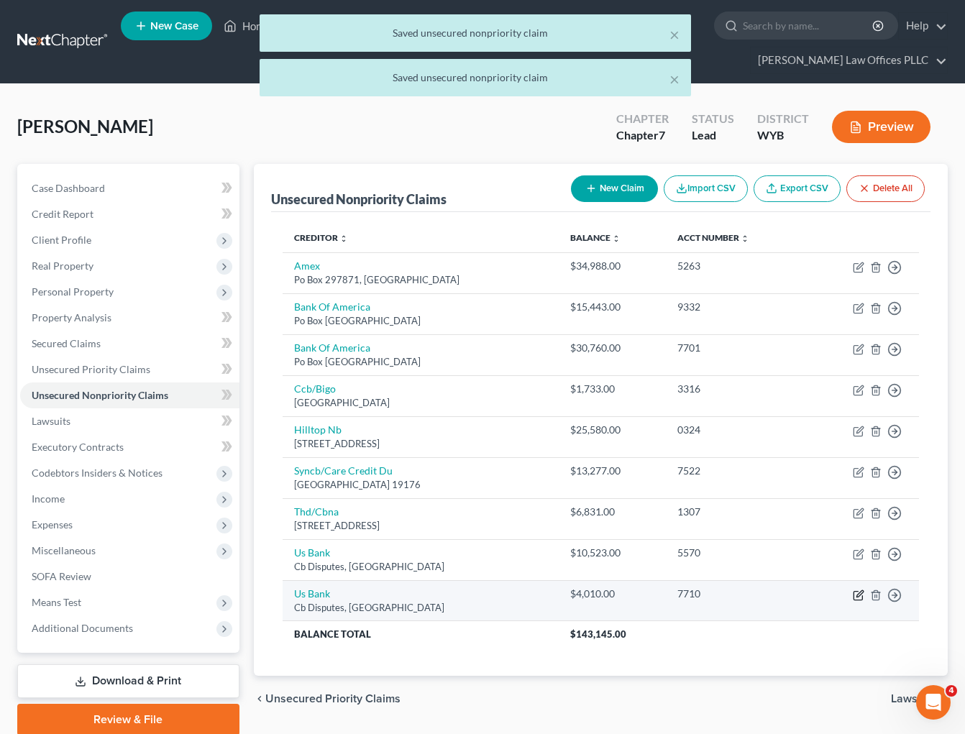
click at [858, 590] on icon "button" at bounding box center [859, 596] width 12 height 12
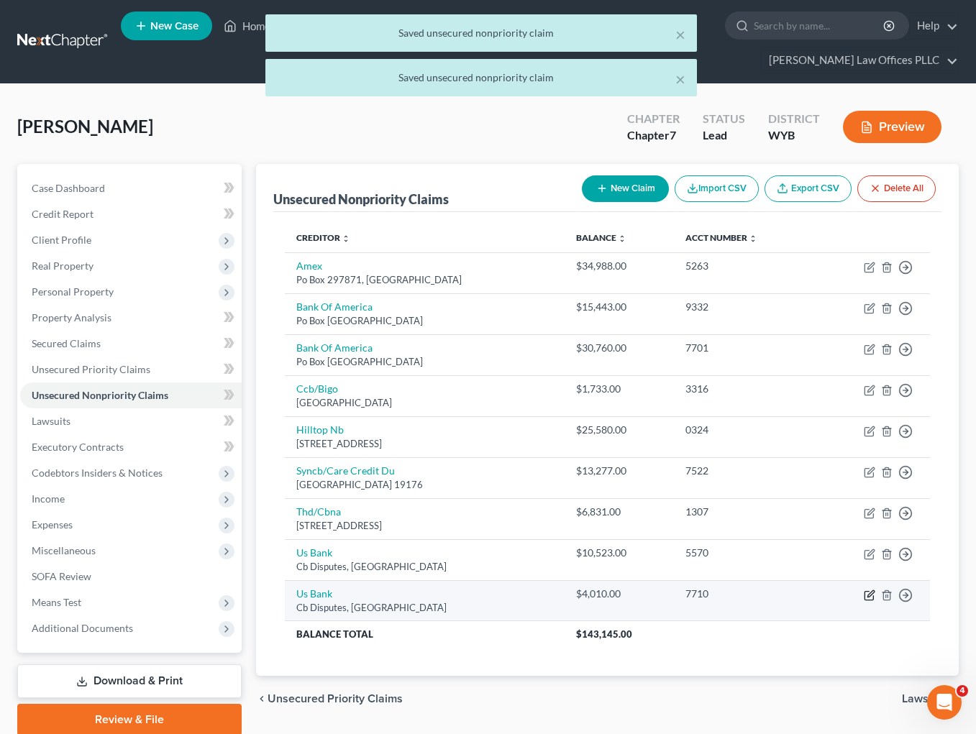
select select "26"
select select "0"
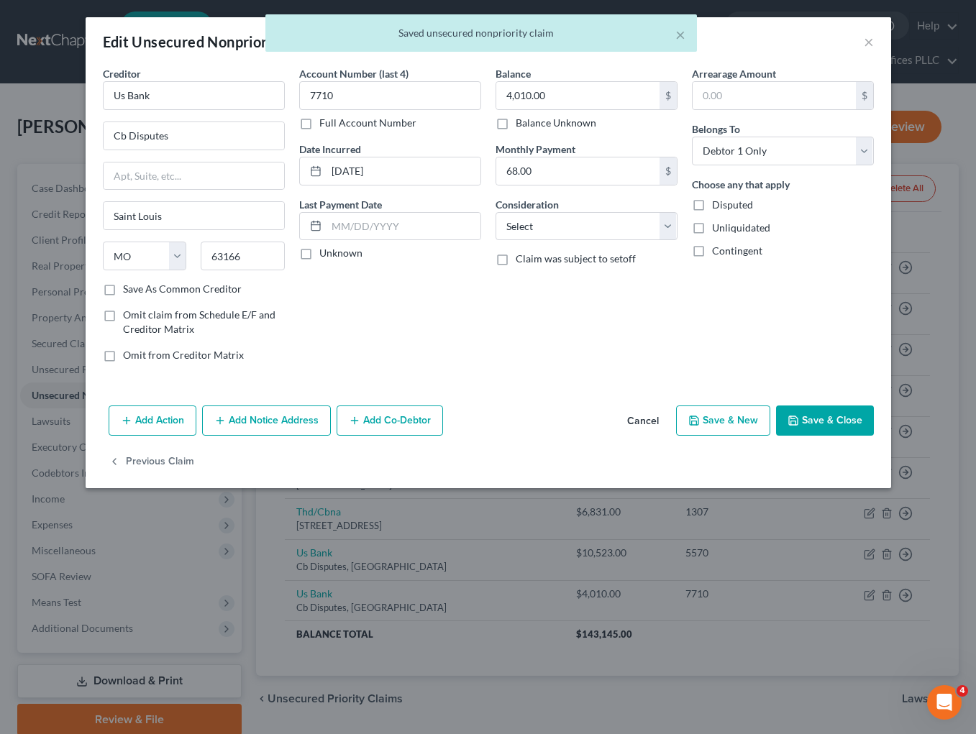
click at [833, 420] on button "Save & Close" at bounding box center [825, 420] width 98 height 30
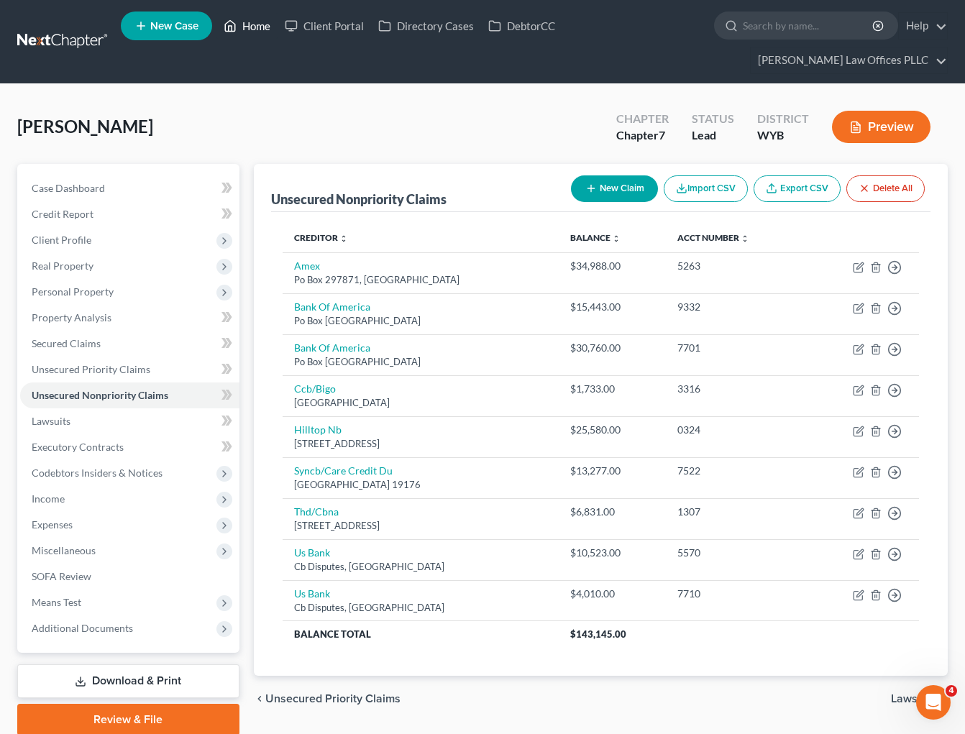
click at [252, 29] on link "Home" at bounding box center [246, 26] width 61 height 26
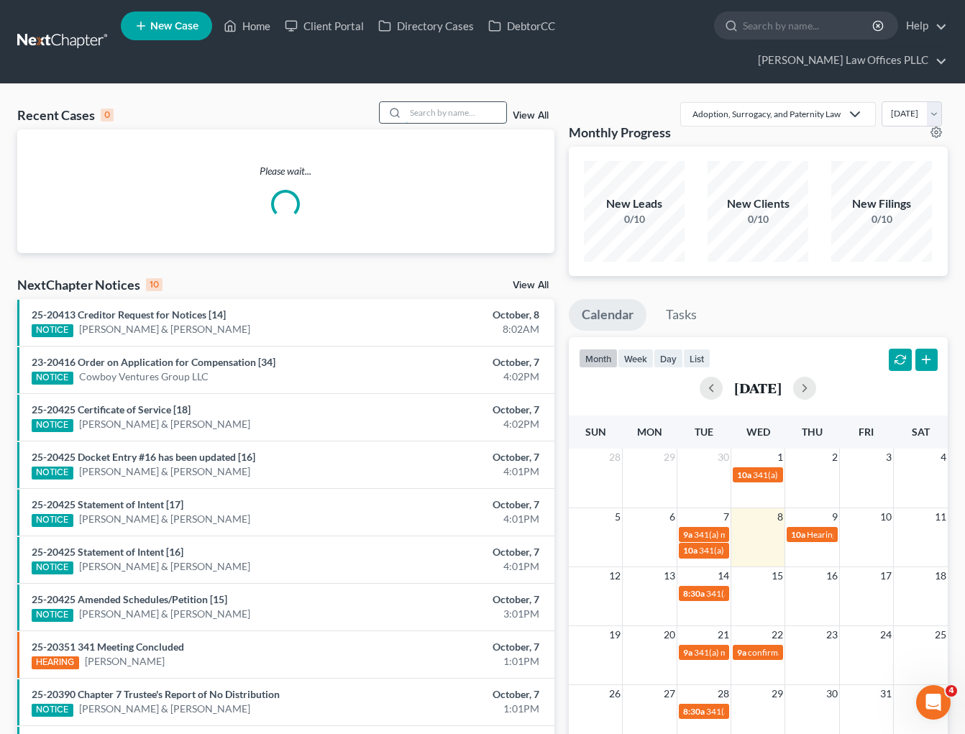
click at [421, 102] on input "search" at bounding box center [455, 112] width 101 height 21
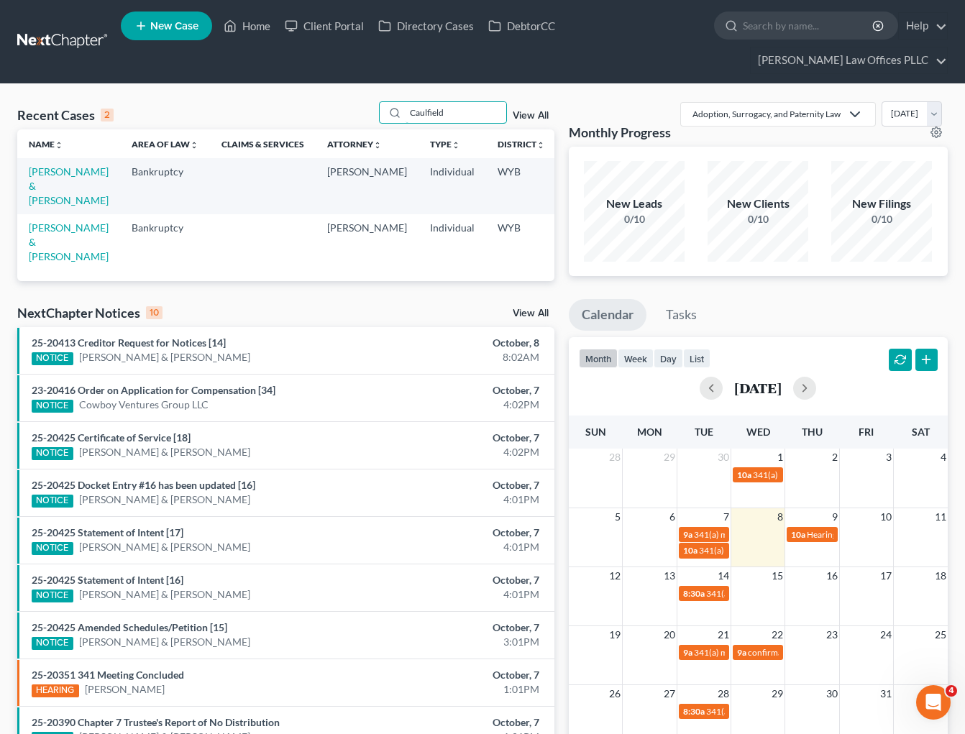
type input "Caulfield"
click at [50, 158] on td "[PERSON_NAME] & [PERSON_NAME]" at bounding box center [68, 185] width 103 height 55
click at [58, 173] on link "[PERSON_NAME] & [PERSON_NAME]" at bounding box center [69, 185] width 80 height 41
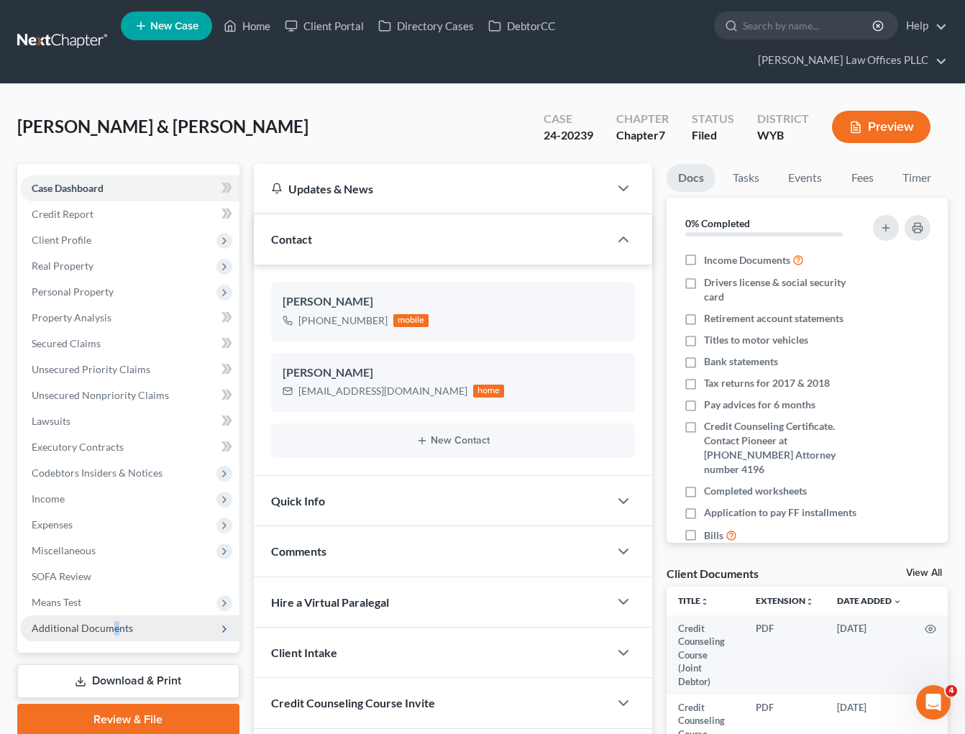
click at [118, 622] on span "Additional Documents" at bounding box center [82, 628] width 101 height 12
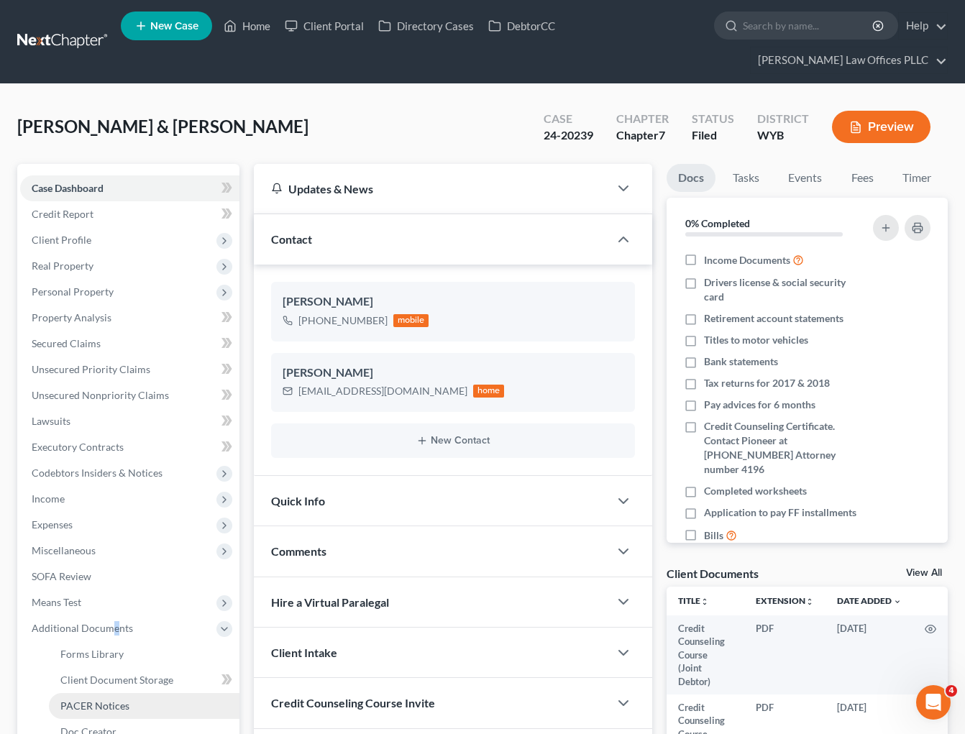
click at [114, 700] on span "PACER Notices" at bounding box center [94, 706] width 69 height 12
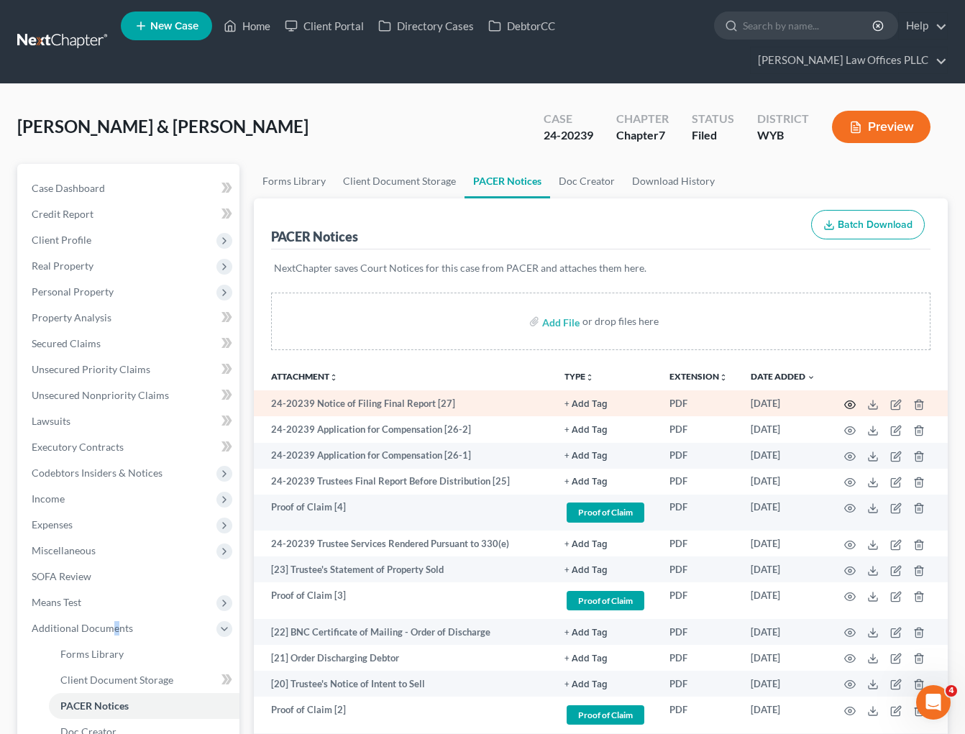
click at [845, 399] on icon "button" at bounding box center [850, 405] width 12 height 12
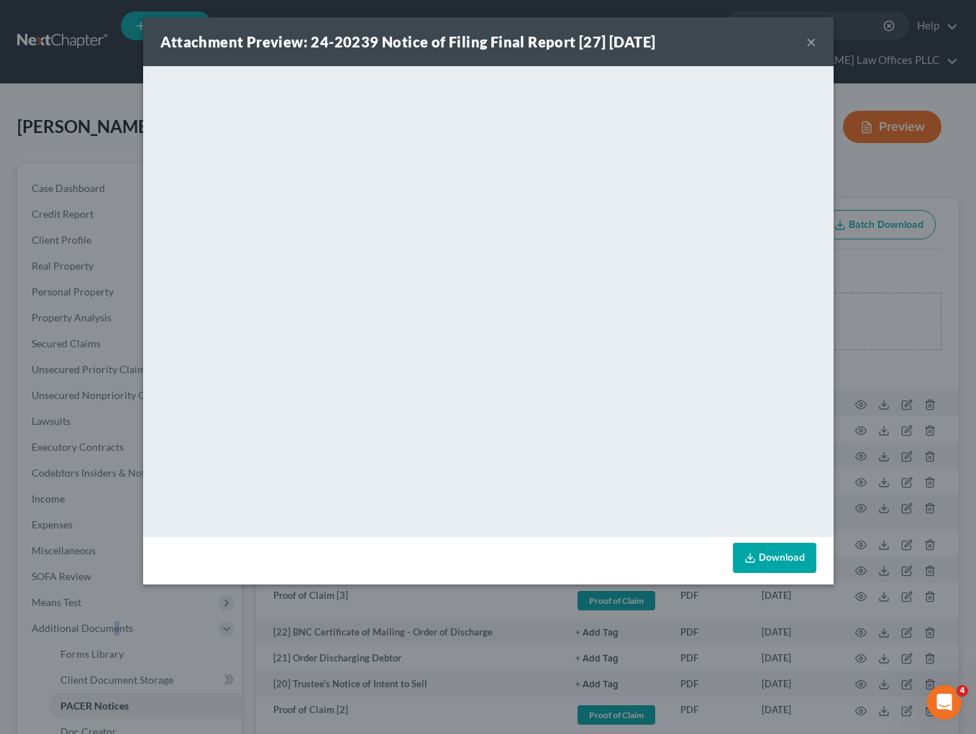
click at [813, 38] on button "×" at bounding box center [811, 41] width 10 height 17
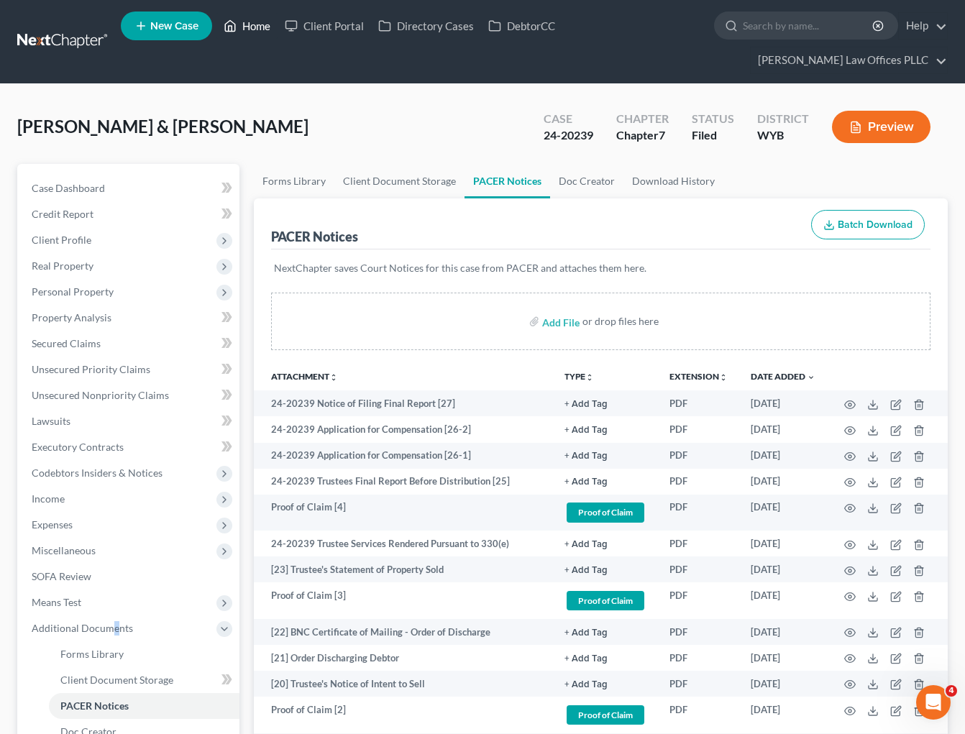
click at [257, 25] on link "Home" at bounding box center [246, 26] width 61 height 26
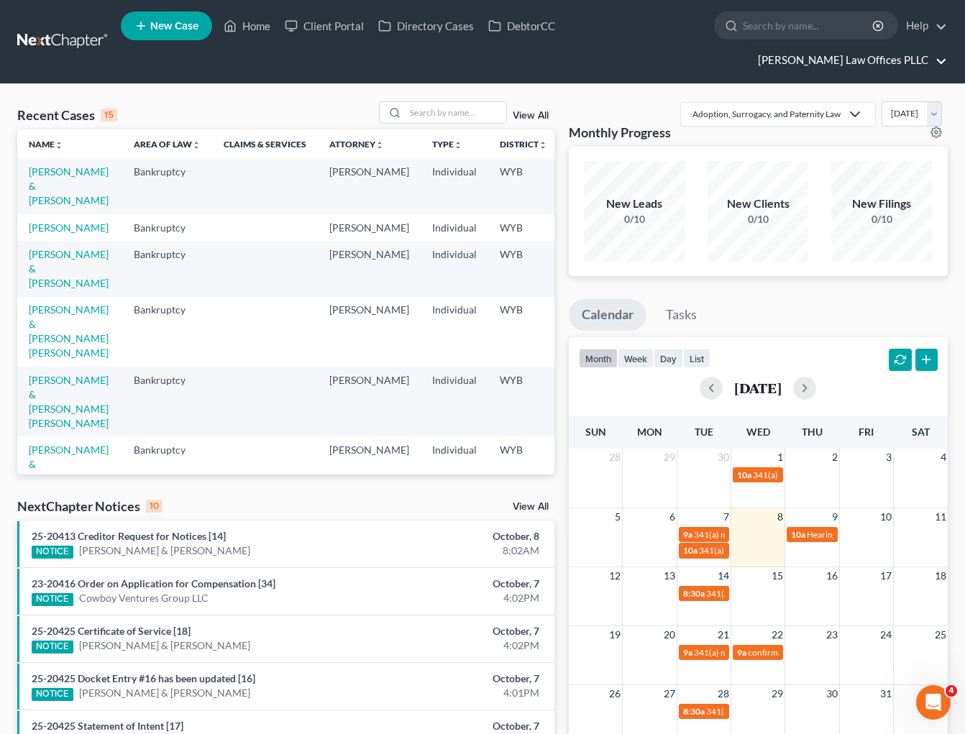
click at [940, 47] on link "[PERSON_NAME] Law Offices PLLC" at bounding box center [849, 60] width 196 height 26
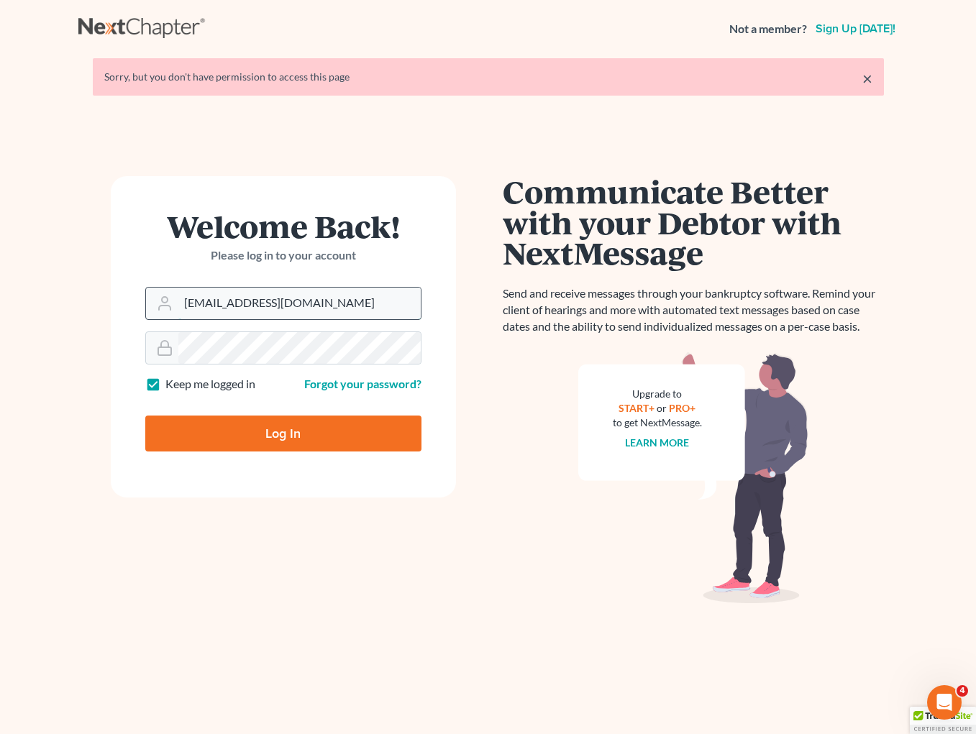
click at [329, 306] on input "[EMAIL_ADDRESS][DOMAIN_NAME]" at bounding box center [299, 304] width 242 height 32
drag, startPoint x: 361, startPoint y: 301, endPoint x: 180, endPoint y: 290, distance: 181.5
click at [180, 290] on input "[EMAIL_ADDRESS][DOMAIN_NAME]" at bounding box center [299, 304] width 242 height 32
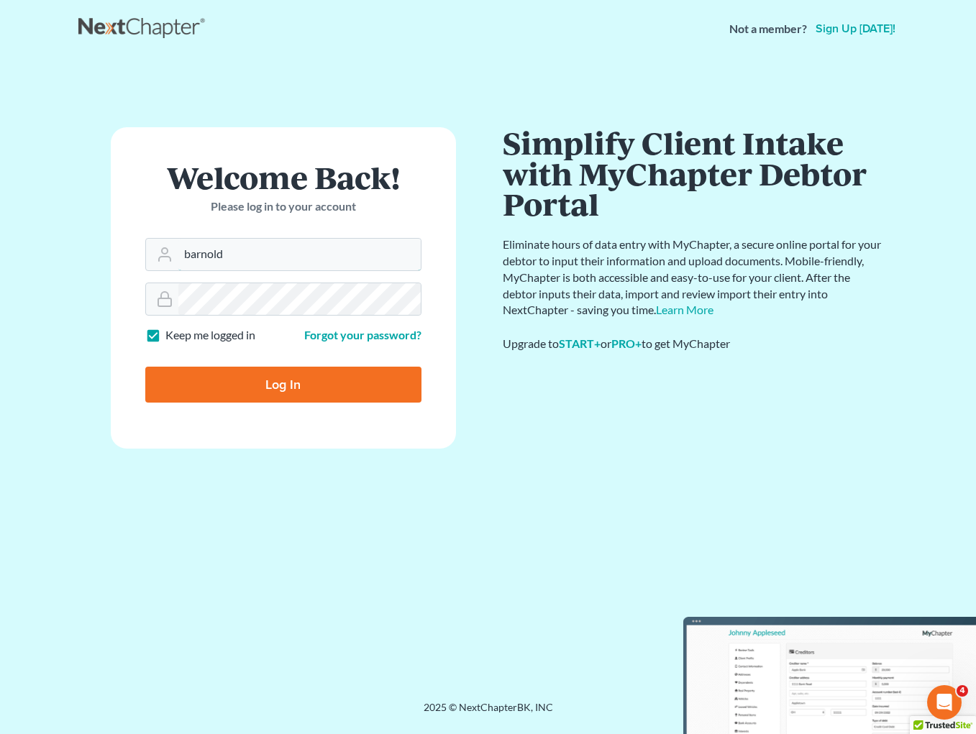
type input "barnold@arnoldlawoffices.com"
click at [121, 295] on form "Welcome Back! Please log in to your account Email Address barnold@arnoldlawoffi…" at bounding box center [283, 287] width 345 height 321
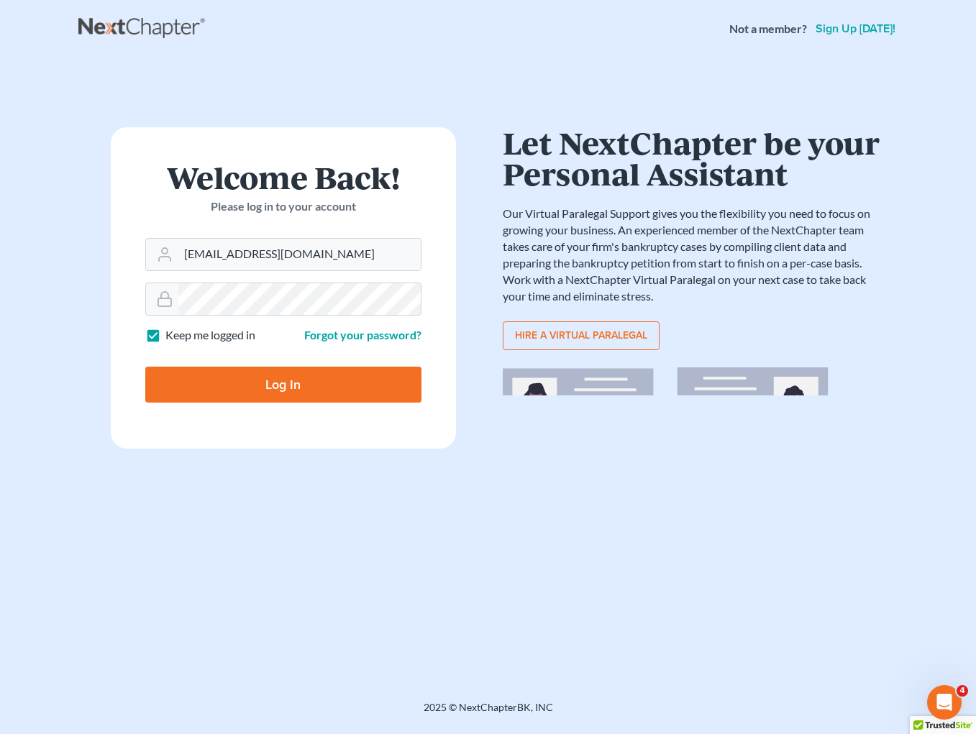
click at [221, 379] on input "Log In" at bounding box center [283, 385] width 276 height 36
type input "Thinking..."
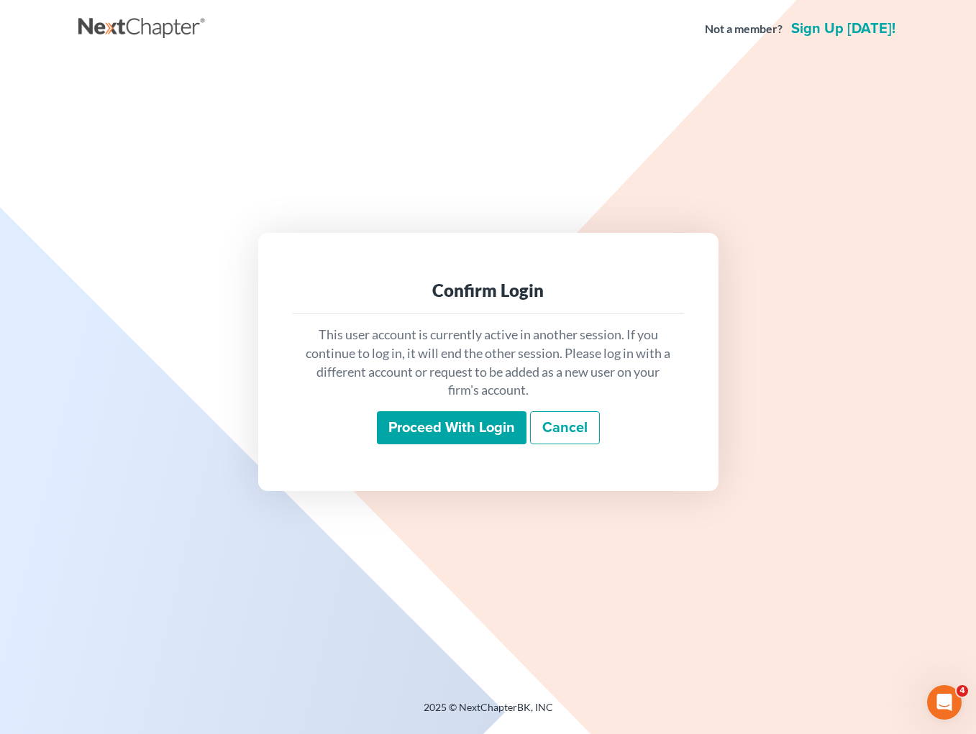
click at [477, 422] on input "Proceed with login" at bounding box center [452, 427] width 150 height 33
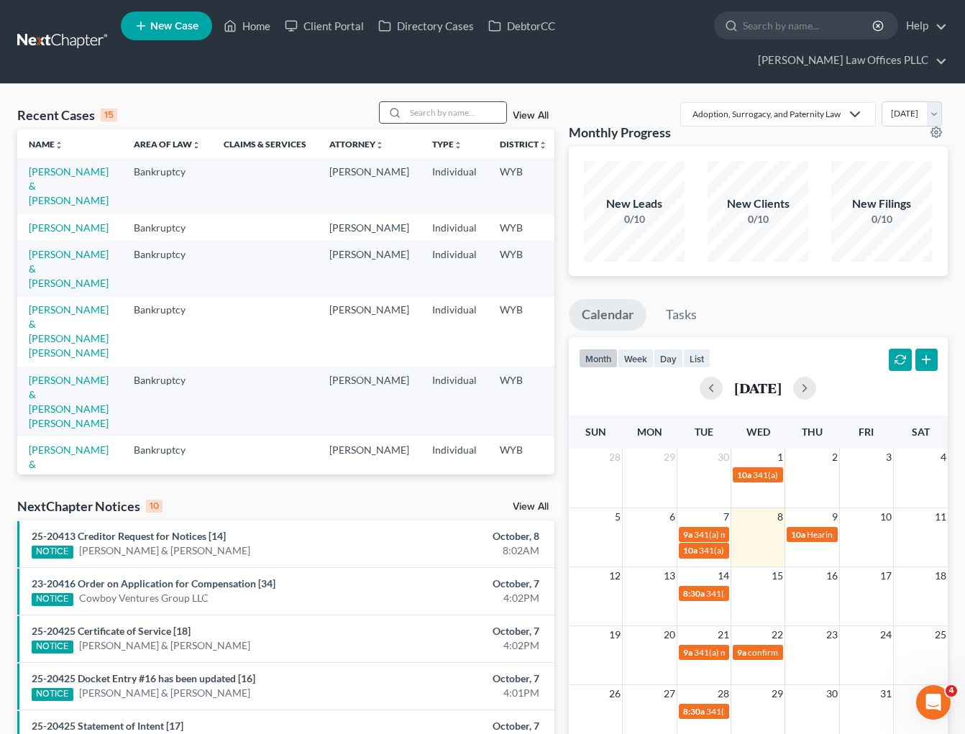
click at [430, 102] on input "search" at bounding box center [455, 112] width 101 height 21
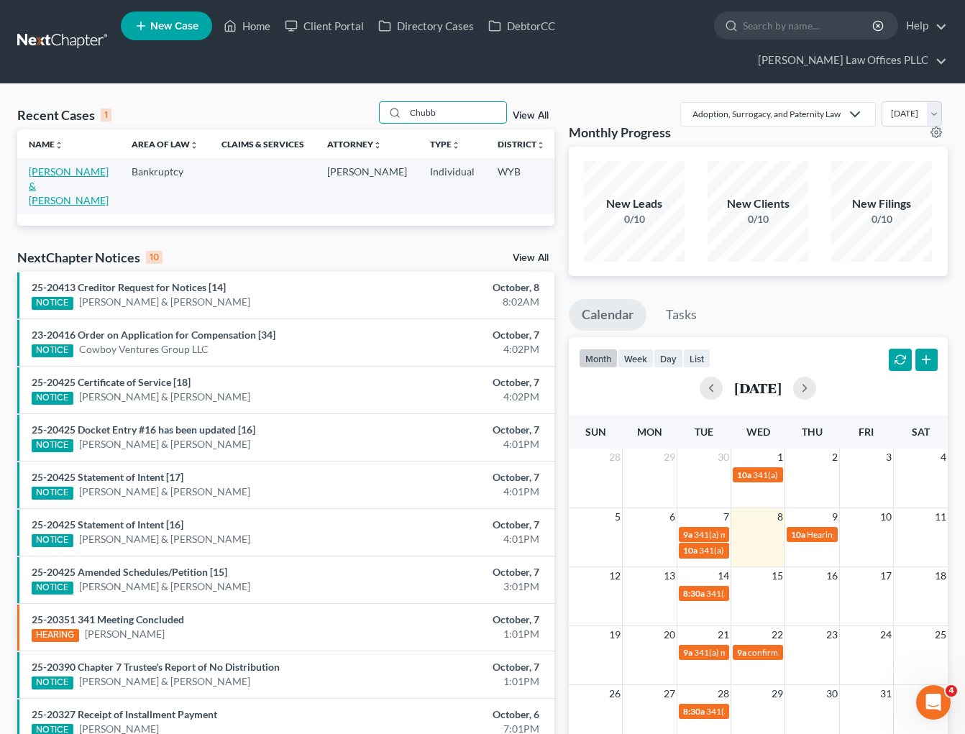
type input "Chubb"
click at [45, 165] on link "[PERSON_NAME] & [PERSON_NAME]" at bounding box center [69, 185] width 80 height 41
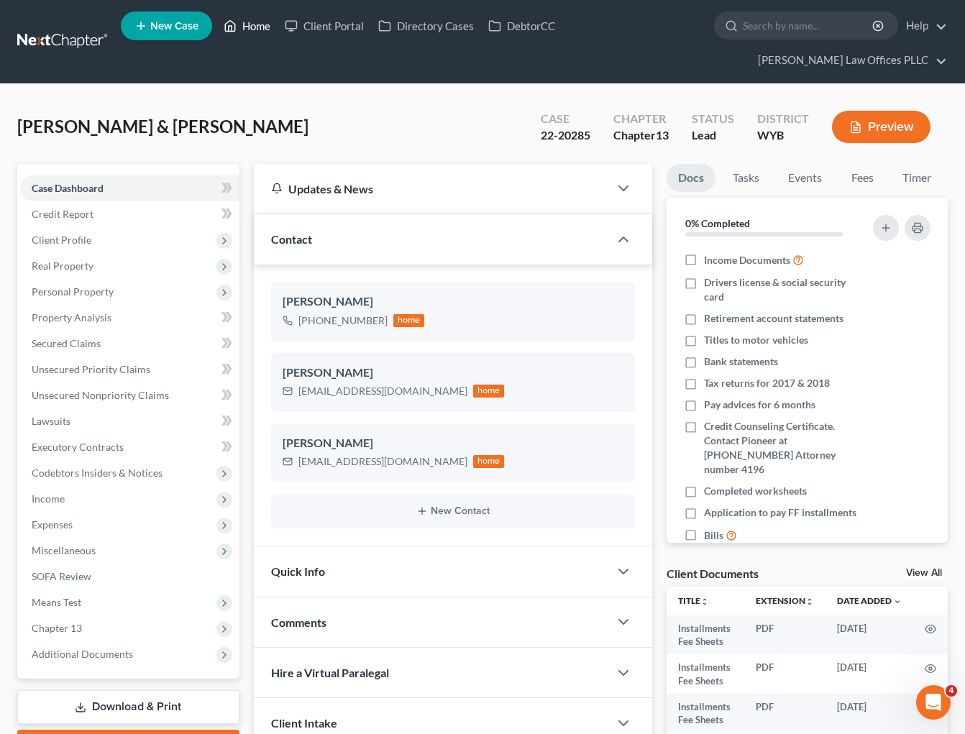
click at [267, 27] on link "Home" at bounding box center [246, 26] width 61 height 26
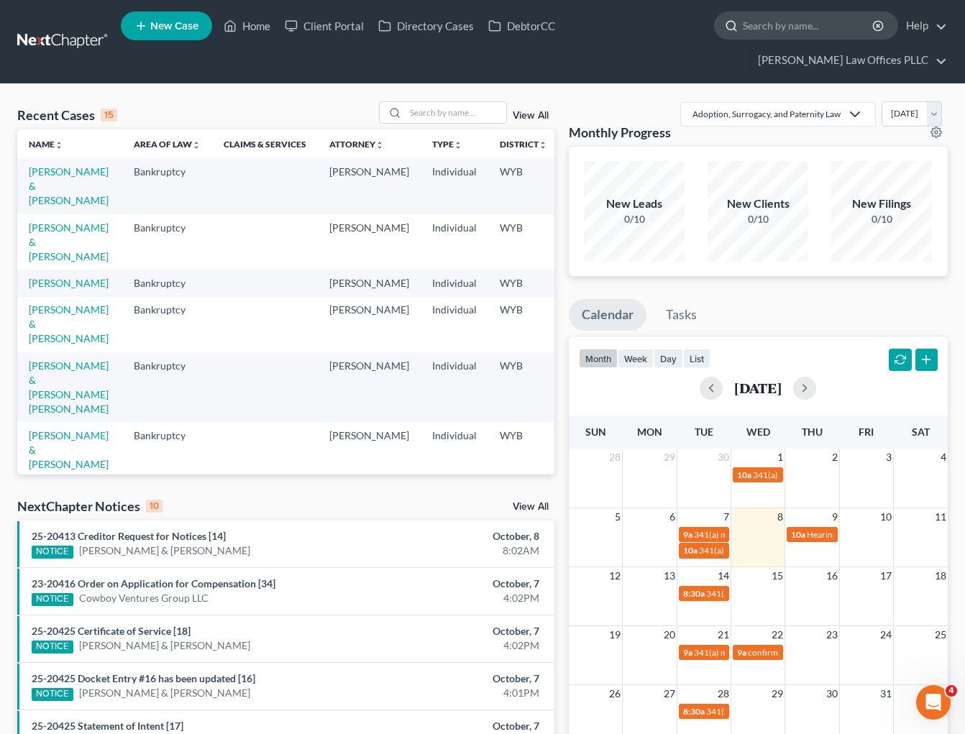
drag, startPoint x: 55, startPoint y: 148, endPoint x: 644, endPoint y: 29, distance: 601.5
click at [743, 29] on input "search" at bounding box center [809, 25] width 132 height 27
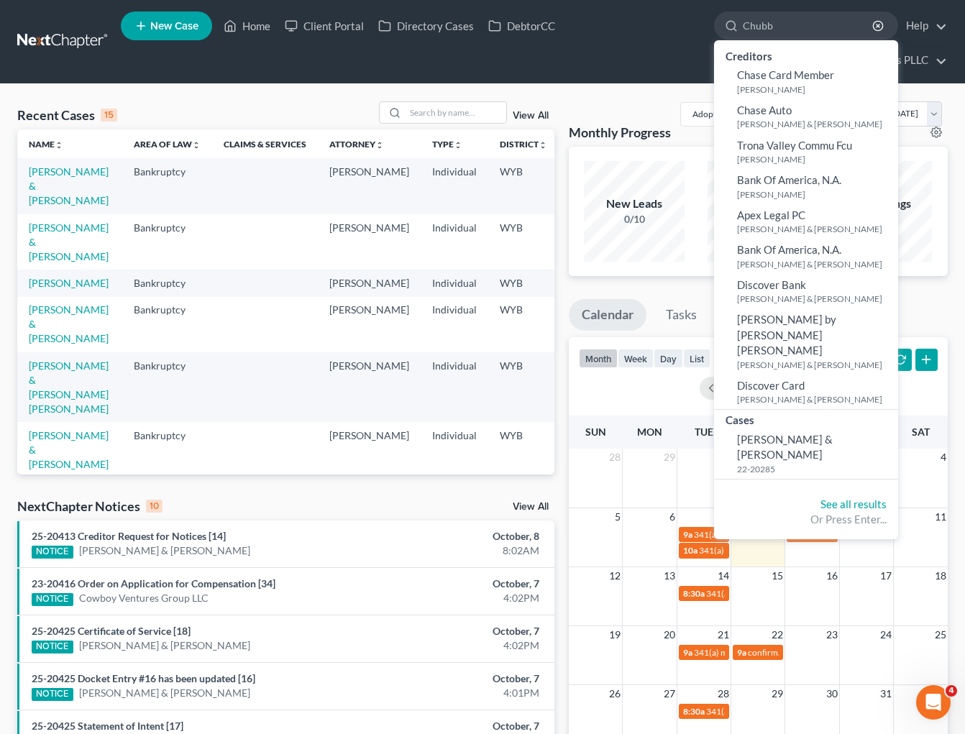
click at [478, 48] on nav "Home New Case Client Portal Directory Cases DebtorCC [PERSON_NAME] Law Offices …" at bounding box center [482, 41] width 965 height 83
drag, startPoint x: 640, startPoint y: 28, endPoint x: 604, endPoint y: 27, distance: 36.0
click at [743, 27] on input "Chubb" at bounding box center [809, 25] width 132 height 27
type input "C"
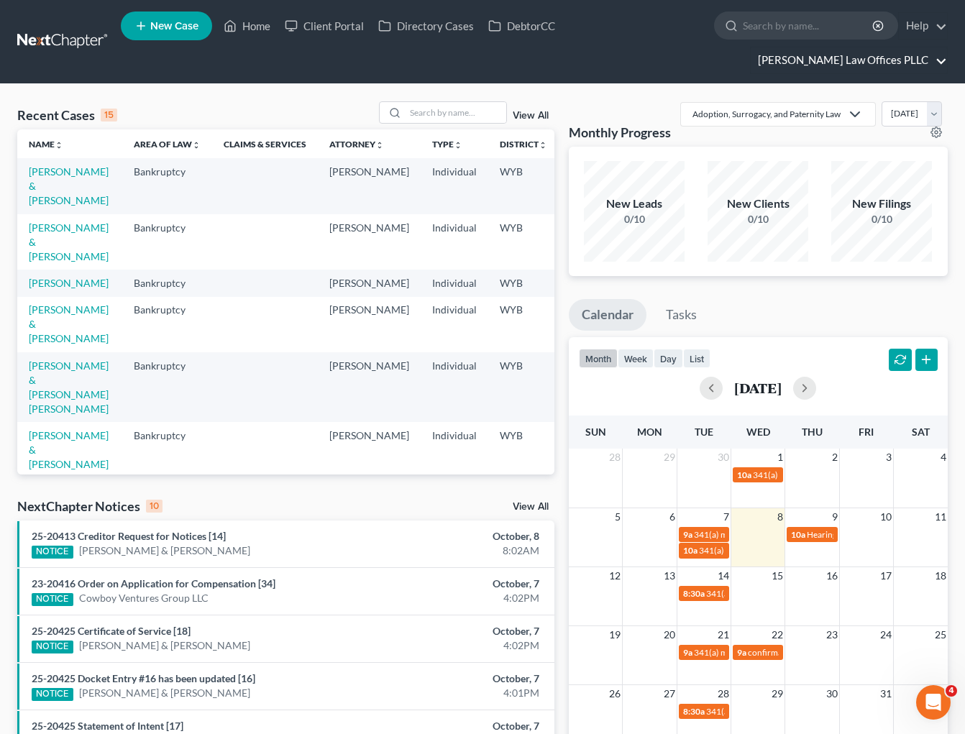
click at [940, 47] on link "[PERSON_NAME] Law Offices PLLC" at bounding box center [849, 60] width 196 height 26
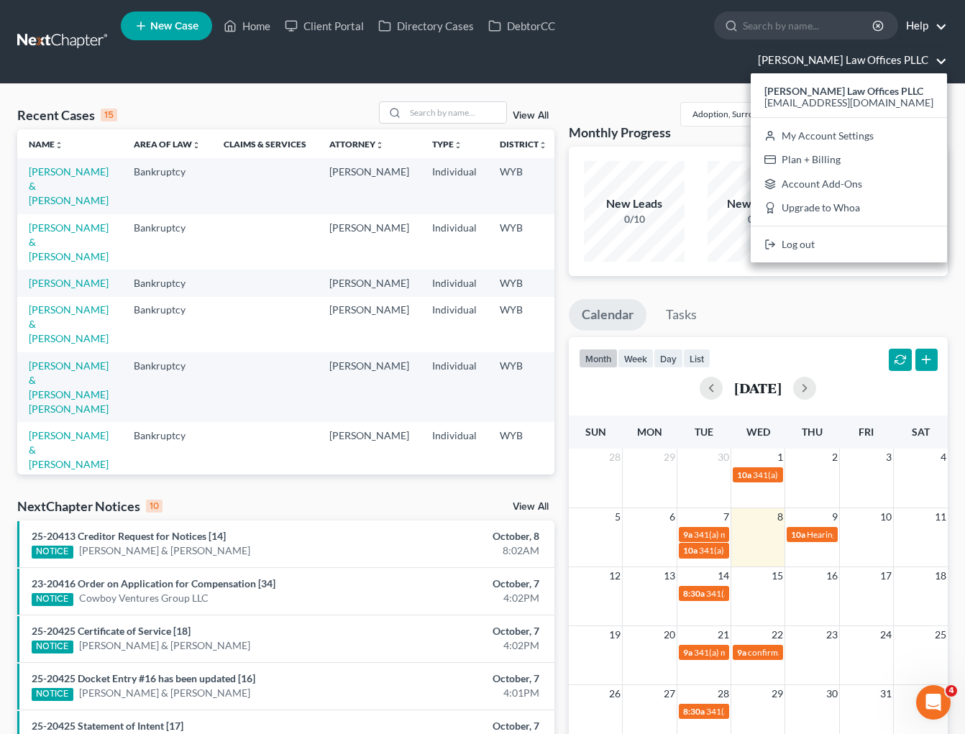
click at [899, 29] on link "Help" at bounding box center [923, 26] width 48 height 26
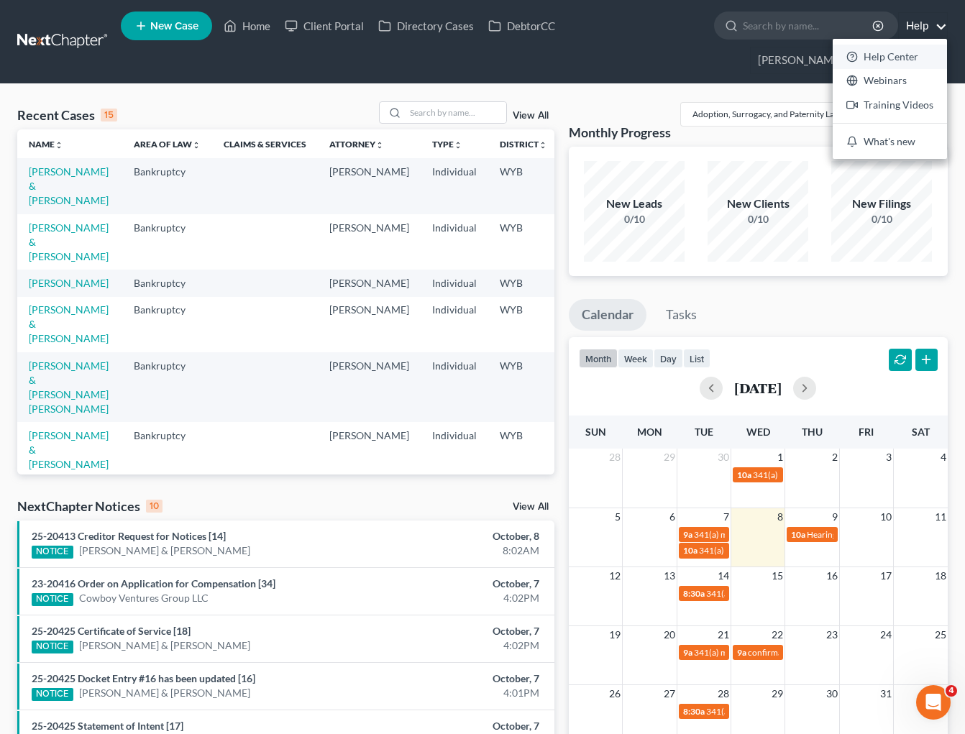
click at [833, 58] on link "Help Center" at bounding box center [890, 57] width 114 height 24
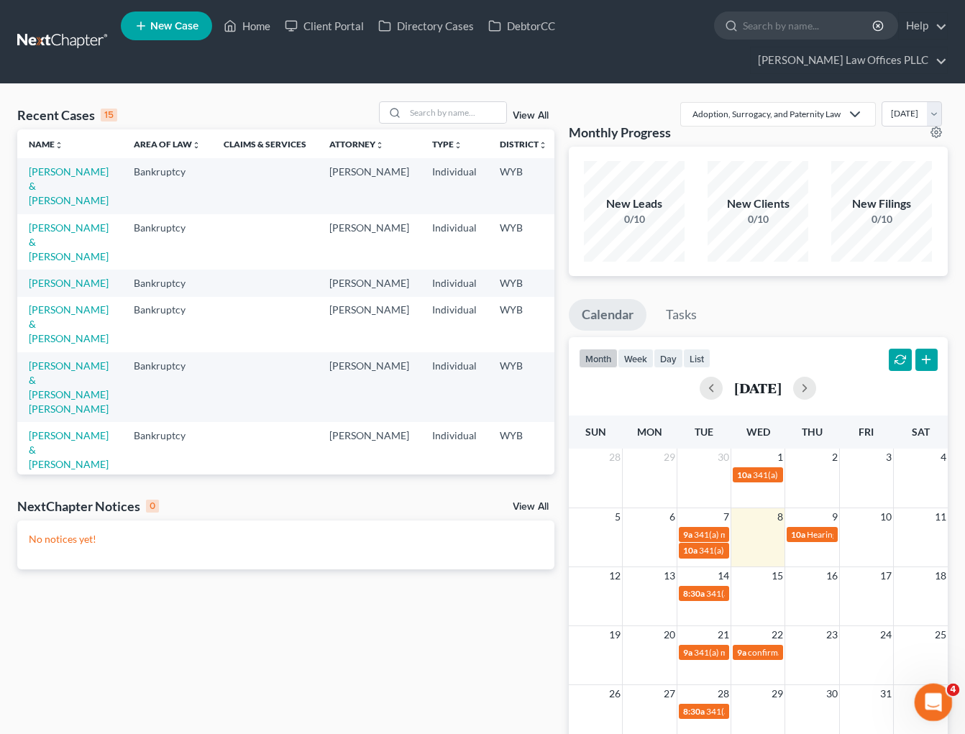
click at [927, 697] on icon "Open Intercom Messenger" at bounding box center [931, 701] width 24 height 24
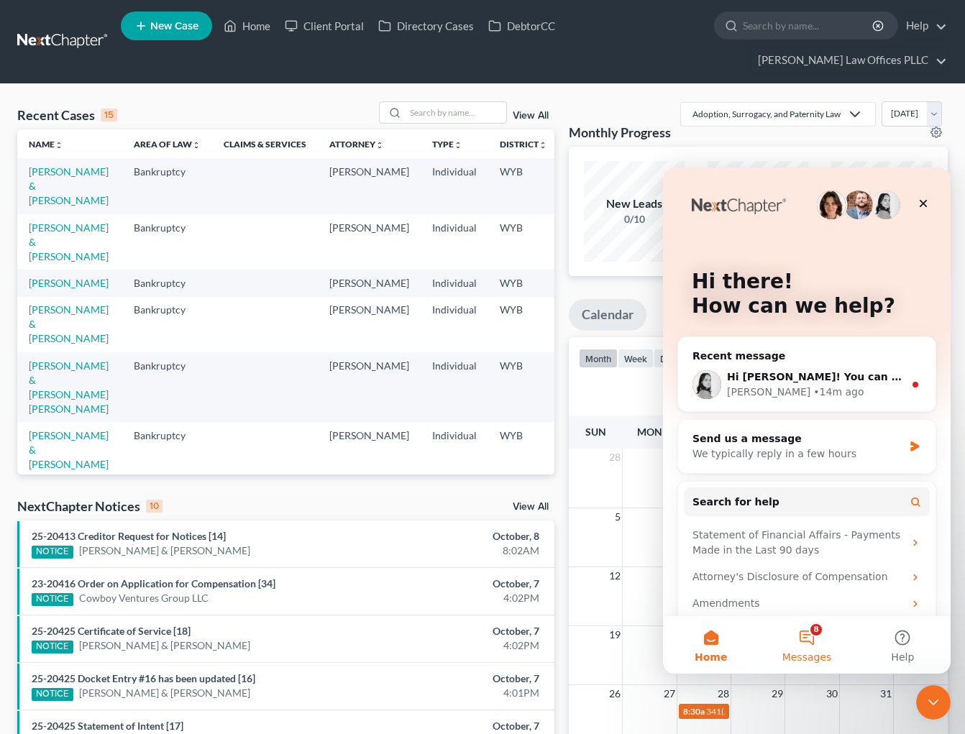
click at [807, 636] on button "8 Messages" at bounding box center [806, 645] width 96 height 58
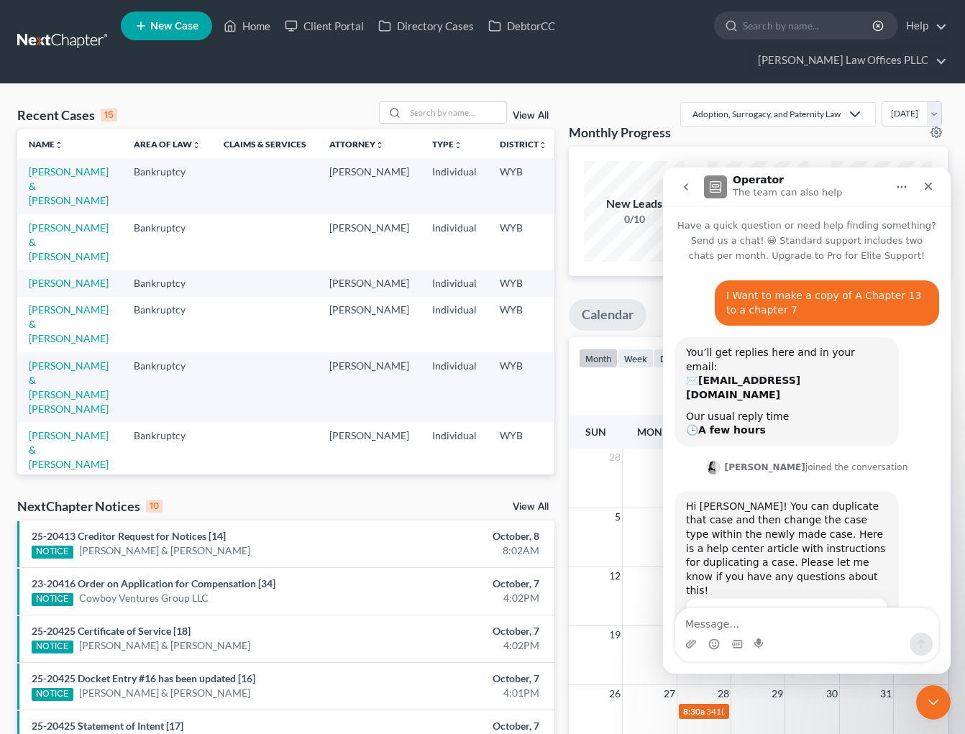
scroll to position [2, 0]
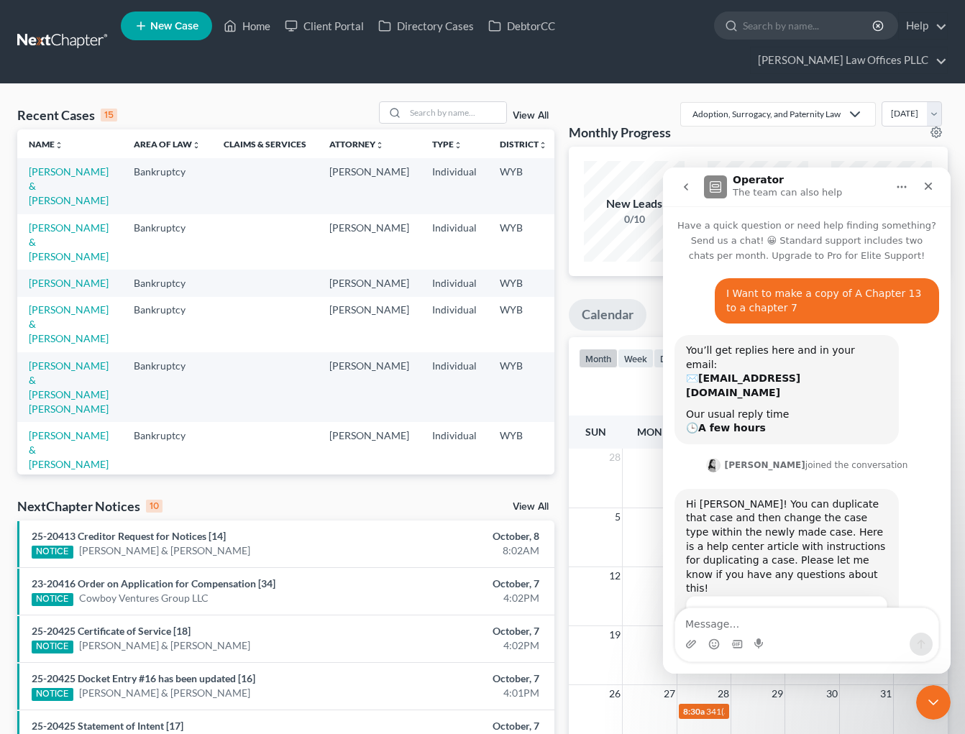
click at [735, 608] on div "All Cases View" at bounding box center [786, 615] width 171 height 15
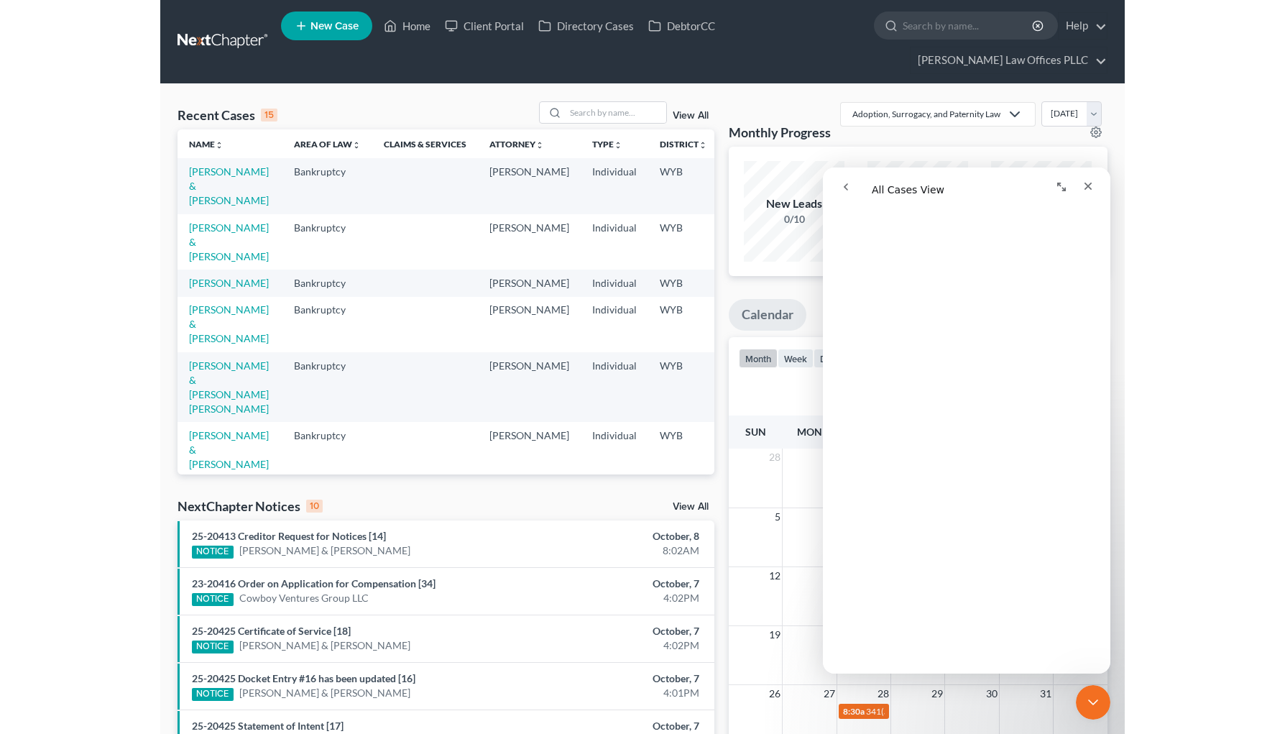
scroll to position [321, 0]
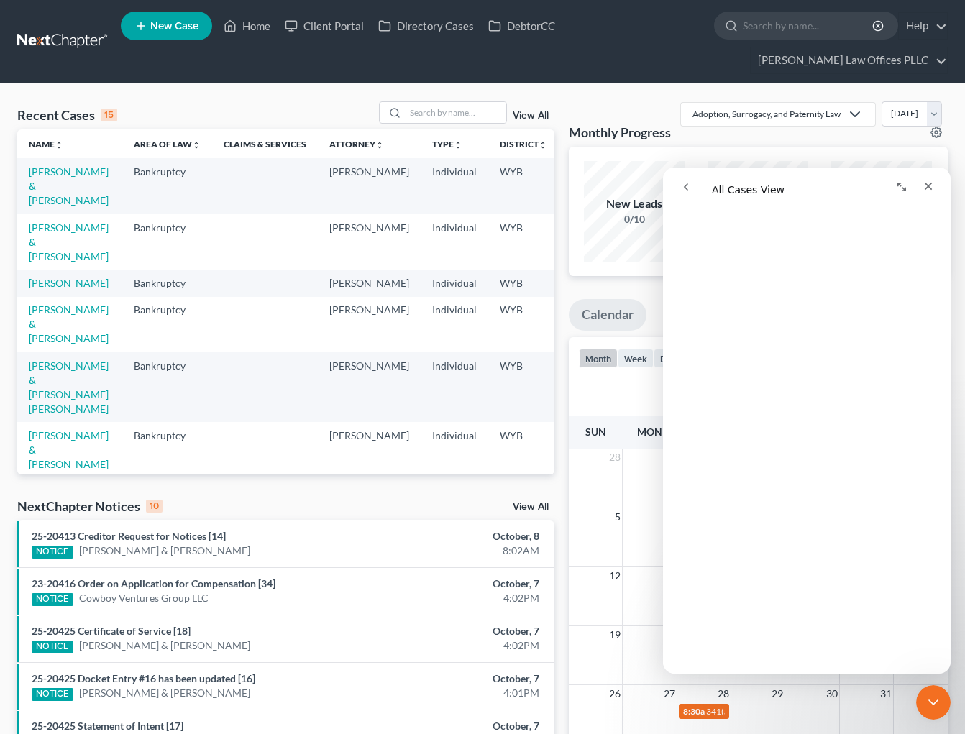
drag, startPoint x: 947, startPoint y: 263, endPoint x: 1621, endPoint y: 454, distance: 700.9
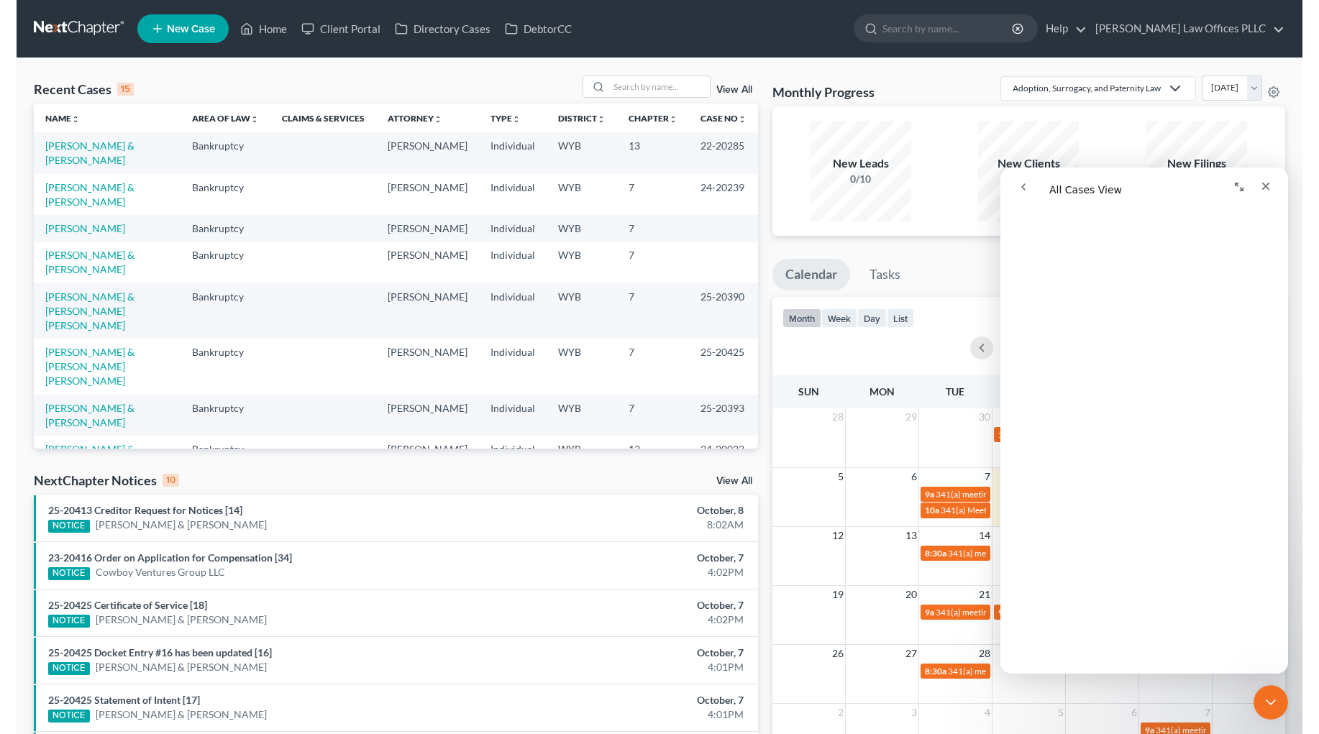
scroll to position [1775, 0]
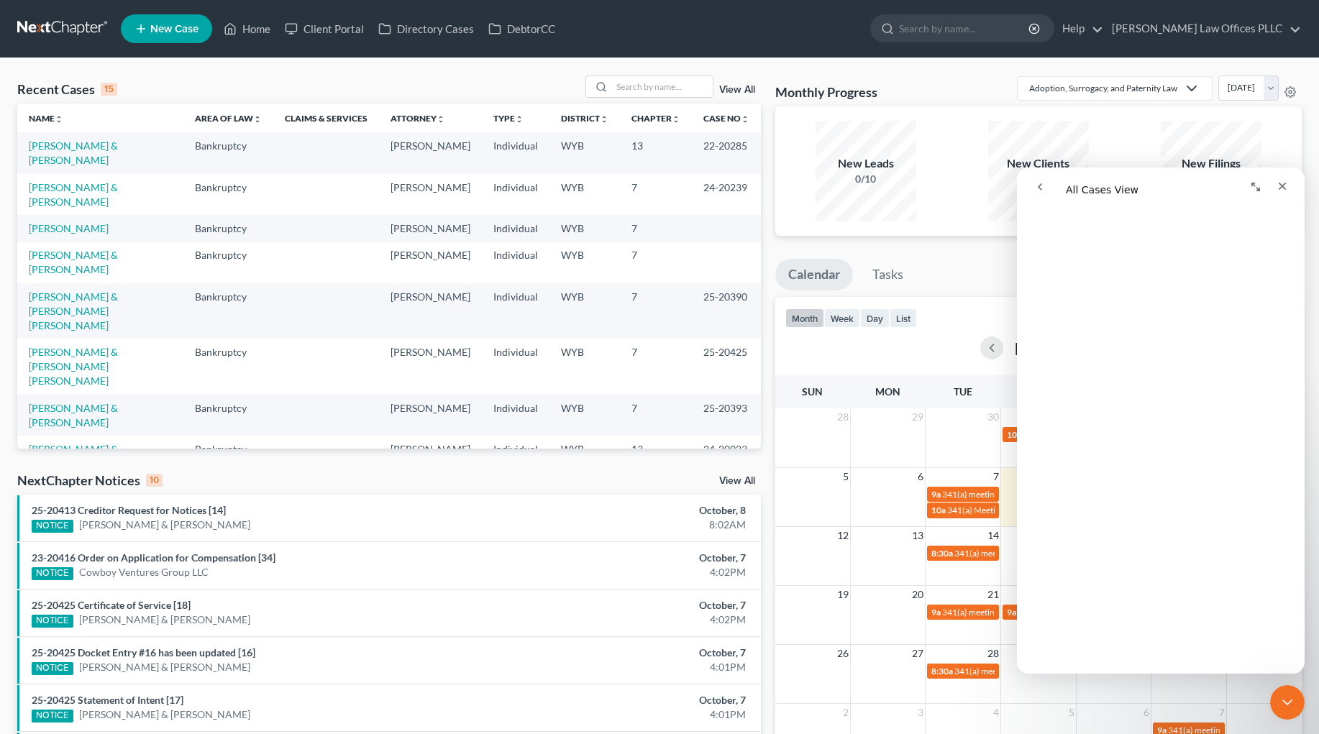
click at [139, 147] on td "[PERSON_NAME] & [PERSON_NAME]" at bounding box center [100, 152] width 166 height 41
click at [106, 142] on link "[PERSON_NAME] & [PERSON_NAME]" at bounding box center [73, 152] width 89 height 27
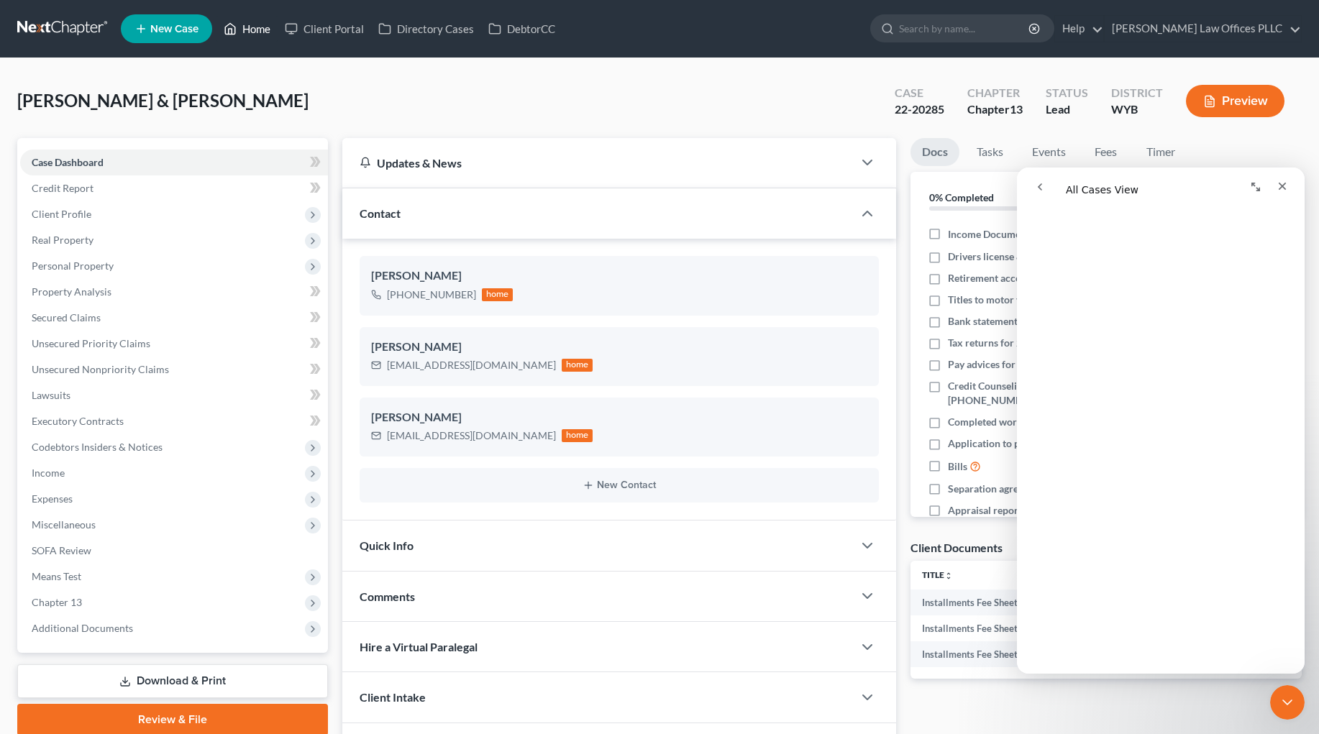
click at [252, 25] on link "Home" at bounding box center [246, 29] width 61 height 26
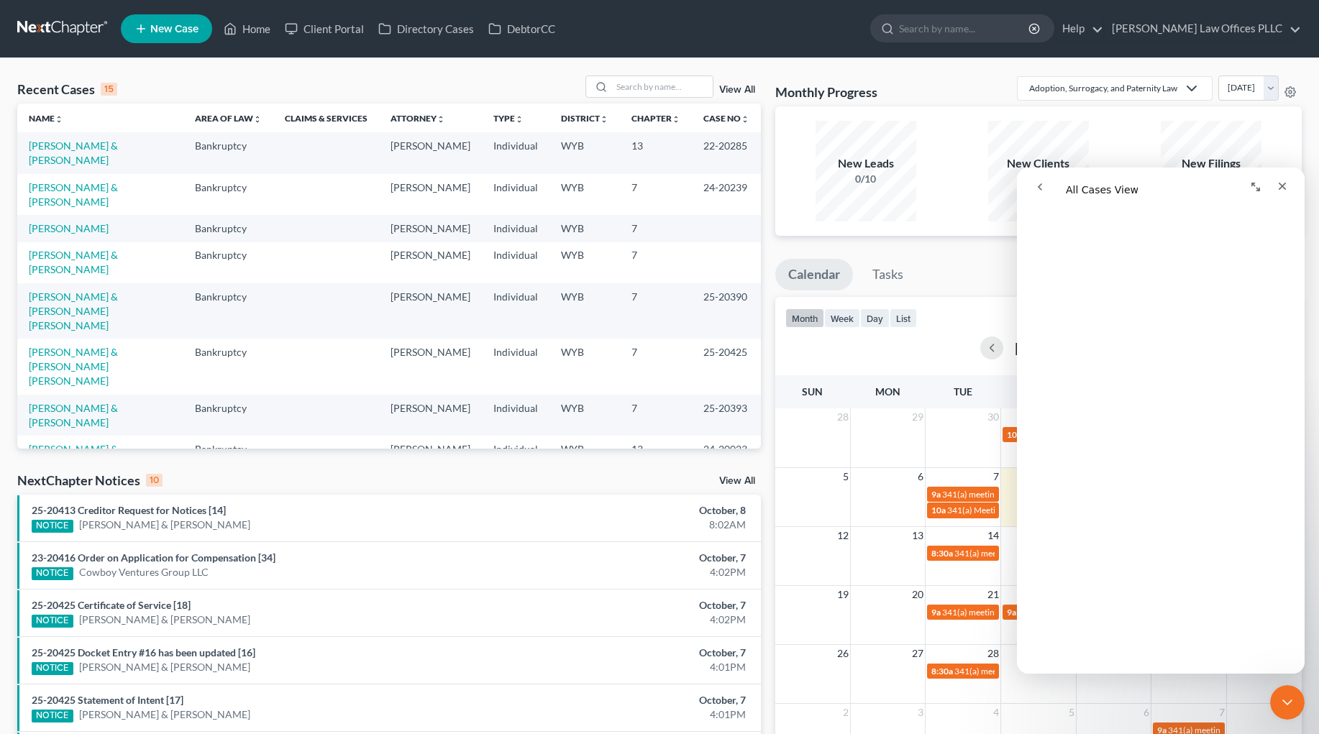
scroll to position [1426, 0]
drag, startPoint x: 1299, startPoint y: 513, endPoint x: 1993, endPoint y: 356, distance: 711.2
drag, startPoint x: 1298, startPoint y: 390, endPoint x: 2165, endPoint y: 319, distance: 870.7
click at [738, 88] on link "View All" at bounding box center [737, 90] width 36 height 10
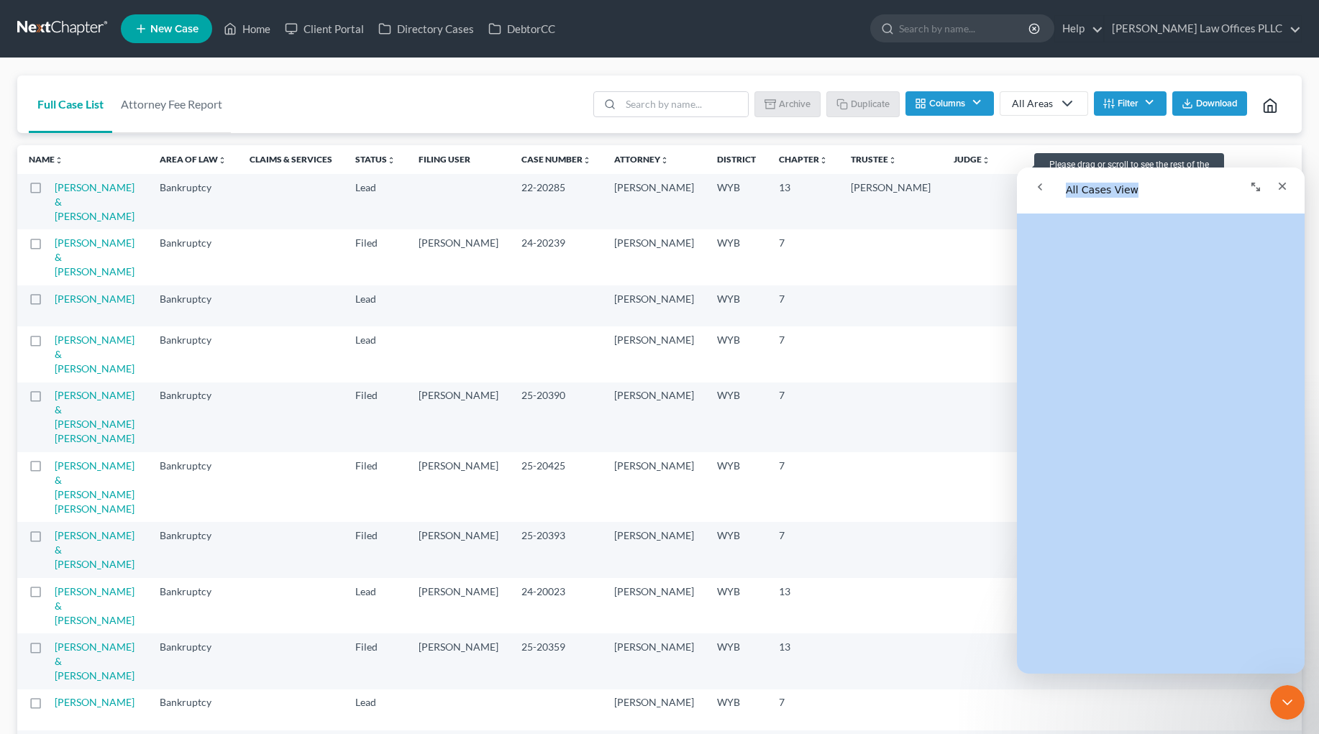
drag, startPoint x: 1178, startPoint y: 181, endPoint x: 1182, endPoint y: 221, distance: 40.5
click at [975, 221] on div "All Cases View All Cases View Did this answer your question? 😞 😐 😃 Open in help…" at bounding box center [1161, 421] width 288 height 506
click at [975, 185] on icon "Close" at bounding box center [1282, 186] width 12 height 12
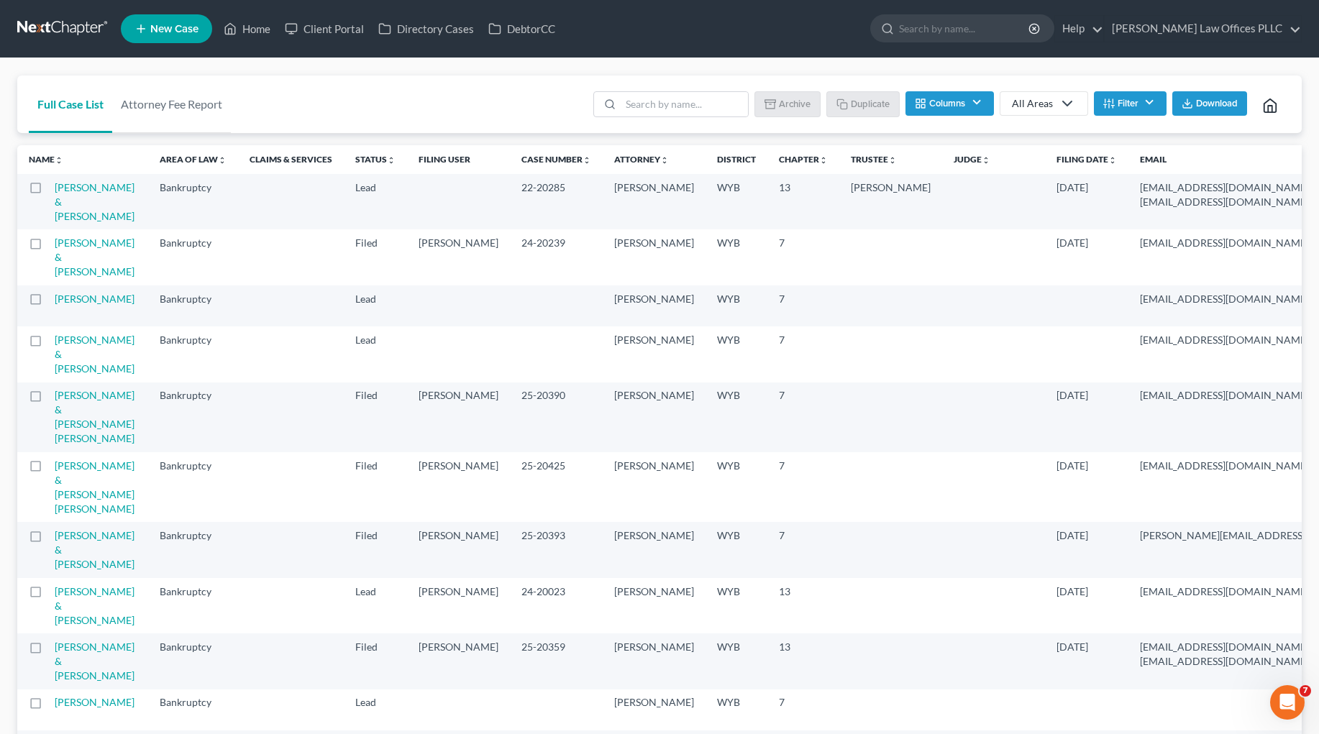
click at [975, 209] on td "moosechubby2@gmail.com moosechubby2@gmail.com" at bounding box center [1345, 201] width 435 height 55
click at [49, 191] on label at bounding box center [49, 191] width 0 height 0
click at [55, 190] on input "checkbox" at bounding box center [59, 184] width 9 height 9
checkbox input "true"
click at [863, 102] on button "Duplicate" at bounding box center [863, 103] width 72 height 24
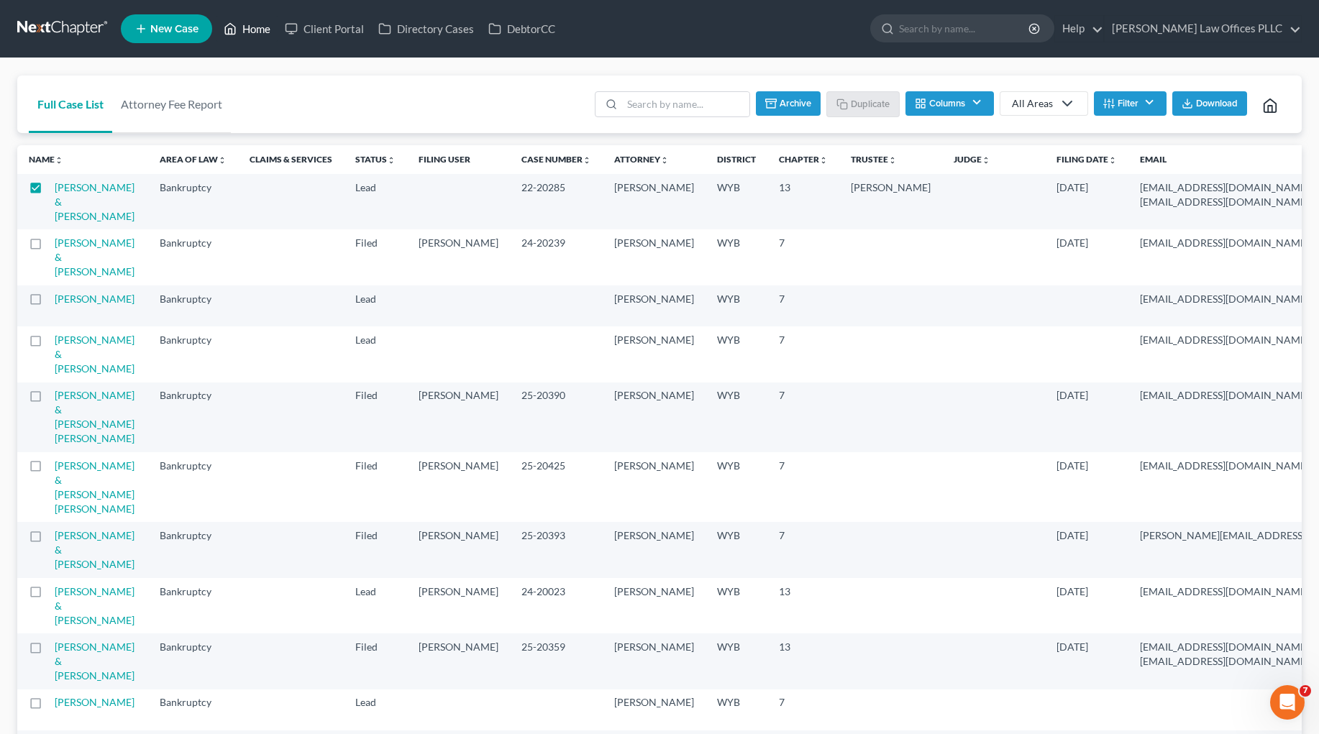
click at [252, 29] on link "Home" at bounding box center [246, 29] width 61 height 26
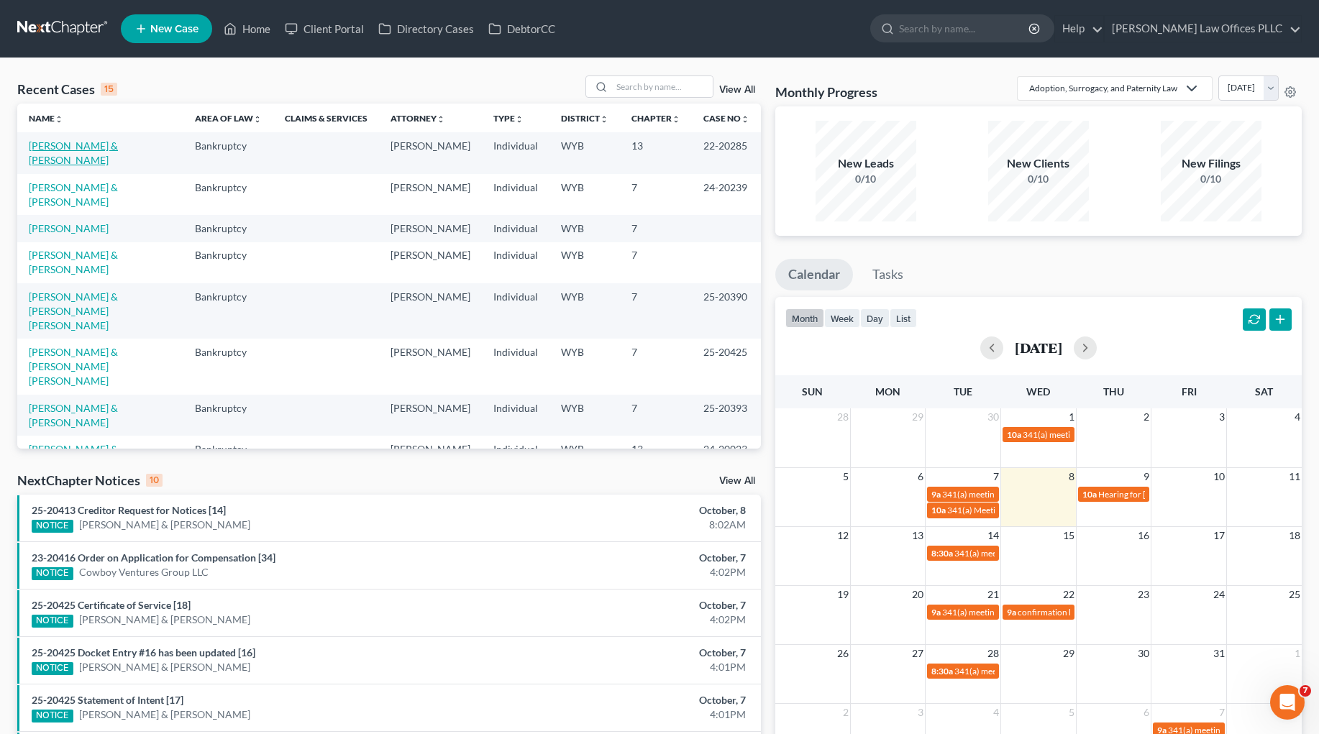
click at [86, 143] on link "[PERSON_NAME] & [PERSON_NAME]" at bounding box center [73, 152] width 89 height 27
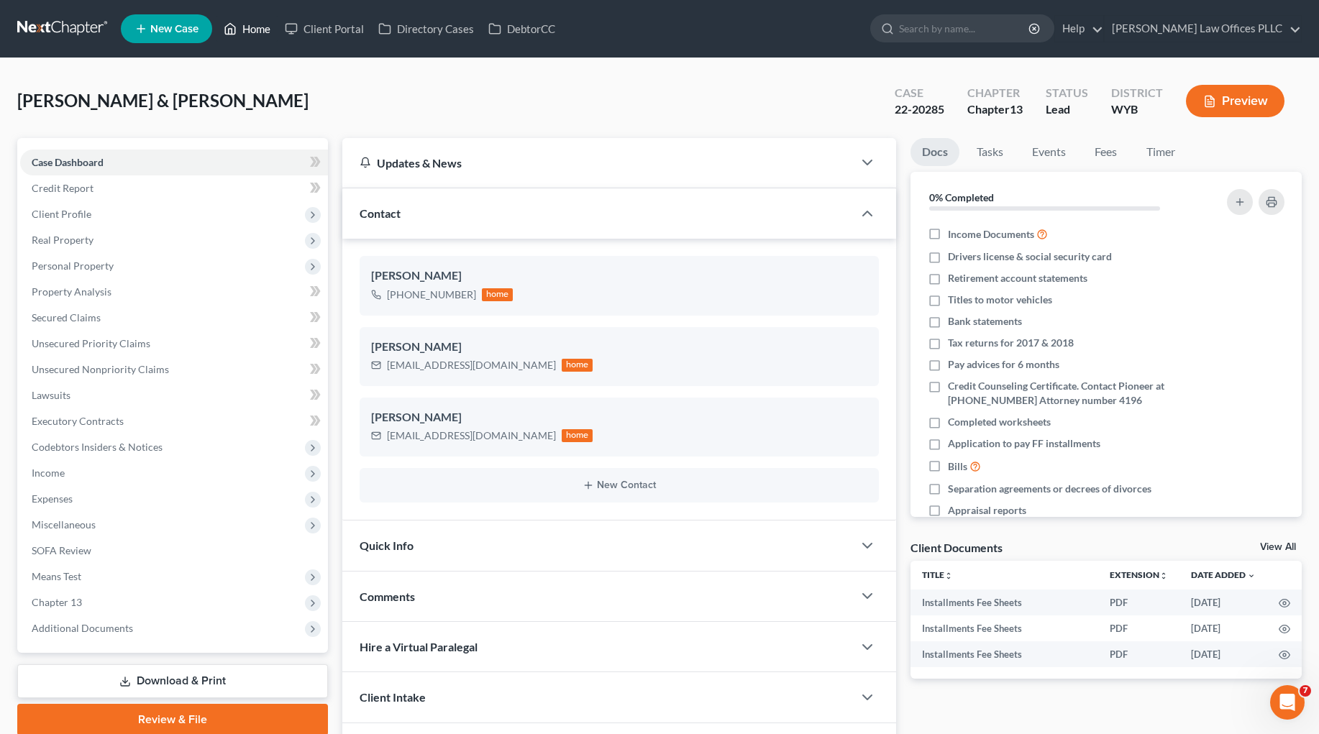
click at [260, 24] on link "Home" at bounding box center [246, 29] width 61 height 26
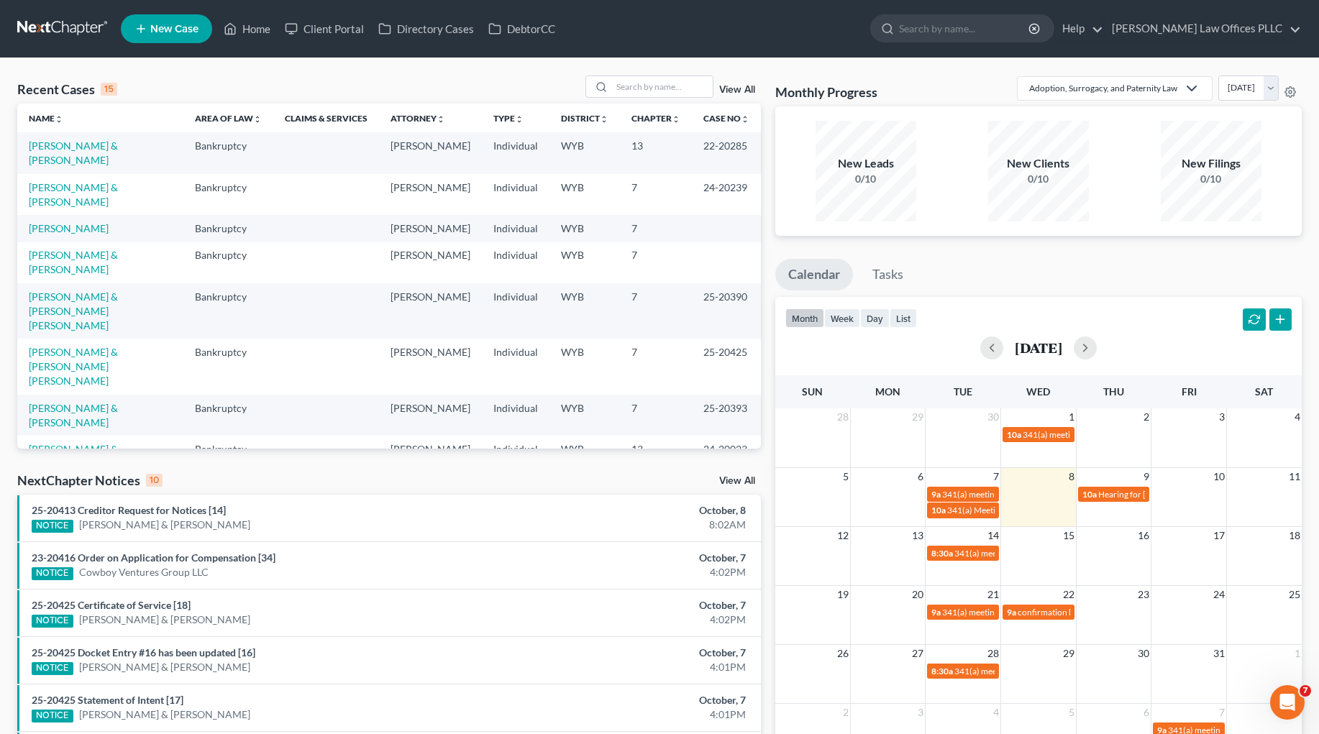
click at [738, 88] on link "View All" at bounding box center [737, 90] width 36 height 10
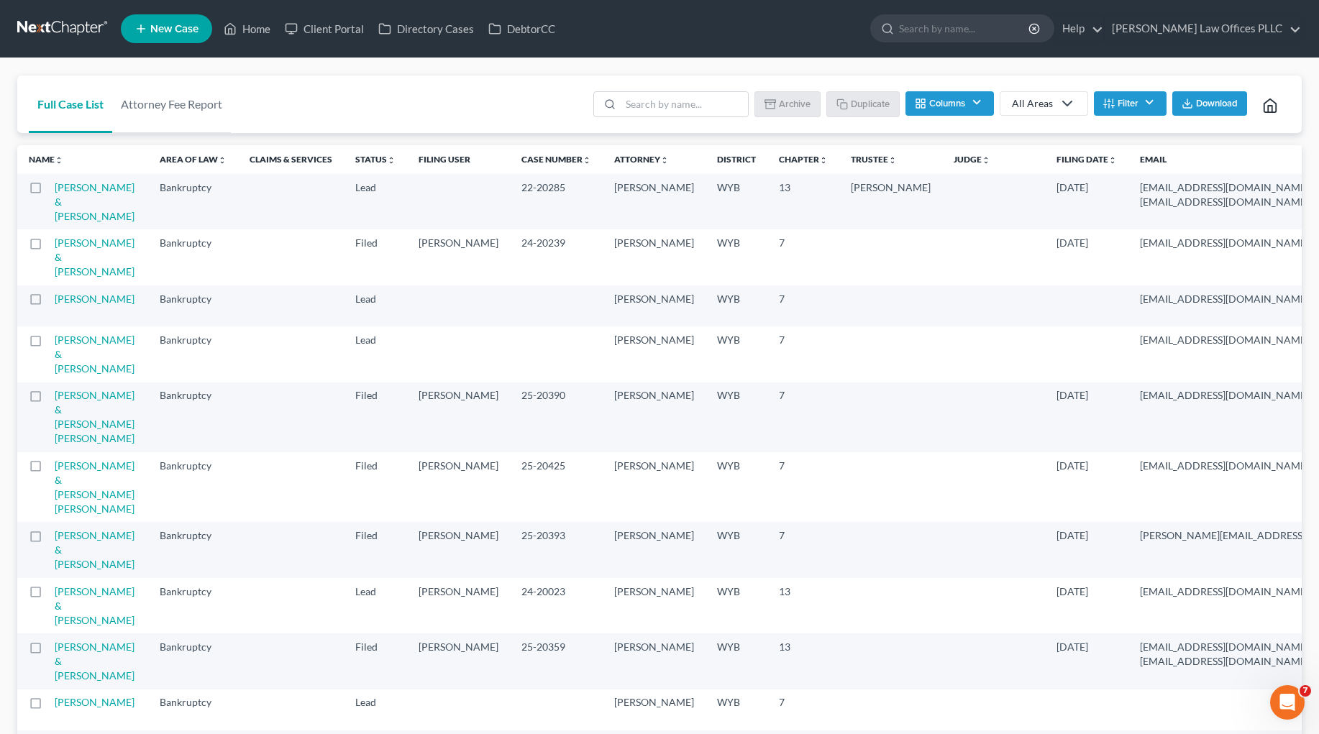
click at [49, 191] on label at bounding box center [49, 191] width 0 height 0
click at [55, 190] on input "checkbox" at bounding box center [59, 184] width 9 height 9
click at [866, 100] on button "Duplicate" at bounding box center [863, 103] width 72 height 24
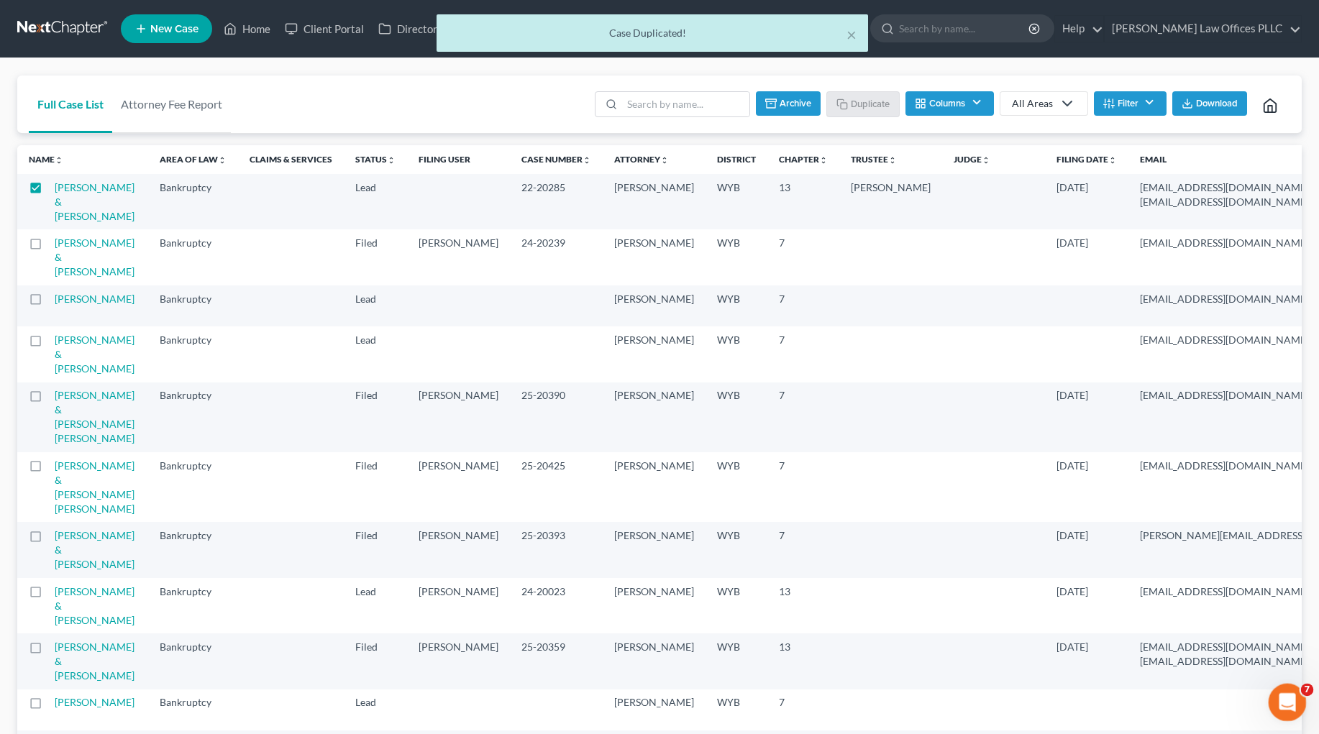
click at [975, 707] on icon "Open Intercom Messenger" at bounding box center [1285, 701] width 24 height 24
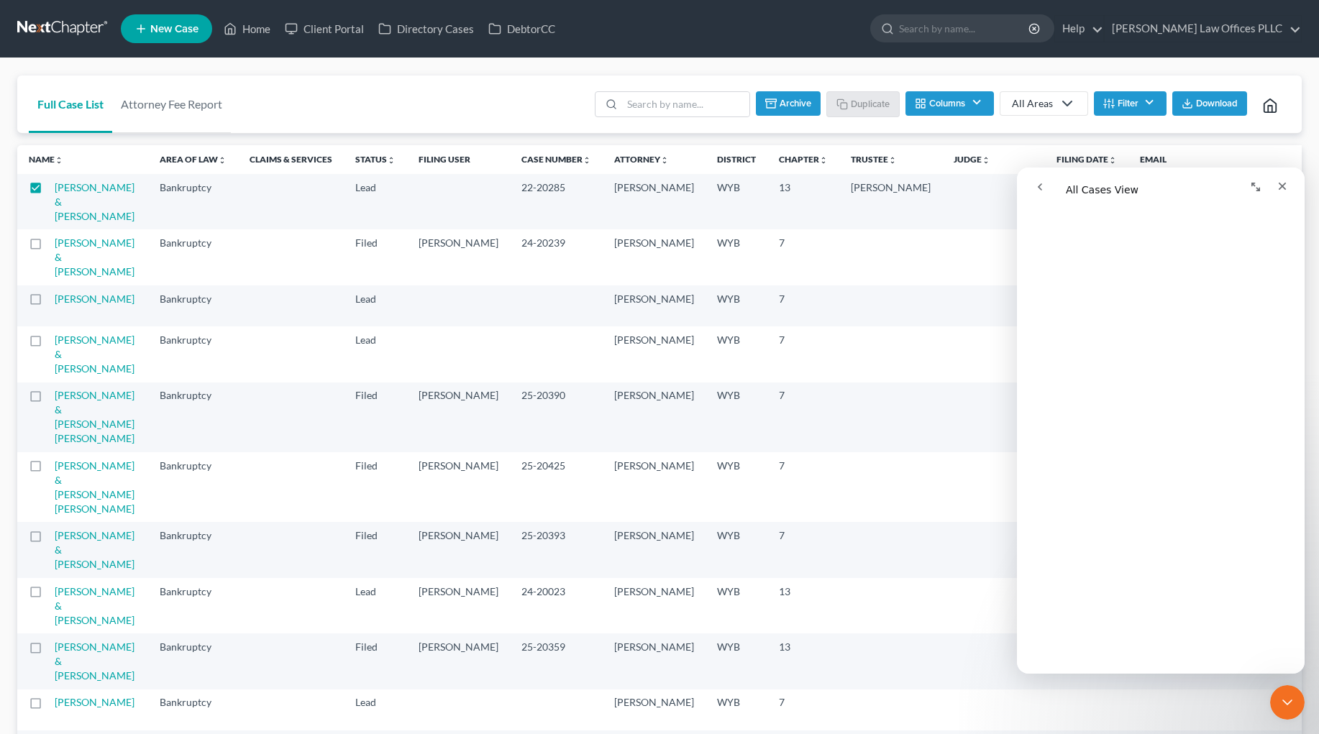
scroll to position [1539, 0]
click at [794, 97] on button "Archive" at bounding box center [788, 103] width 65 height 24
checkbox input "false"
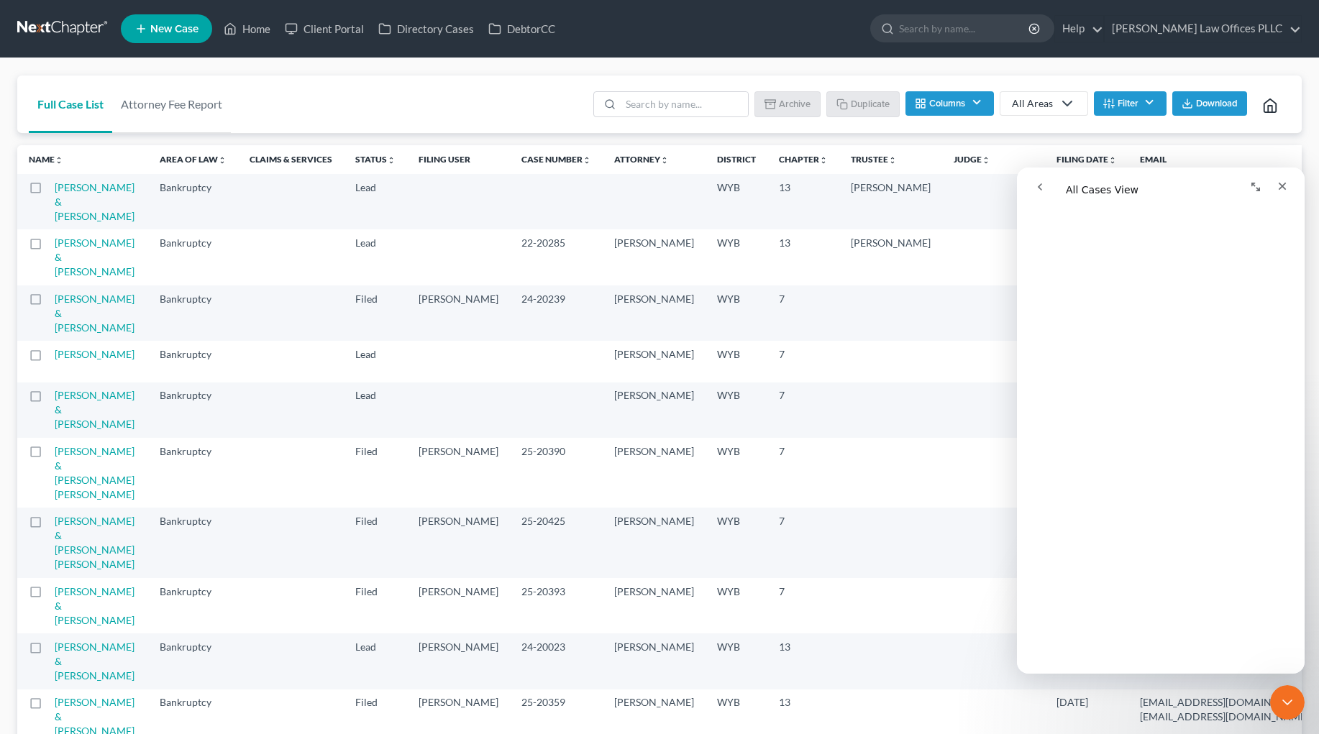
click at [49, 191] on label at bounding box center [49, 191] width 0 height 0
click at [55, 188] on input "checkbox" at bounding box center [59, 184] width 9 height 9
checkbox input "true"
click at [866, 104] on button "Duplicate" at bounding box center [863, 103] width 72 height 24
drag, startPoint x: 1282, startPoint y: 184, endPoint x: 2290, endPoint y: 357, distance: 1022.7
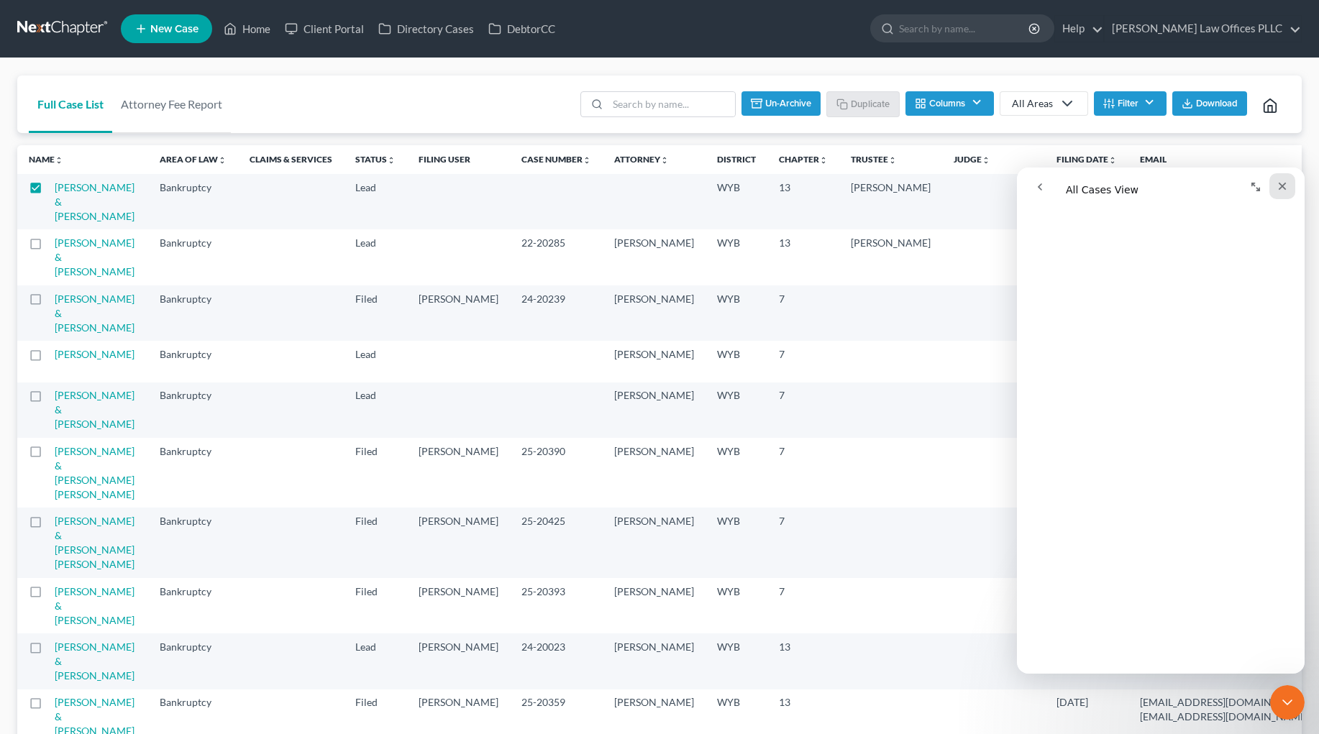
click at [975, 184] on icon "Close" at bounding box center [1282, 186] width 12 height 12
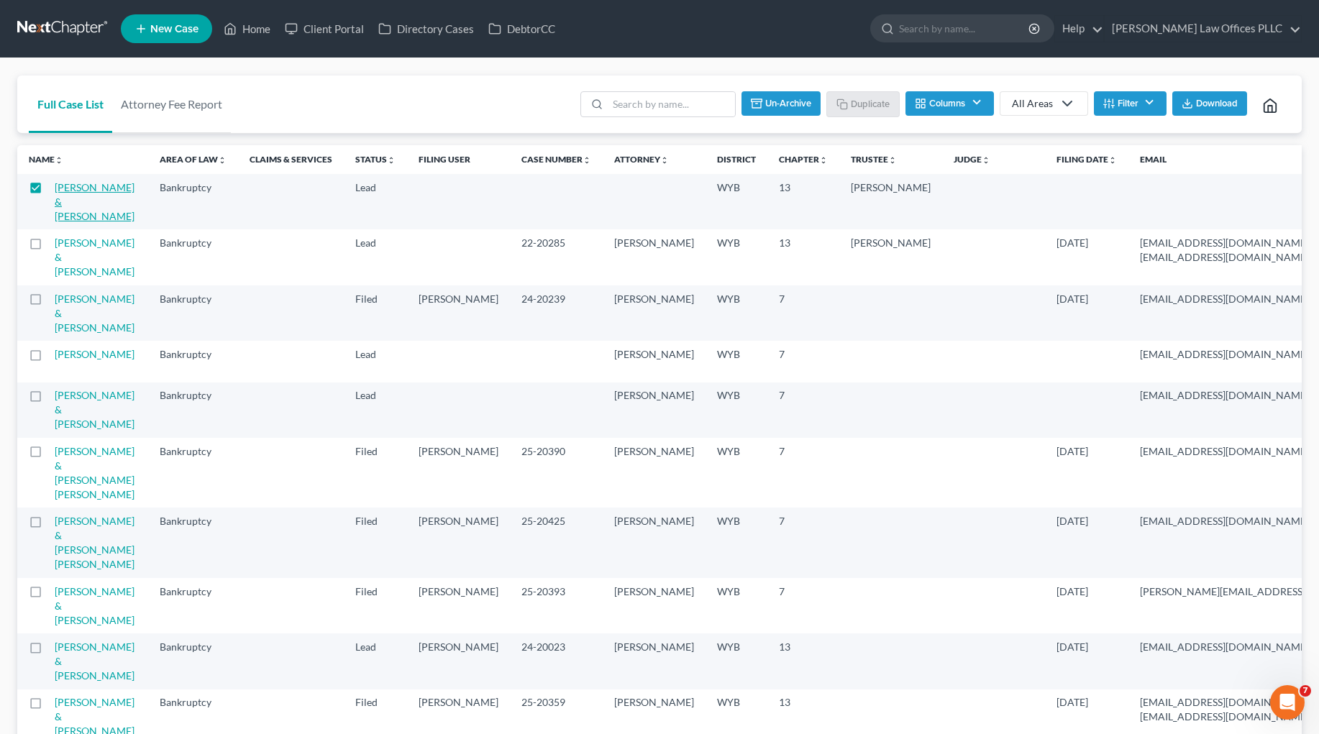
click at [79, 187] on link "[PERSON_NAME] & [PERSON_NAME]" at bounding box center [95, 201] width 80 height 41
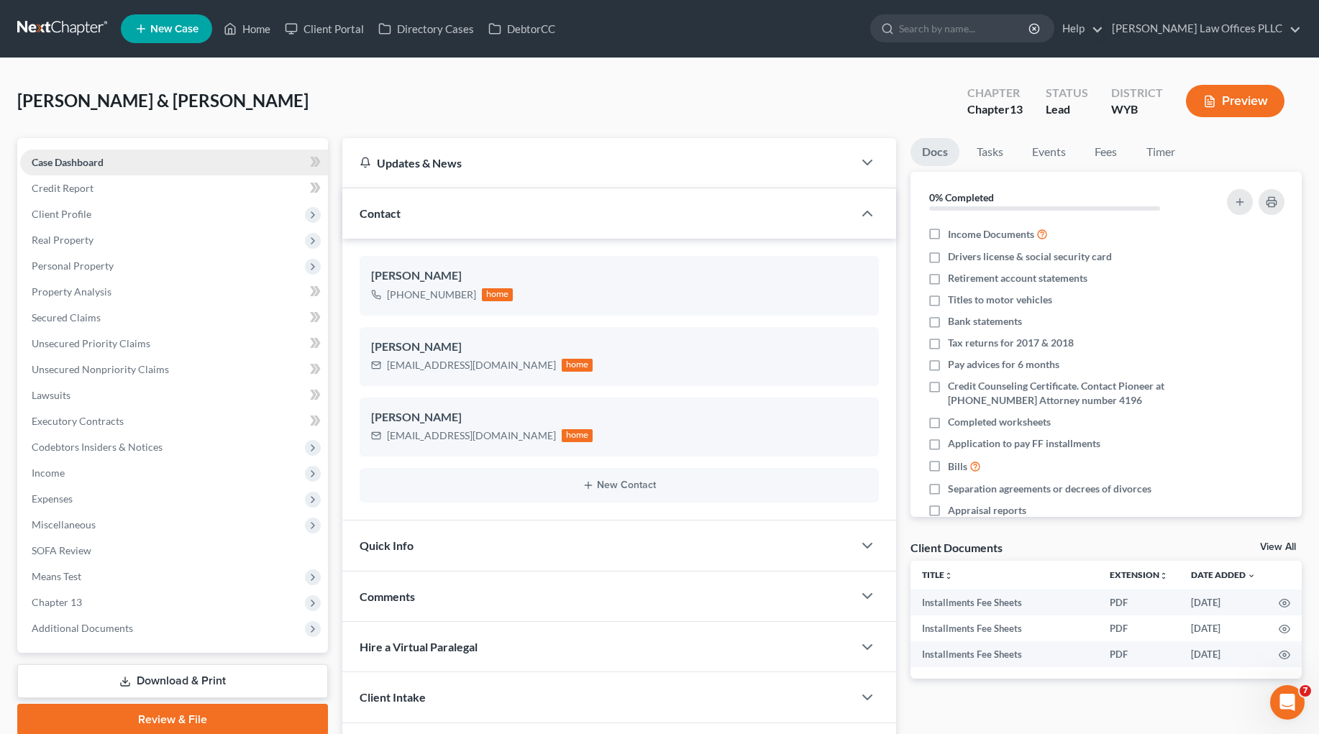
click at [130, 161] on link "Case Dashboard" at bounding box center [174, 163] width 308 height 26
click at [66, 187] on span "Credit Report" at bounding box center [63, 188] width 62 height 12
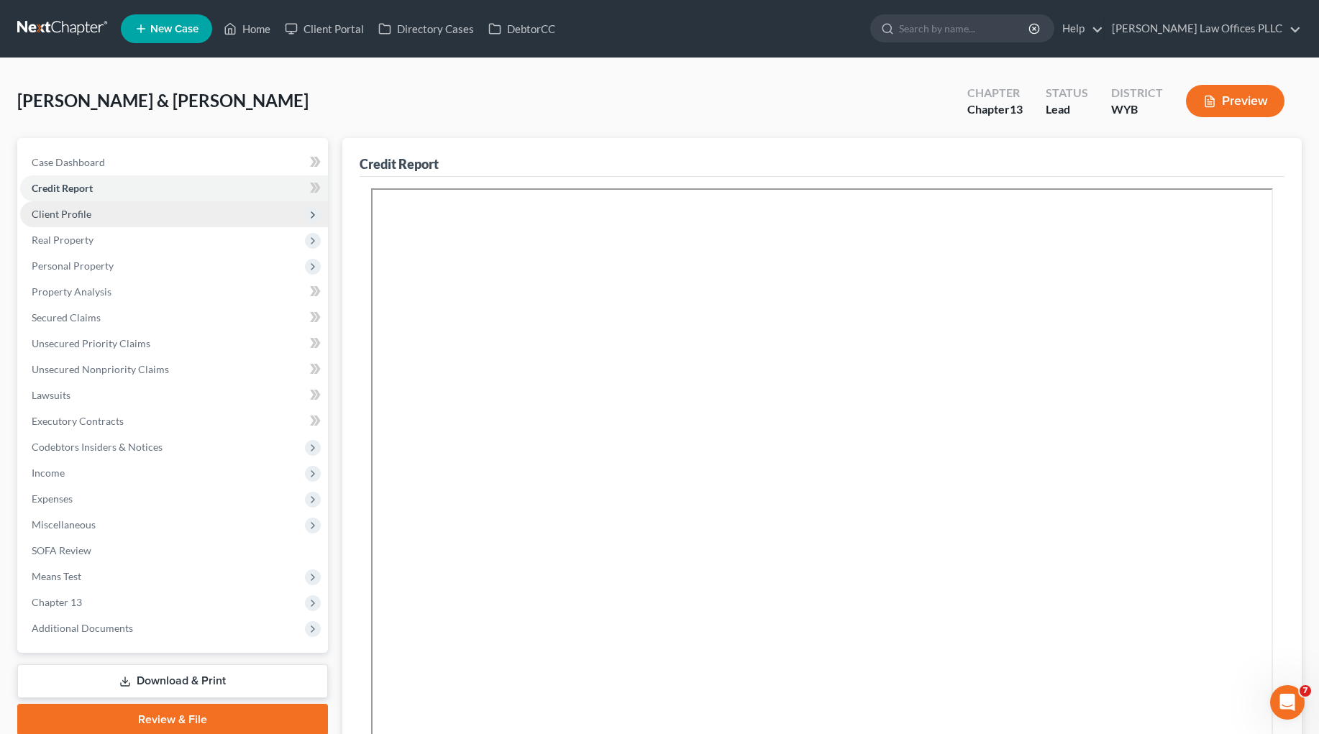
click at [93, 211] on span "Client Profile" at bounding box center [174, 214] width 308 height 26
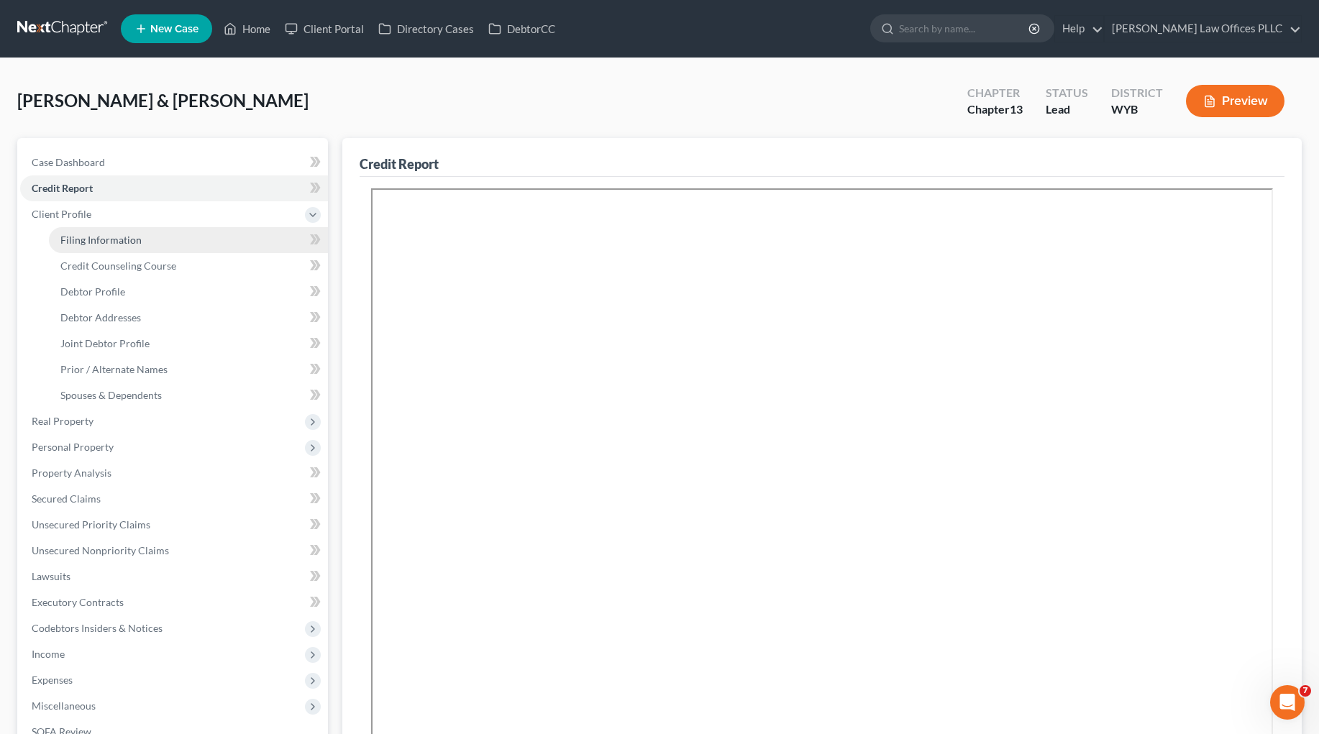
click at [111, 236] on span "Filing Information" at bounding box center [100, 240] width 81 height 12
select select "1"
select select "3"
select select "92"
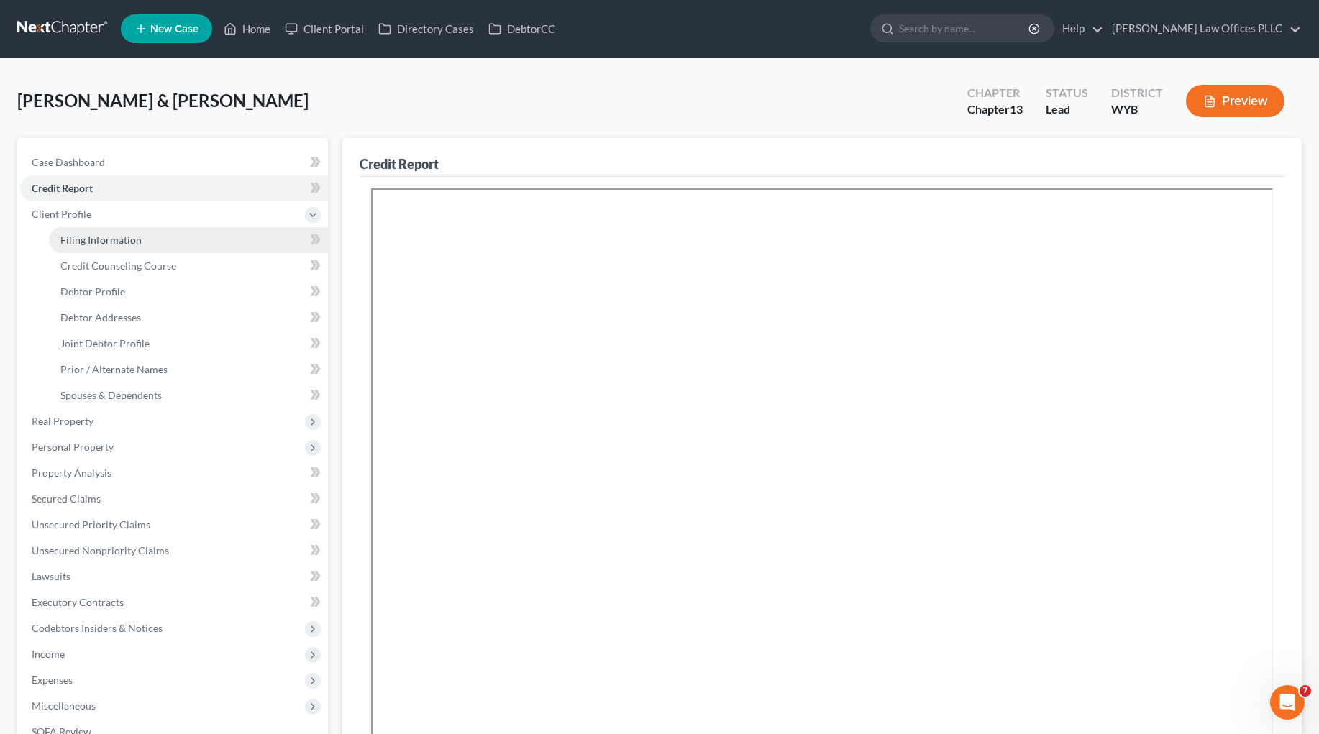
select select "1"
select select "53"
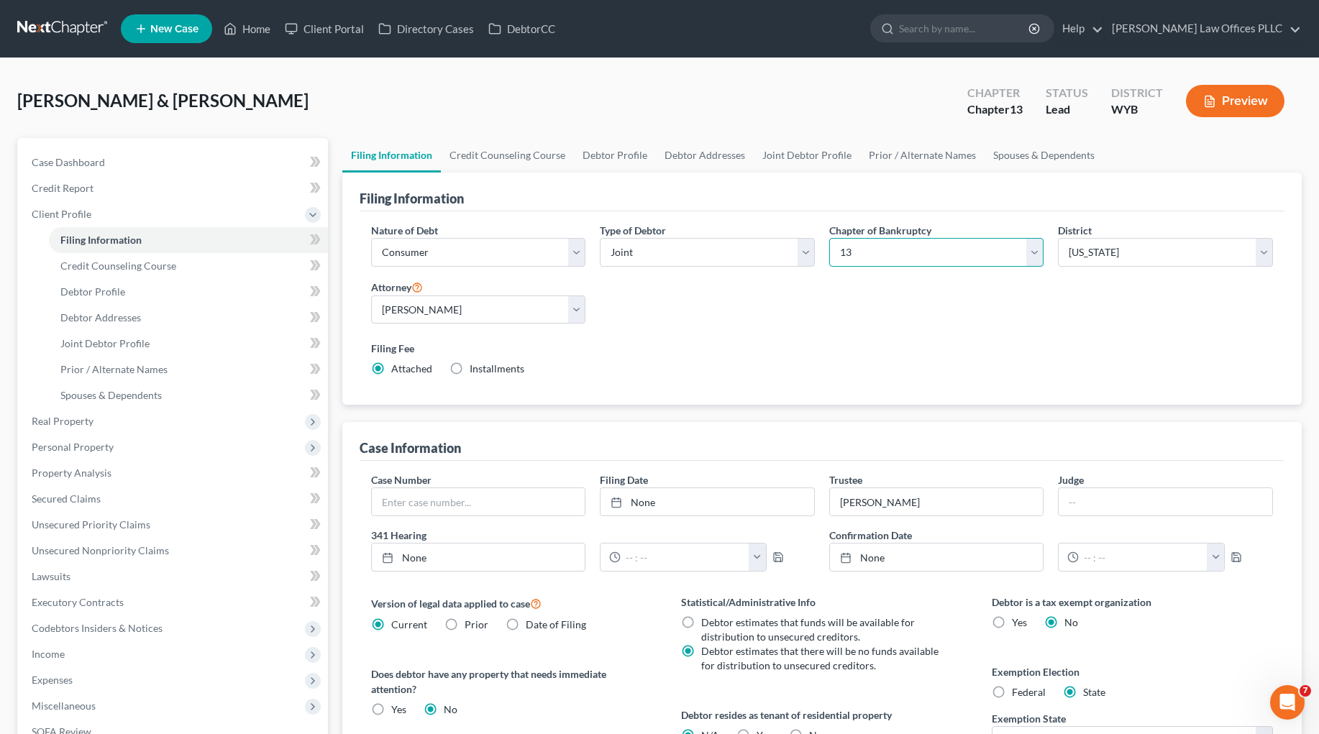
click at [975, 253] on select "Select 7 11 12 13" at bounding box center [936, 252] width 215 height 29
select select "0"
click at [829, 238] on select "Select 7 11 12 13" at bounding box center [936, 252] width 215 height 29
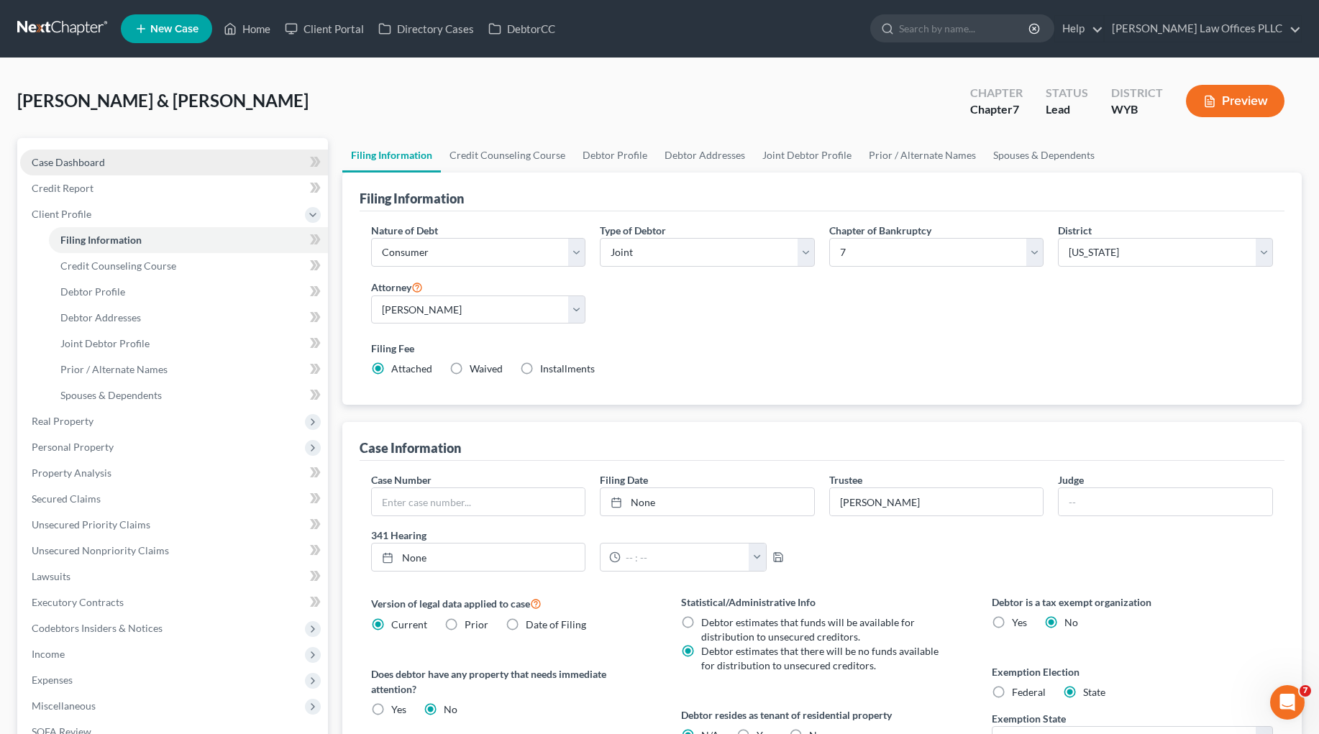
click at [87, 158] on span "Case Dashboard" at bounding box center [68, 162] width 73 height 12
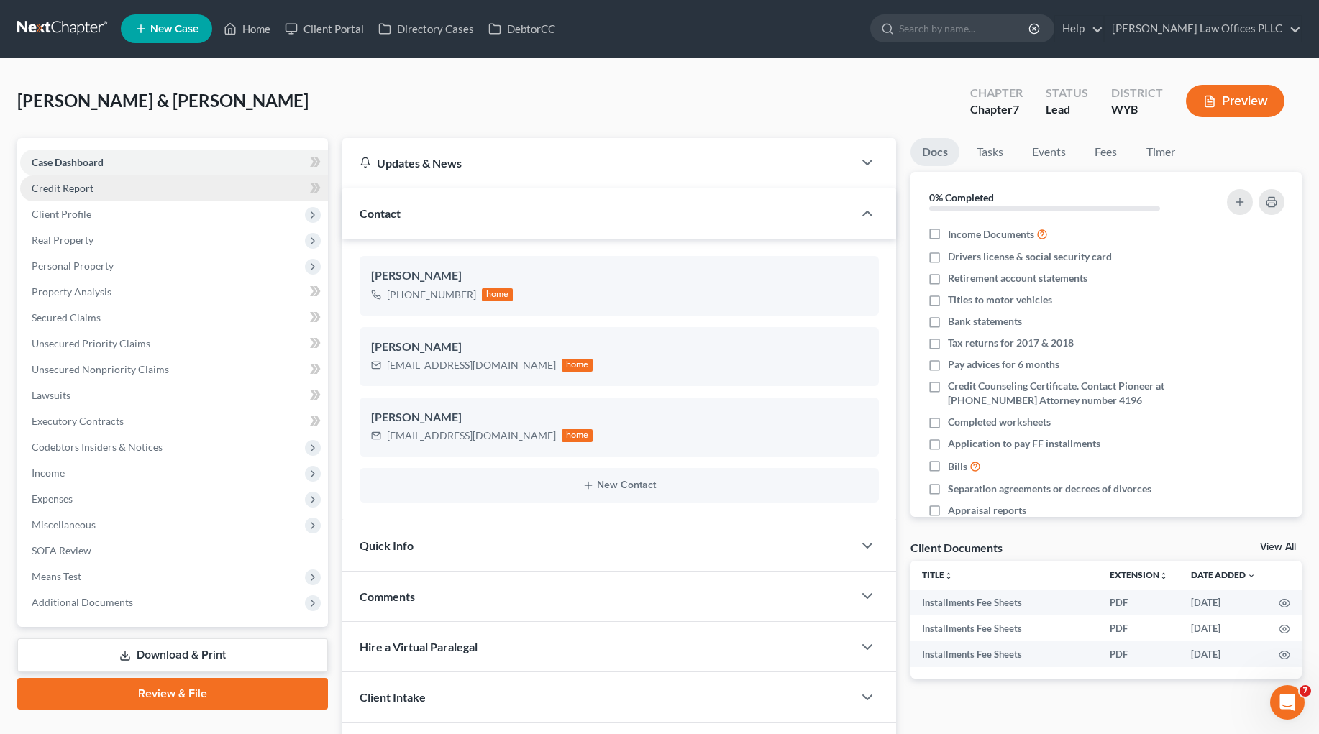
click at [75, 185] on span "Credit Report" at bounding box center [63, 188] width 62 height 12
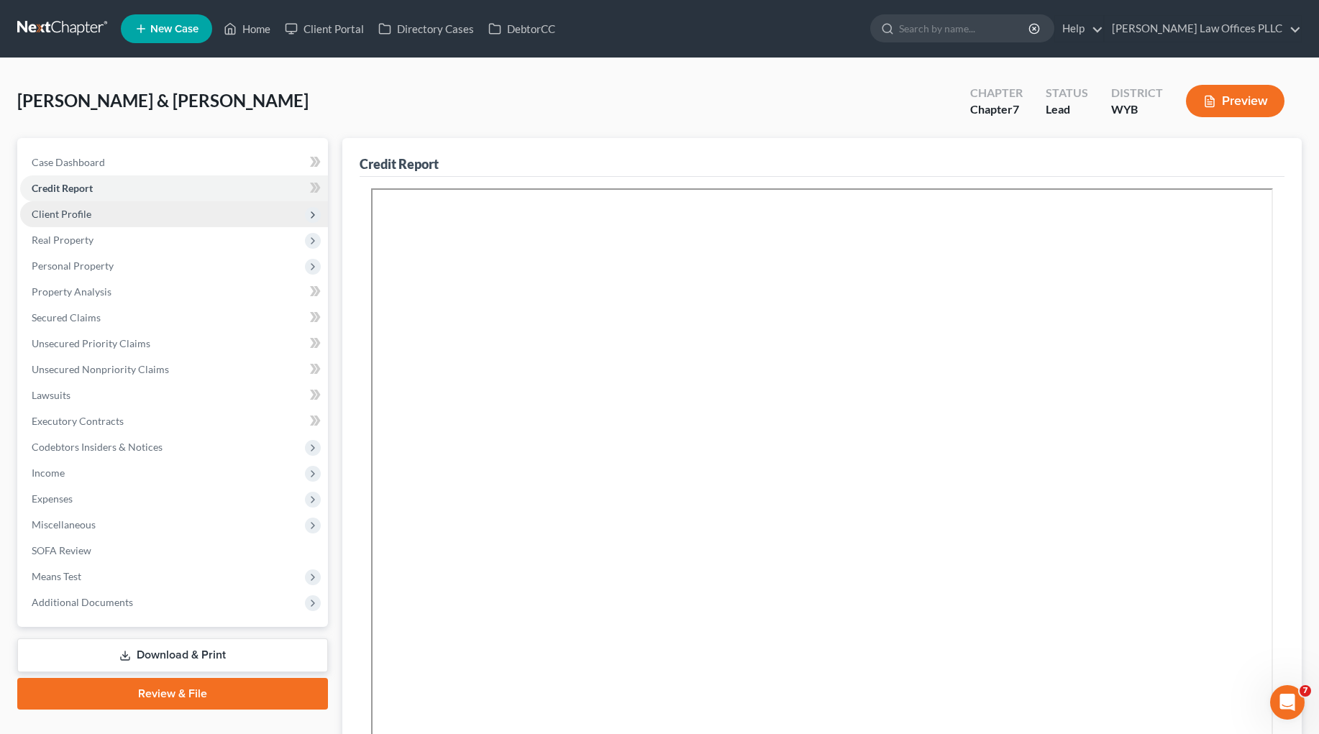
click at [86, 215] on span "Client Profile" at bounding box center [62, 214] width 60 height 12
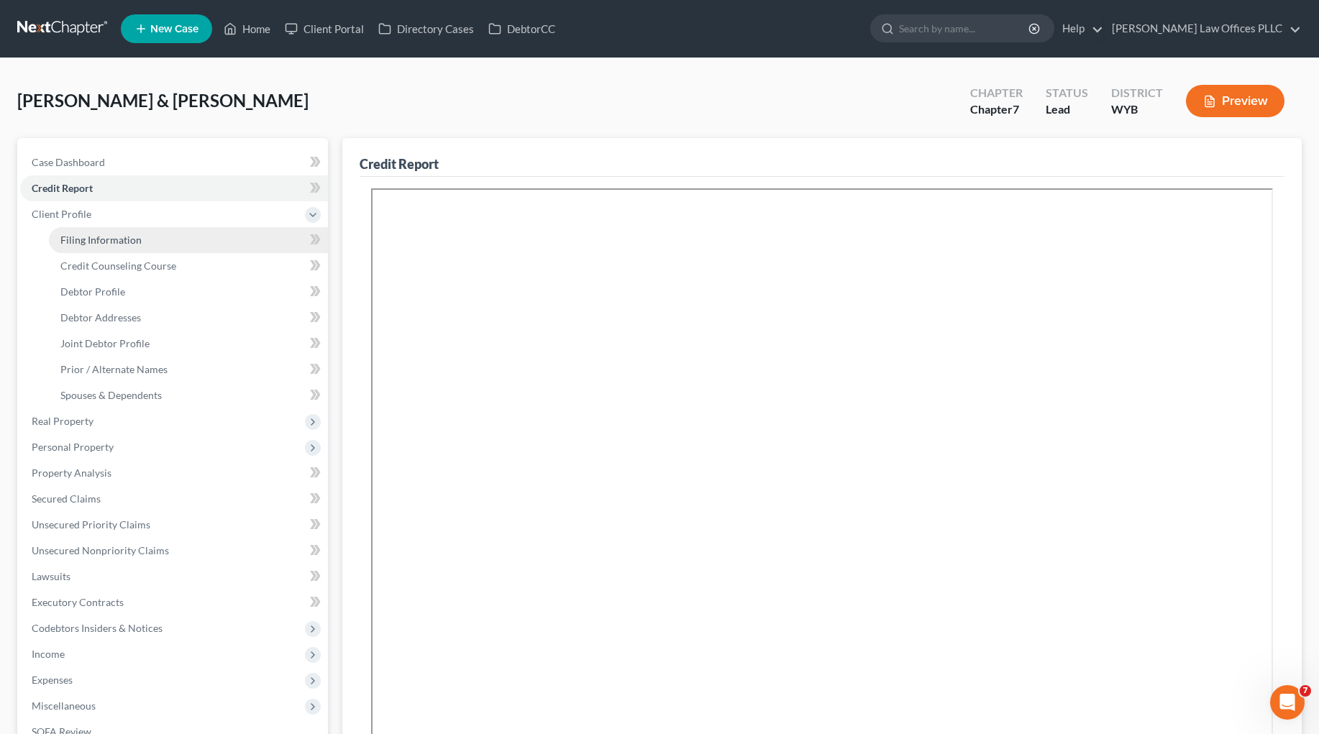
click at [104, 236] on span "Filing Information" at bounding box center [100, 240] width 81 height 12
select select "1"
select select "0"
select select "92"
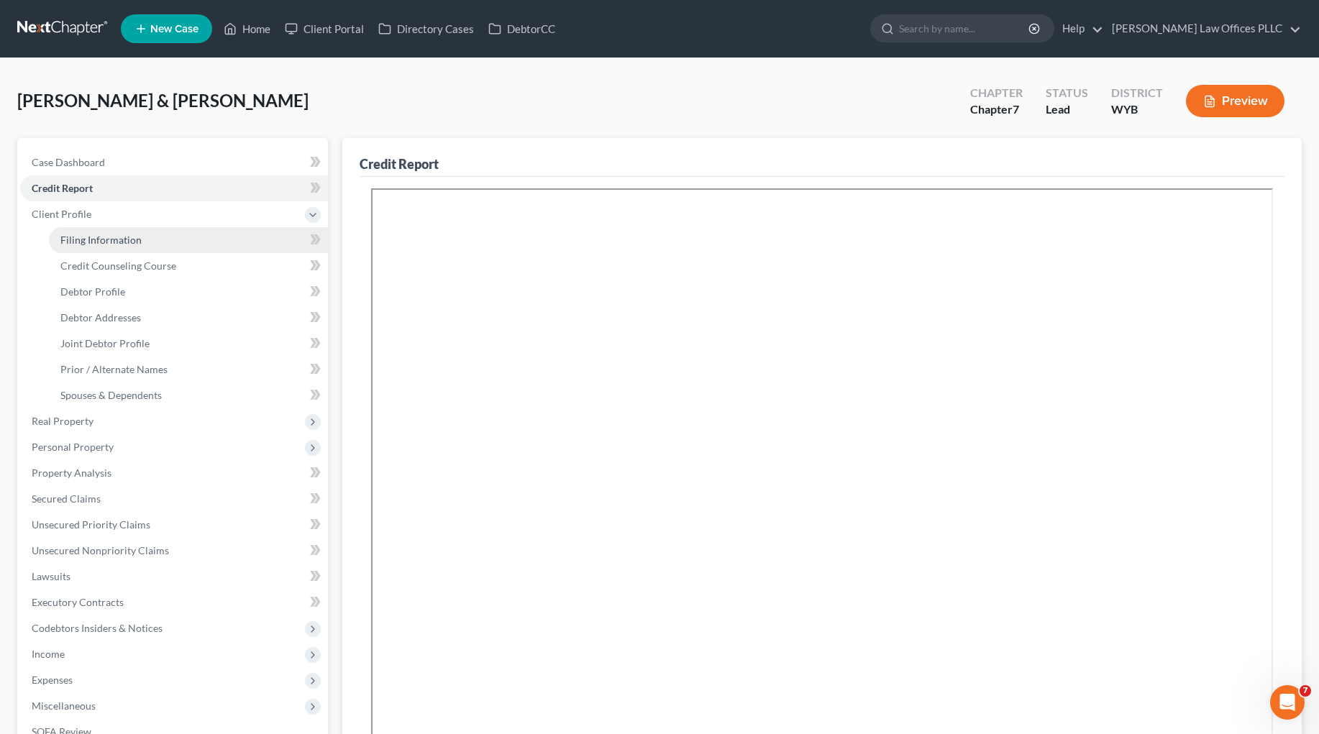
select select "1"
select select "53"
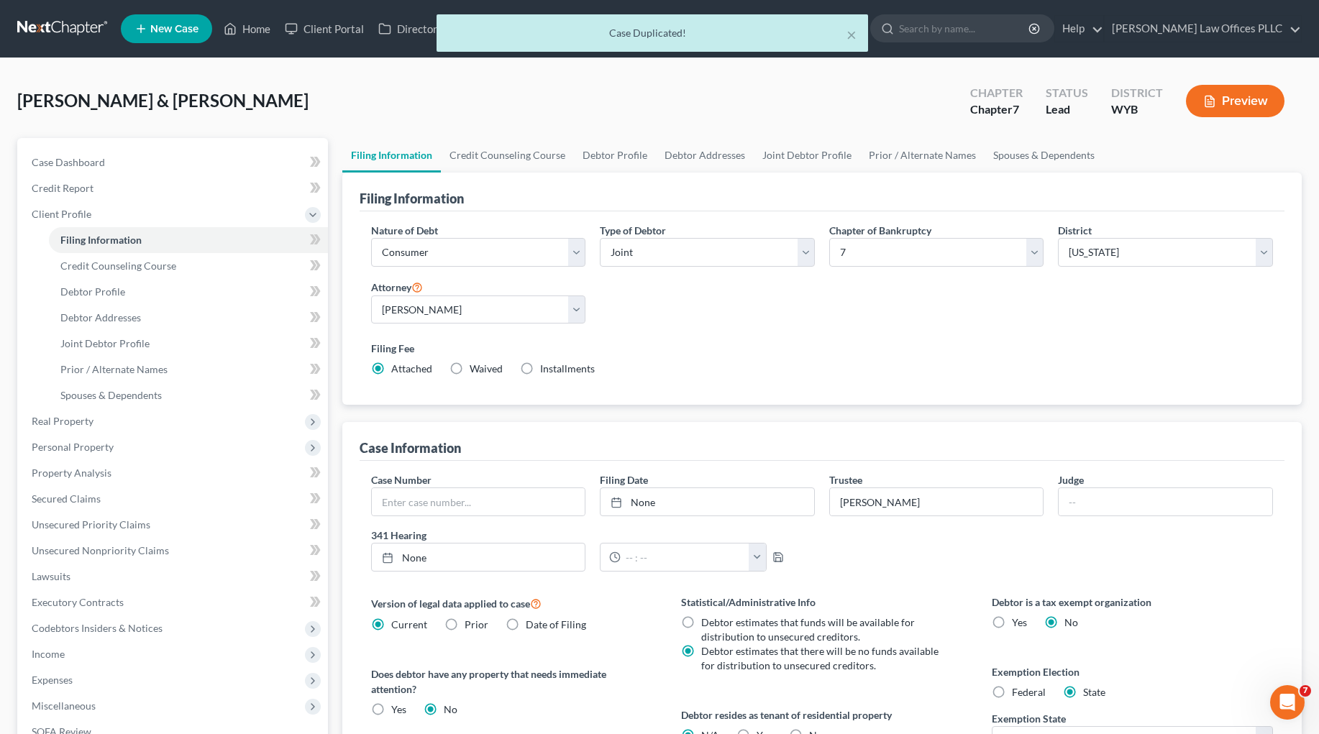
click at [260, 29] on div "× Case Duplicated!" at bounding box center [652, 36] width 1319 height 45
click at [260, 26] on div "× Case Duplicated!" at bounding box center [652, 36] width 1319 height 45
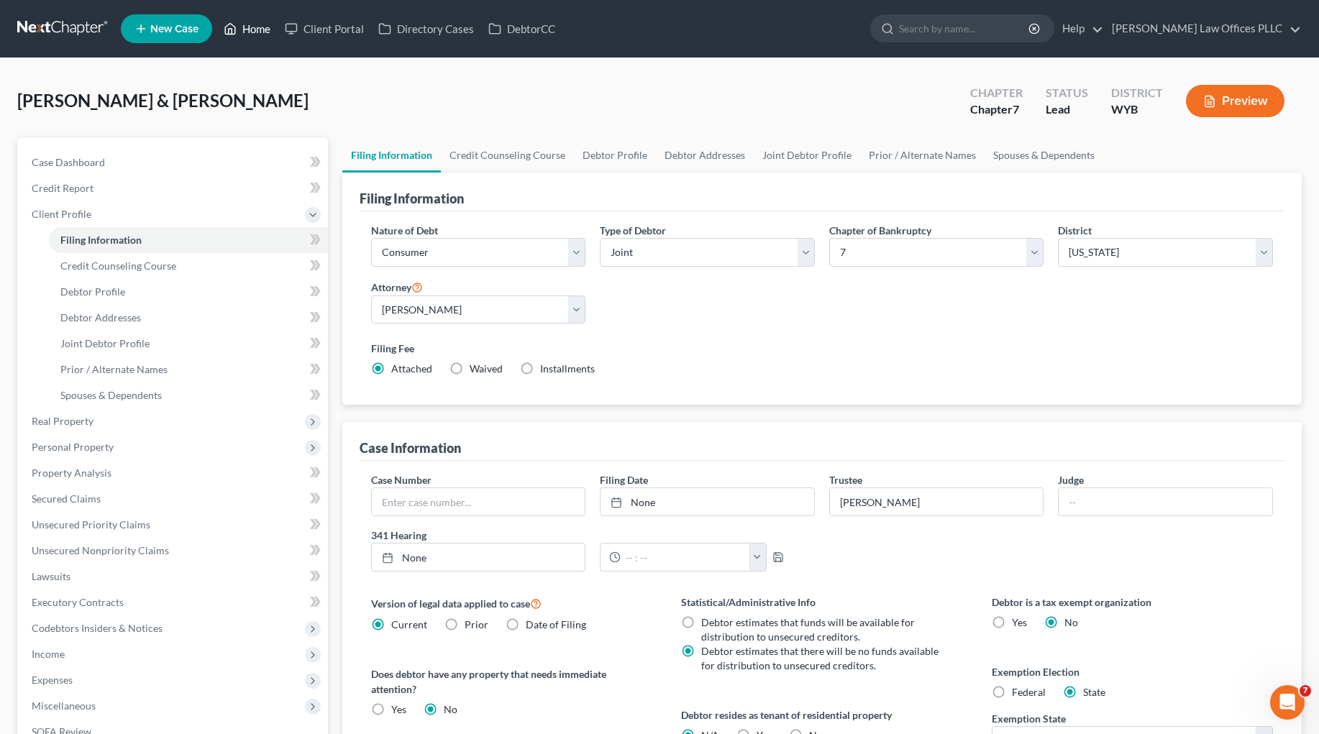
click at [252, 27] on link "Home" at bounding box center [246, 29] width 61 height 26
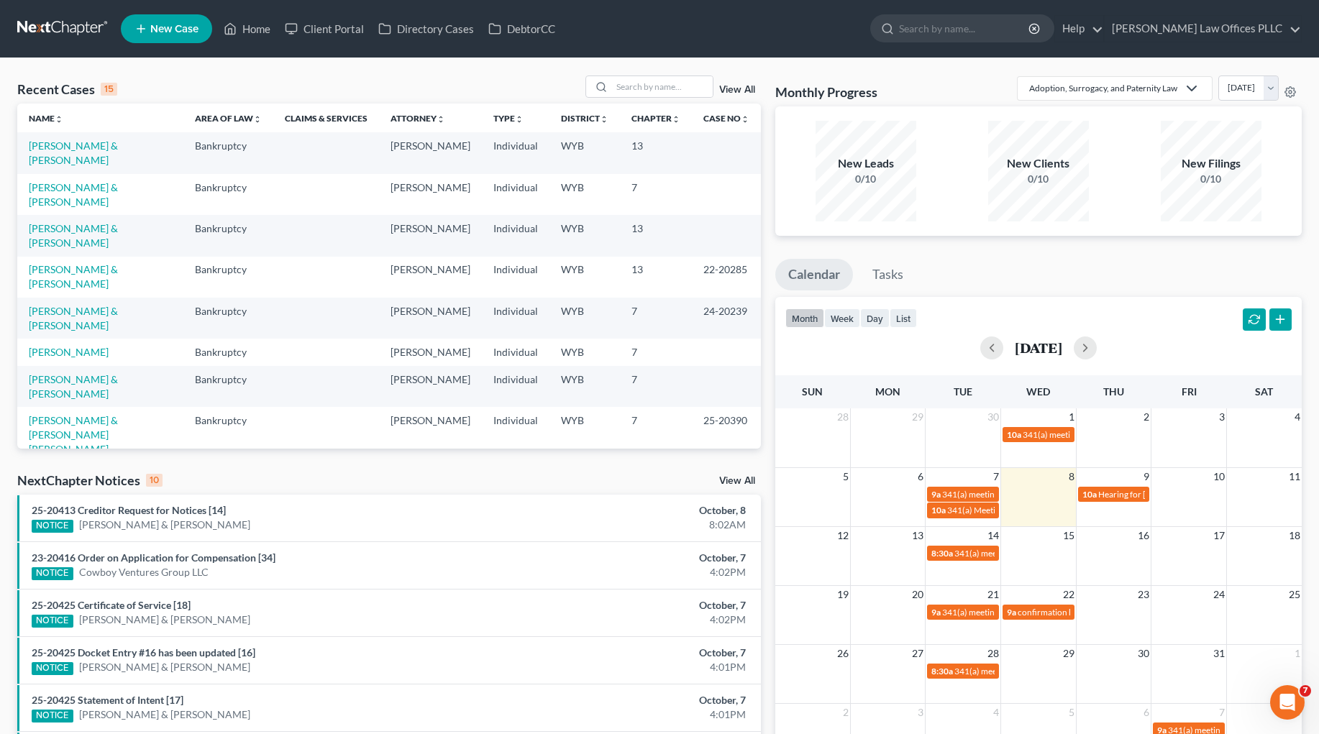
click at [746, 88] on link "View All" at bounding box center [737, 90] width 36 height 10
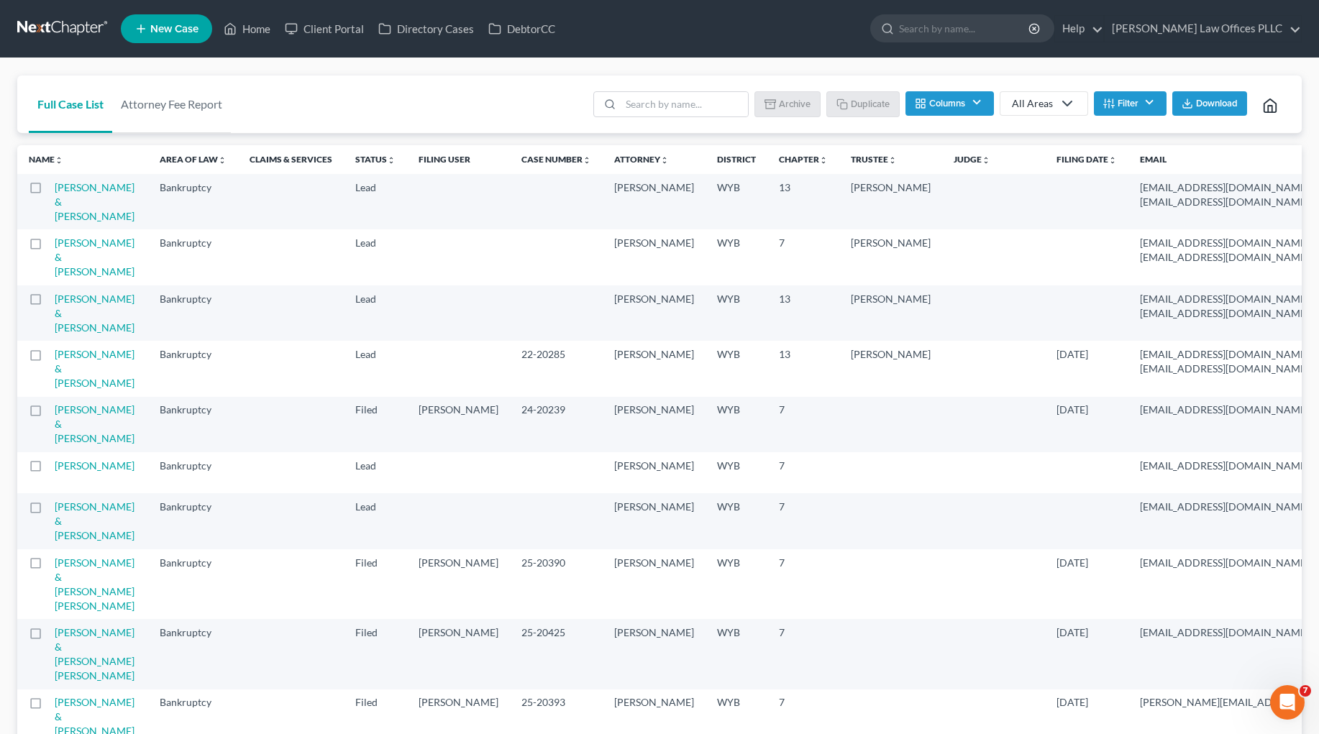
drag, startPoint x: 40, startPoint y: 191, endPoint x: 55, endPoint y: 193, distance: 16.0
click at [56, 193] on tr "Chubb, Kirk & Melinda Bankruptcy Lead (archived) George Arnold WYB 13 Goodman m…" at bounding box center [1059, 201] width 2085 height 55
click at [49, 191] on label at bounding box center [49, 191] width 0 height 0
click at [55, 190] on input "checkbox" at bounding box center [59, 184] width 9 height 9
click at [804, 96] on button "Archive" at bounding box center [789, 103] width 65 height 24
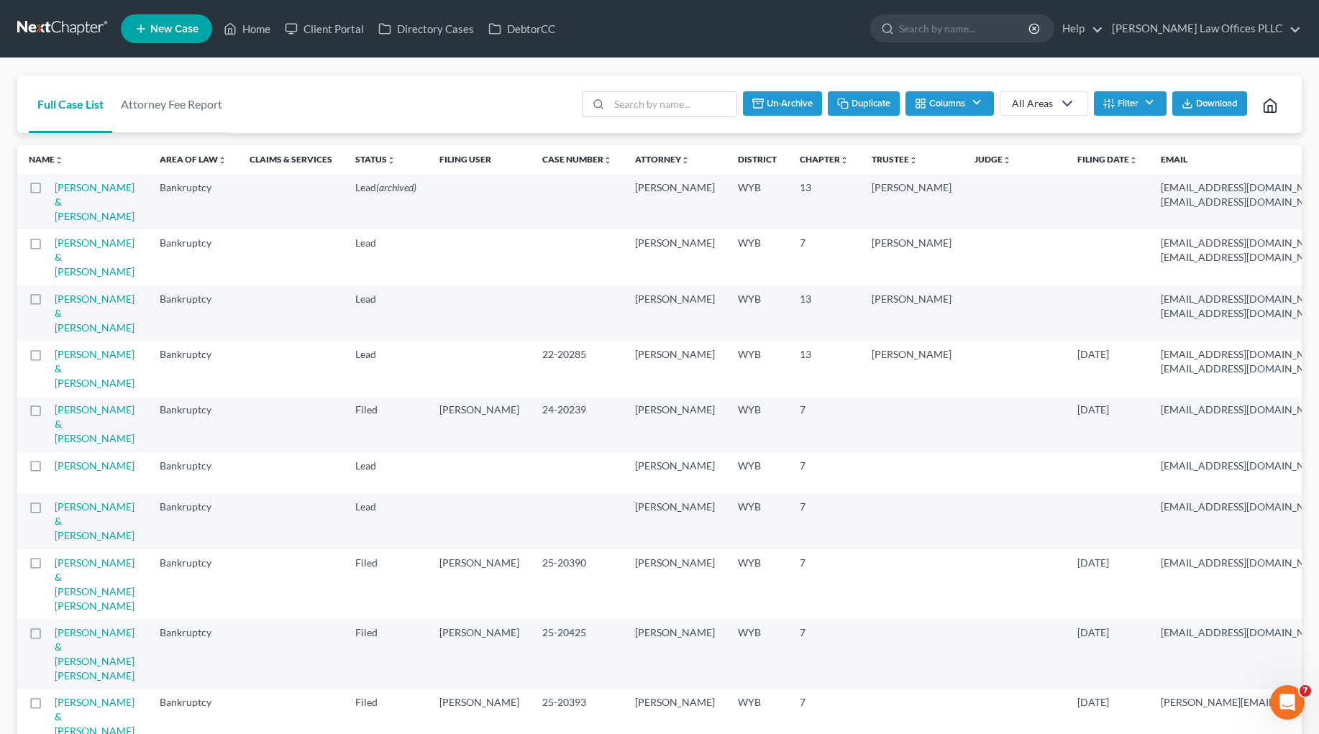
checkbox input "false"
click at [257, 26] on link "Home" at bounding box center [246, 29] width 61 height 26
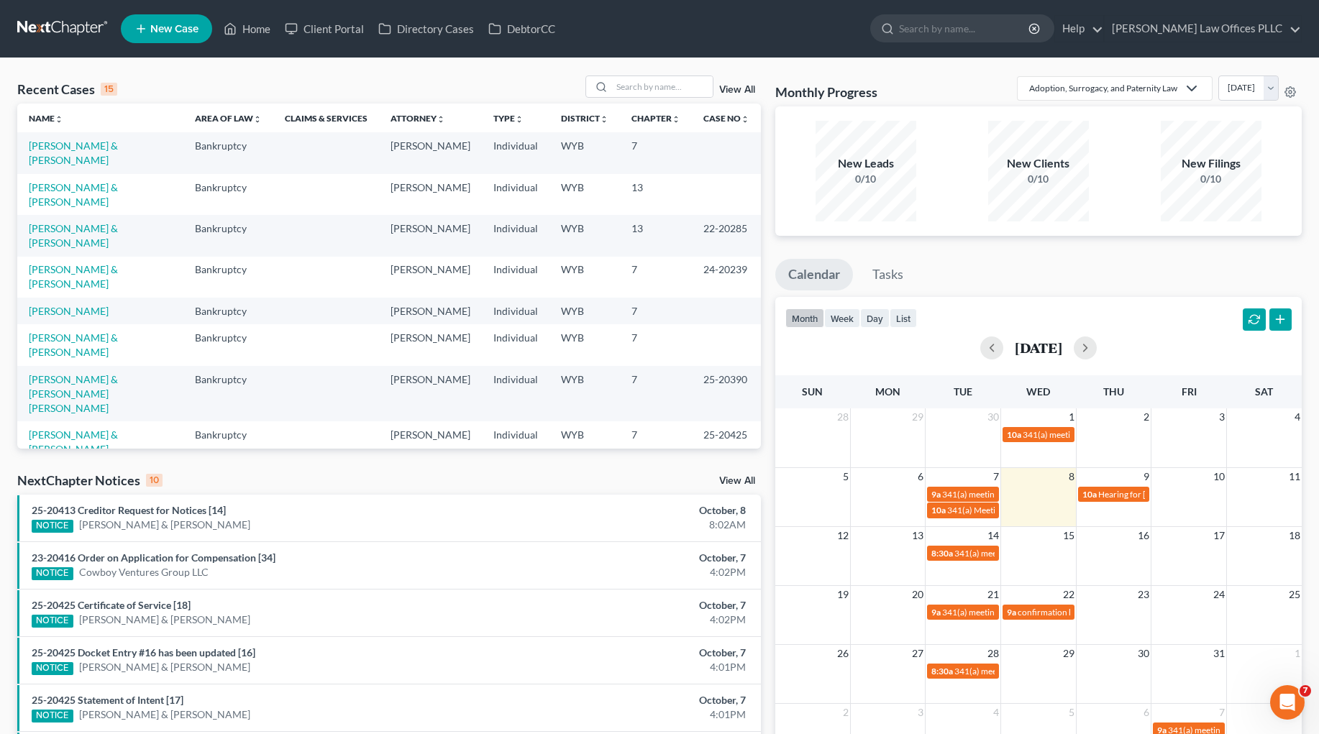
click at [736, 91] on link "View All" at bounding box center [737, 90] width 36 height 10
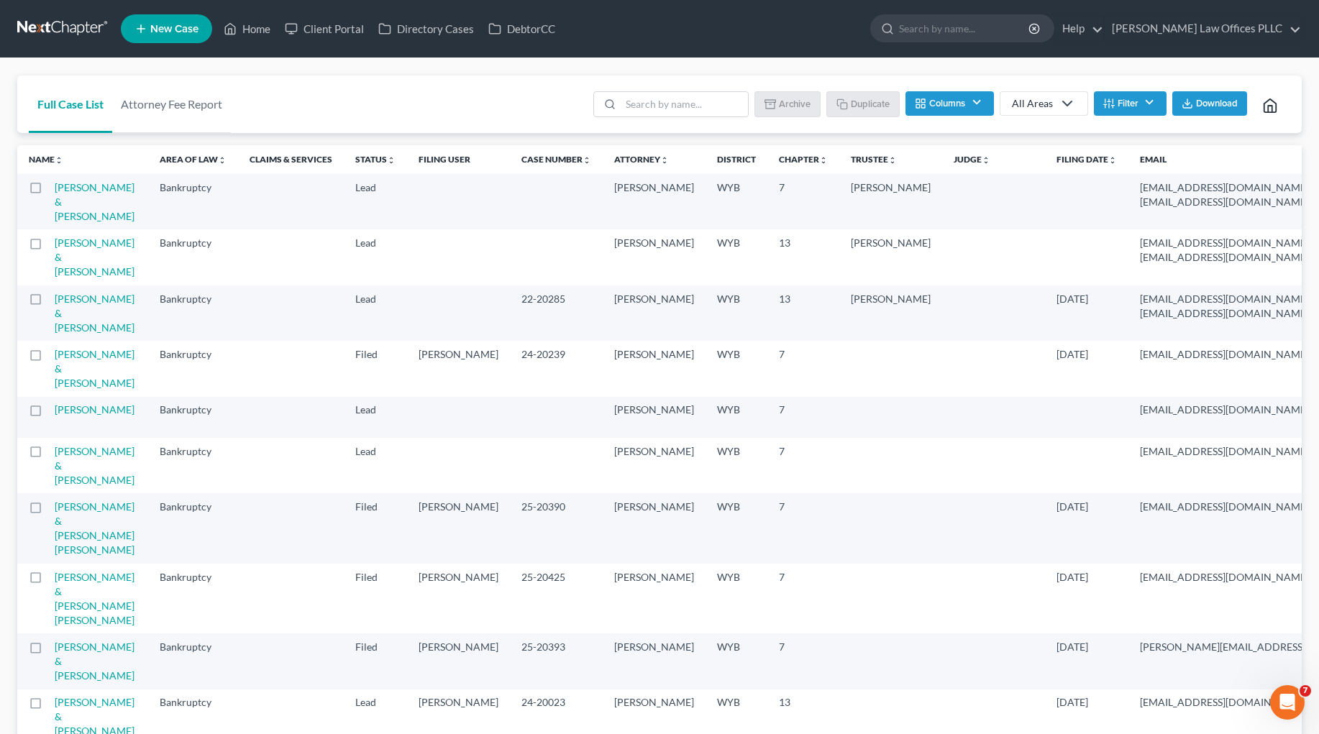
click at [49, 247] on label at bounding box center [49, 247] width 0 height 0
click at [55, 245] on input "checkbox" at bounding box center [59, 240] width 9 height 9
click at [802, 94] on button "Archive" at bounding box center [789, 103] width 65 height 24
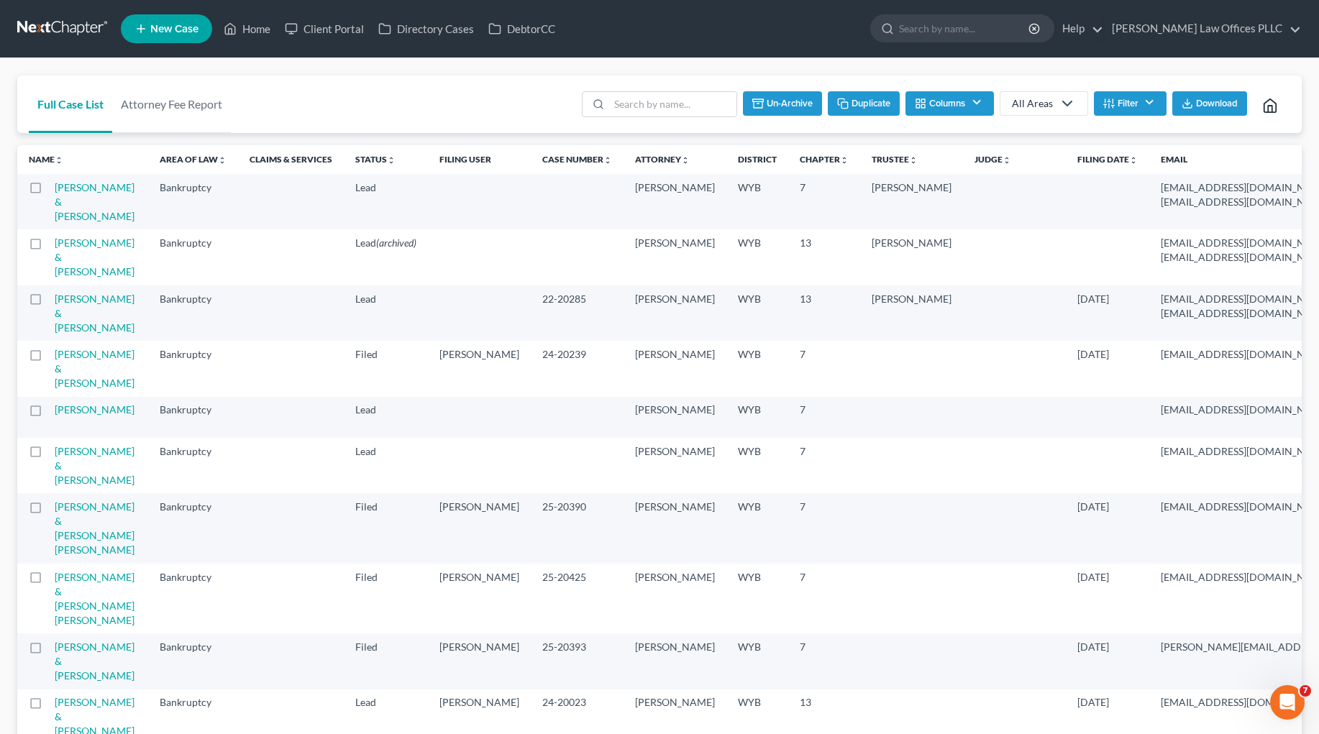
checkbox input "false"
click at [259, 23] on link "Home" at bounding box center [246, 29] width 61 height 26
